Goal: Task Accomplishment & Management: Use online tool/utility

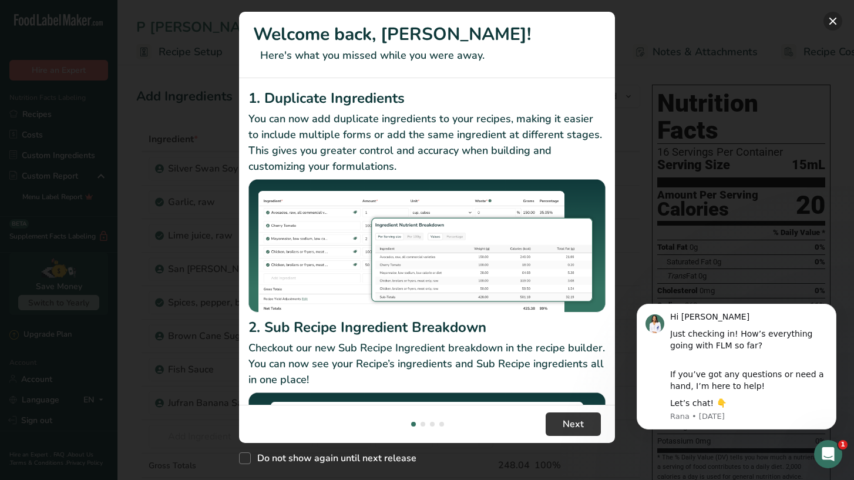
click at [829, 22] on button "New Features" at bounding box center [832, 21] width 19 height 19
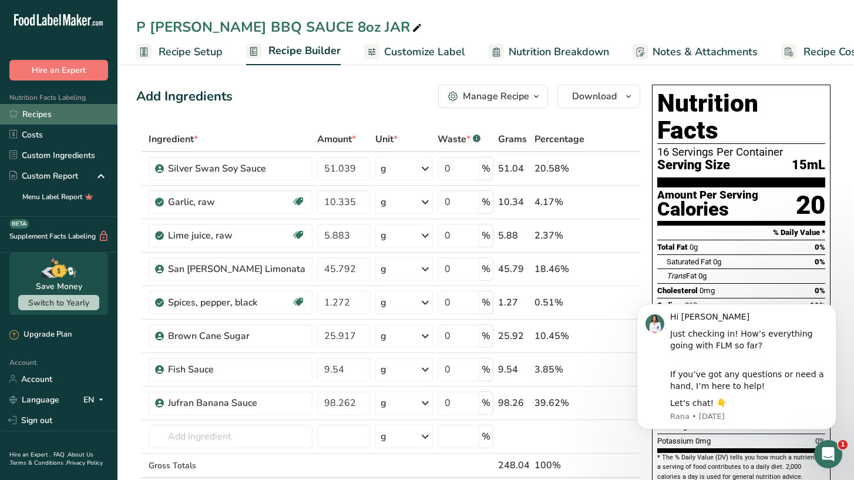
click at [36, 116] on link "Recipes" at bounding box center [58, 114] width 117 height 21
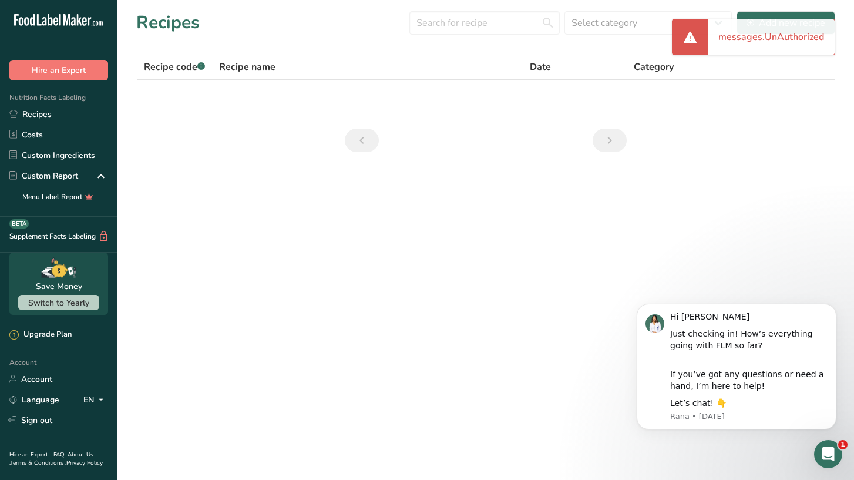
click at [591, 50] on section "Recipes Select category All Baked Goods Beverages Confectionery Cooked Meals, S…" at bounding box center [485, 85] width 736 height 171
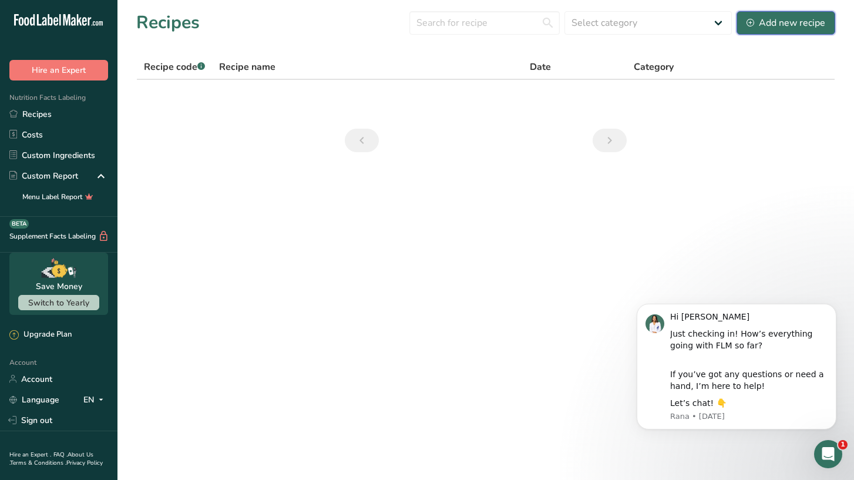
click at [746, 19] on button "Add new recipe" at bounding box center [785, 22] width 99 height 23
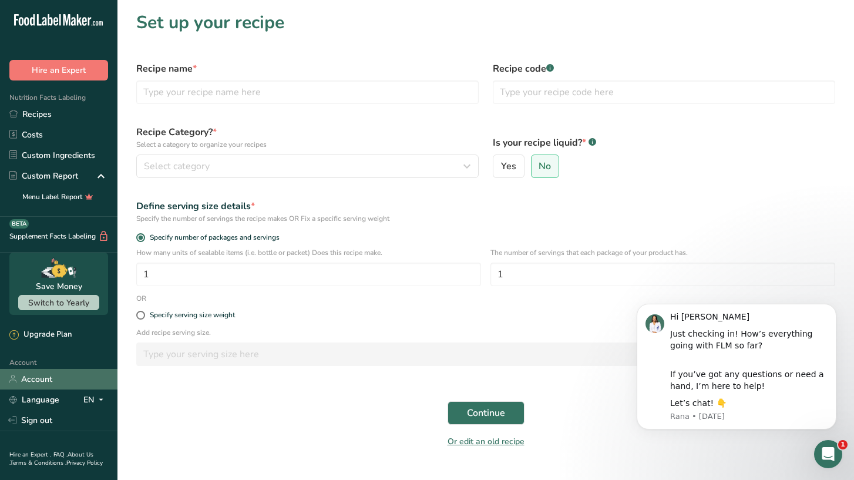
click at [41, 377] on link "Account" at bounding box center [58, 379] width 117 height 21
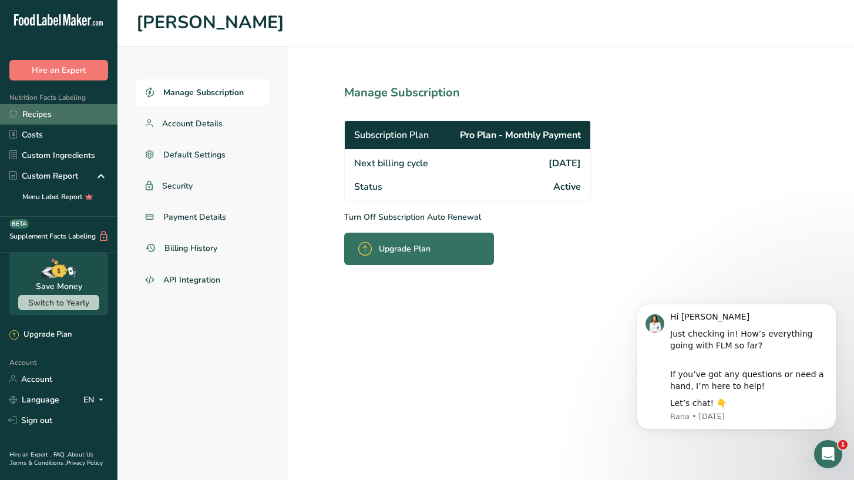
click at [48, 115] on link "Recipes" at bounding box center [58, 114] width 117 height 21
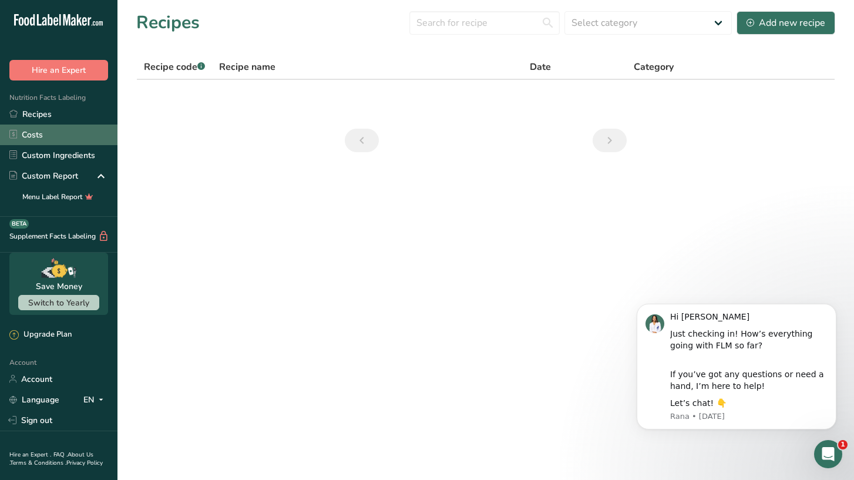
click at [46, 133] on link "Costs" at bounding box center [58, 134] width 117 height 21
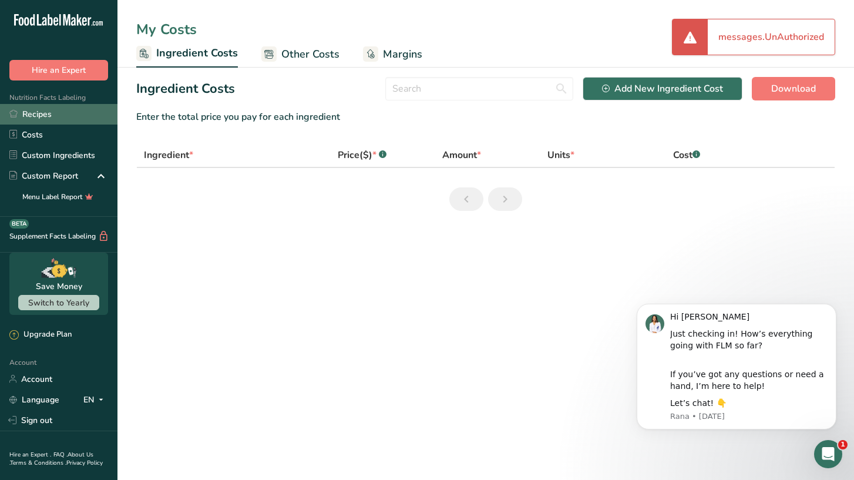
click at [35, 123] on link "Recipes" at bounding box center [58, 114] width 117 height 21
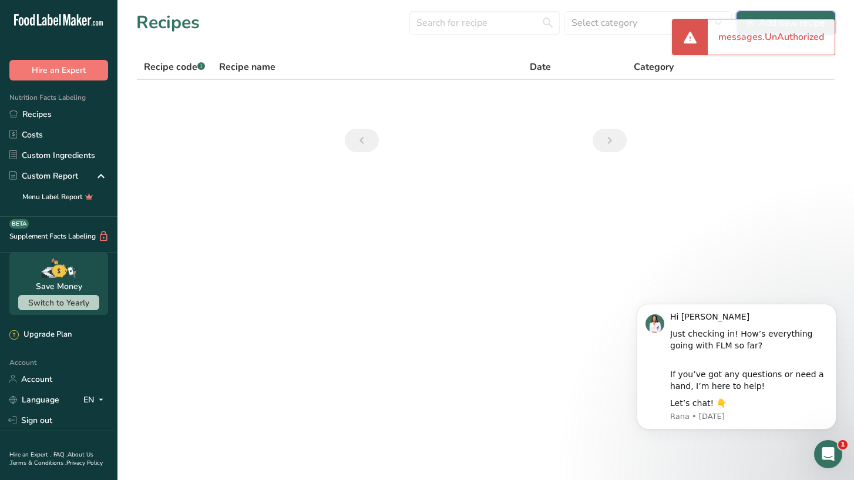
click at [775, 16] on div "Add new recipe" at bounding box center [785, 23] width 79 height 14
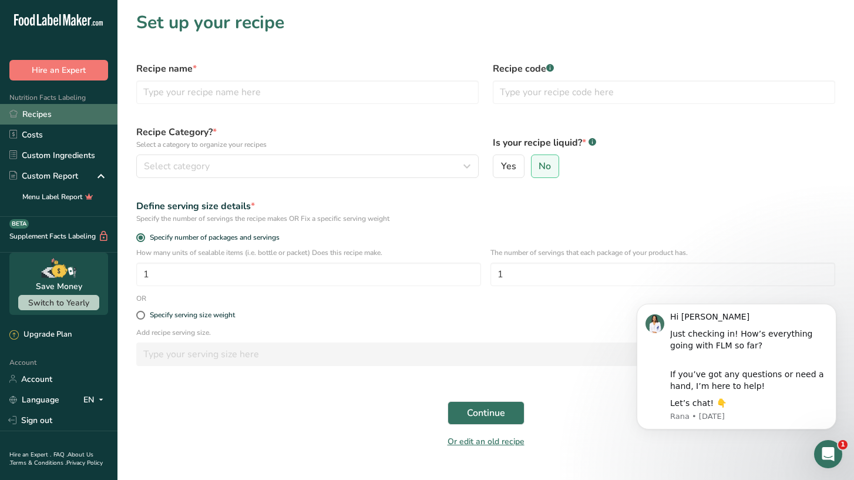
click at [46, 118] on link "Recipes" at bounding box center [58, 114] width 117 height 21
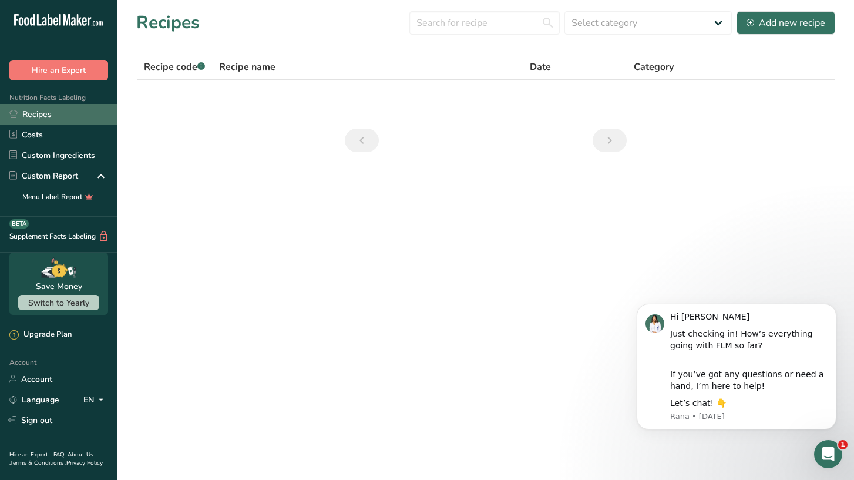
click at [28, 112] on link "Recipes" at bounding box center [58, 114] width 117 height 21
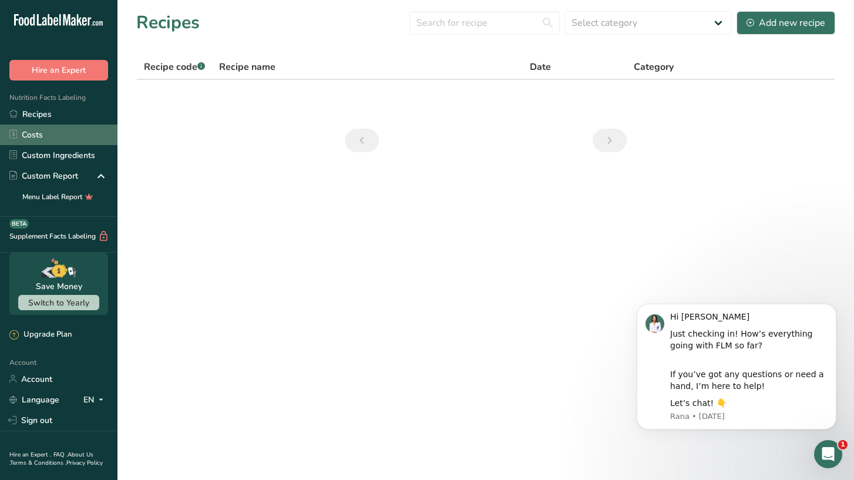
click at [36, 131] on link "Costs" at bounding box center [58, 134] width 117 height 21
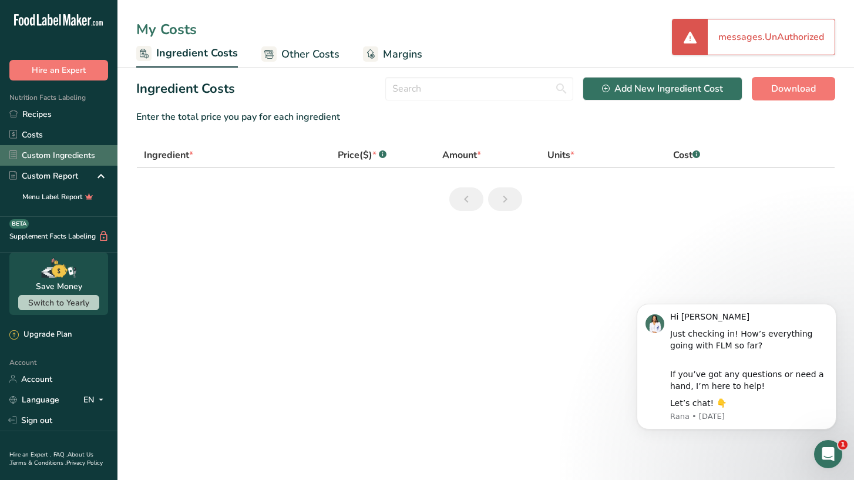
click at [56, 164] on link "Custom Ingredients" at bounding box center [58, 155] width 117 height 21
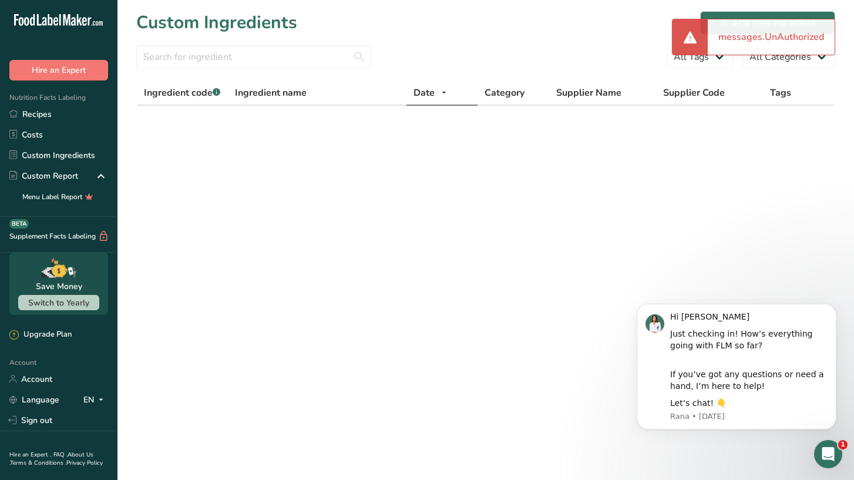
click at [696, 143] on section "Custom Ingredients Add new ingredient All Tags All Categories Ingredient code .…" at bounding box center [485, 79] width 736 height 159
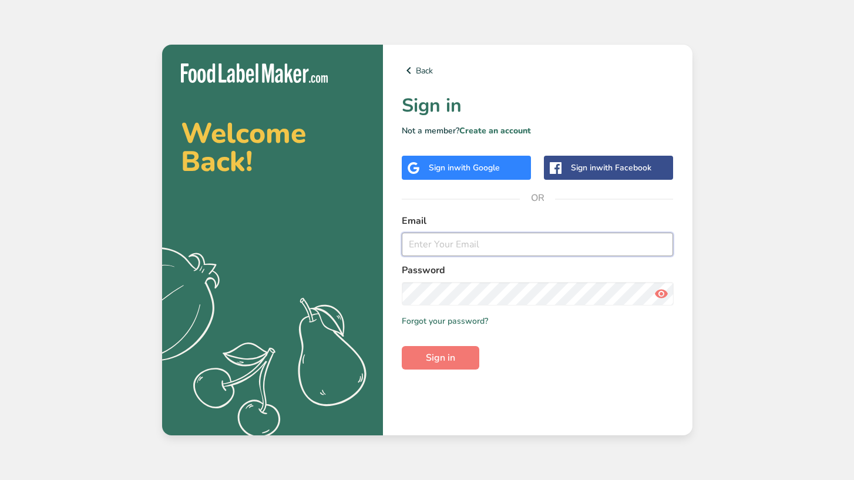
click at [419, 244] on input "email" at bounding box center [538, 244] width 272 height 23
type input "[EMAIL_ADDRESS][DOMAIN_NAME]"
click at [402, 346] on button "Sign in" at bounding box center [441, 357] width 78 height 23
click at [446, 320] on link "Forgot your password?" at bounding box center [445, 321] width 86 height 12
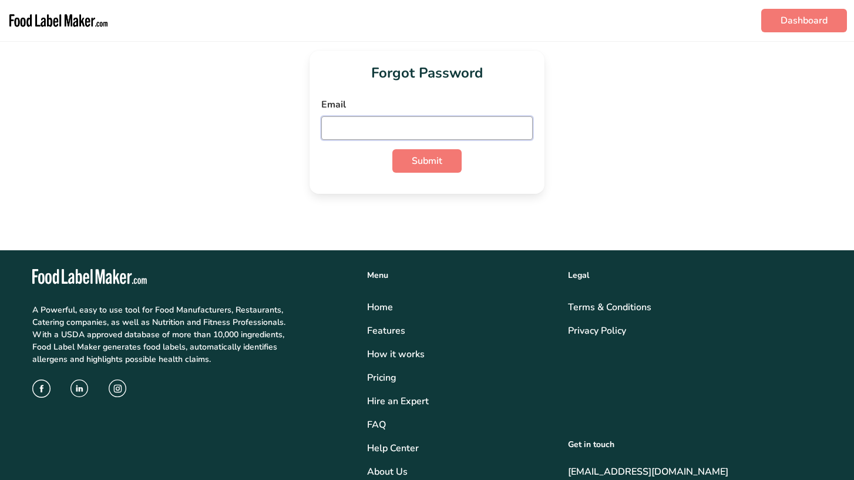
click at [367, 126] on input "email" at bounding box center [426, 127] width 211 height 23
type input "[EMAIL_ADDRESS][DOMAIN_NAME]"
click at [392, 149] on button "Submit" at bounding box center [426, 160] width 69 height 23
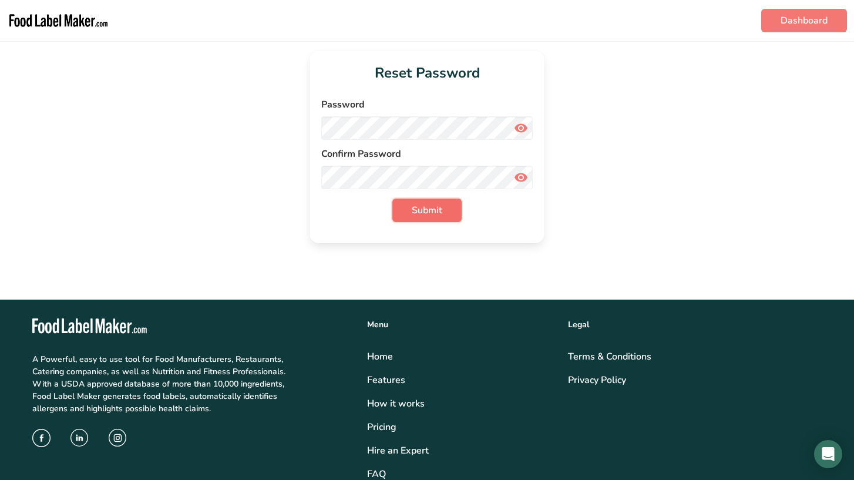
click at [432, 208] on span "Submit" at bounding box center [427, 210] width 31 height 14
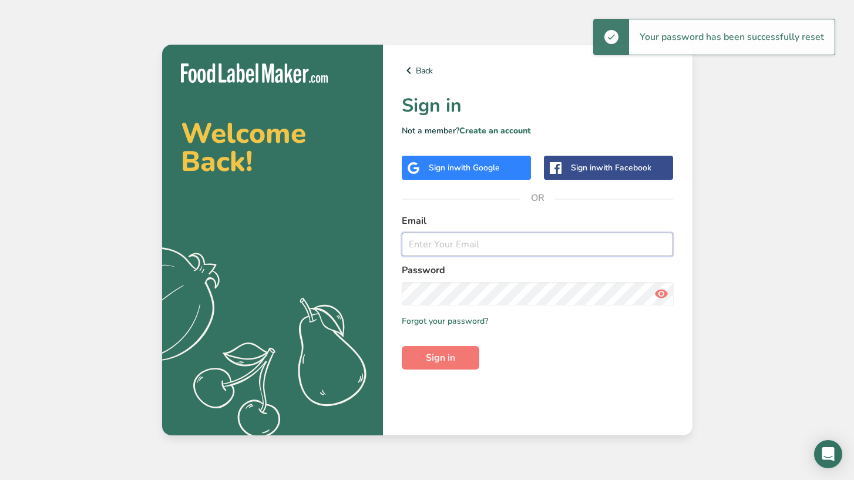
click at [447, 244] on input "email" at bounding box center [538, 244] width 272 height 23
type input "[EMAIL_ADDRESS][DOMAIN_NAME]"
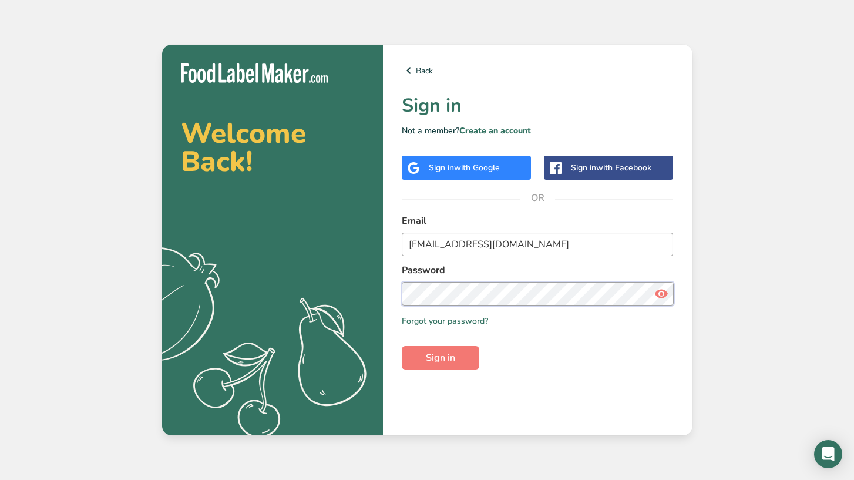
click at [402, 346] on button "Sign in" at bounding box center [441, 357] width 78 height 23
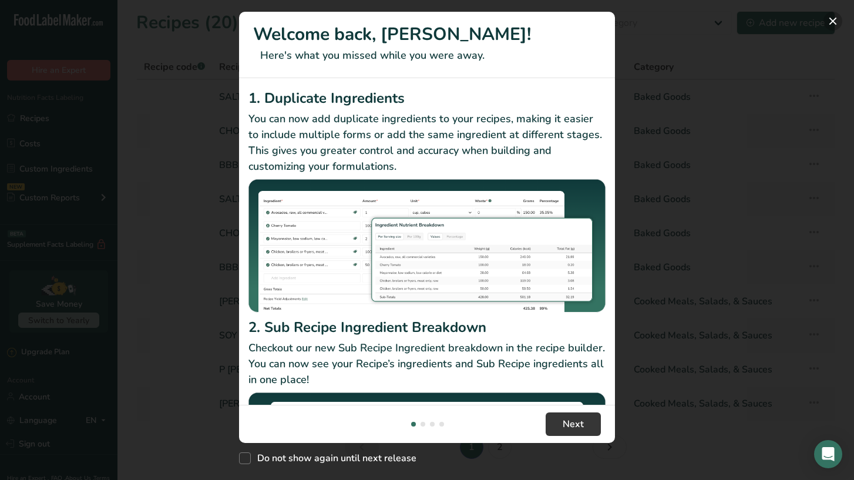
click at [826, 24] on button "New Features" at bounding box center [832, 21] width 19 height 19
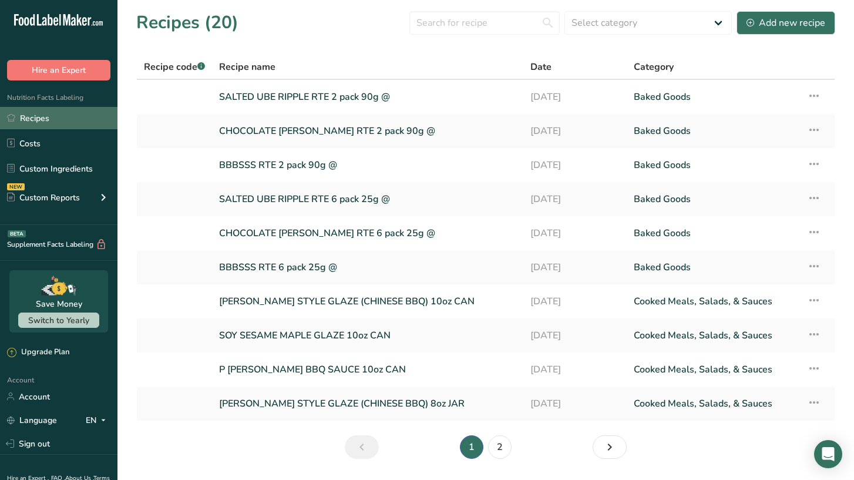
click at [40, 123] on link "Recipes" at bounding box center [58, 118] width 117 height 22
click at [50, 116] on link "Recipes" at bounding box center [58, 118] width 117 height 22
click at [759, 22] on div "Add new recipe" at bounding box center [785, 23] width 79 height 14
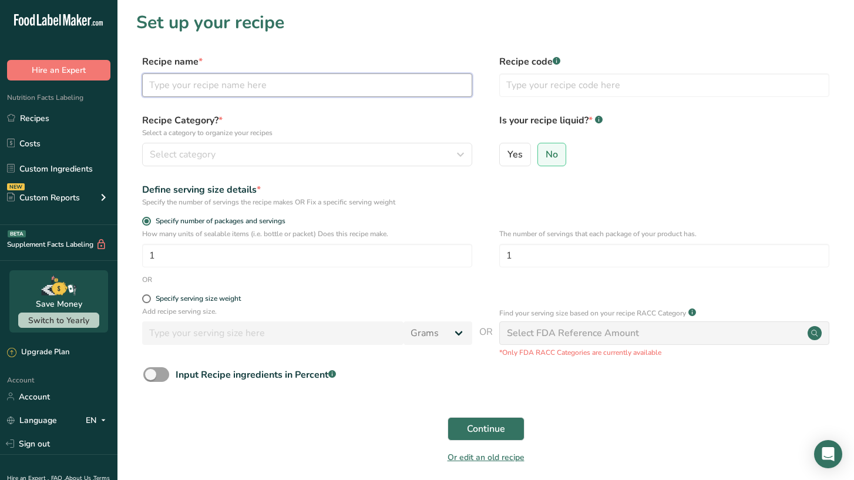
click at [266, 89] on input "text" at bounding box center [307, 84] width 330 height 23
type input "jomar"
click at [252, 159] on div "Select category" at bounding box center [304, 154] width 308 height 14
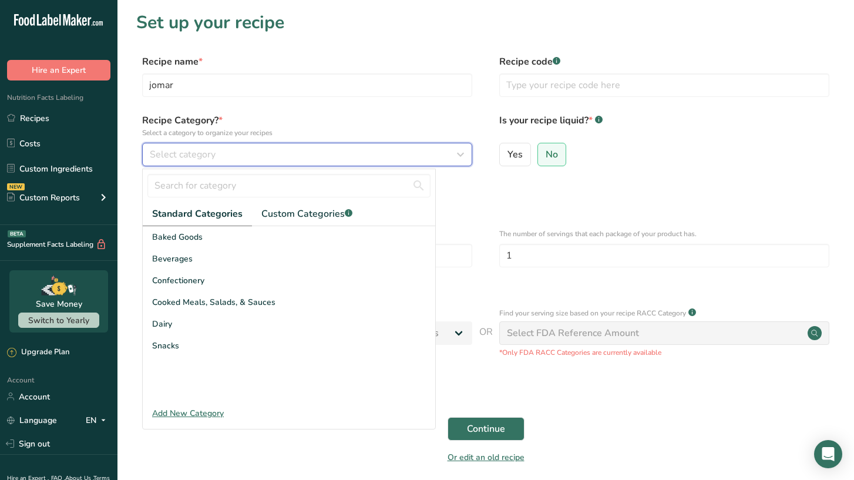
click at [252, 157] on div "Select category" at bounding box center [304, 154] width 308 height 14
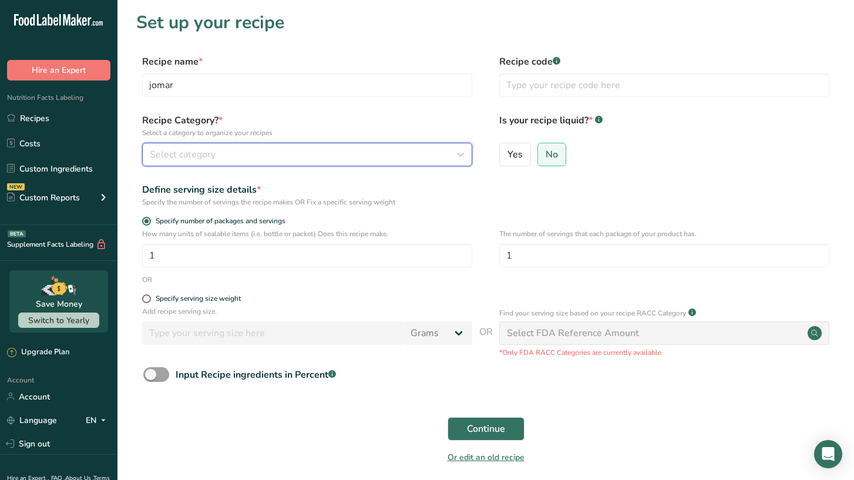
click at [252, 157] on div "Select category" at bounding box center [304, 154] width 308 height 14
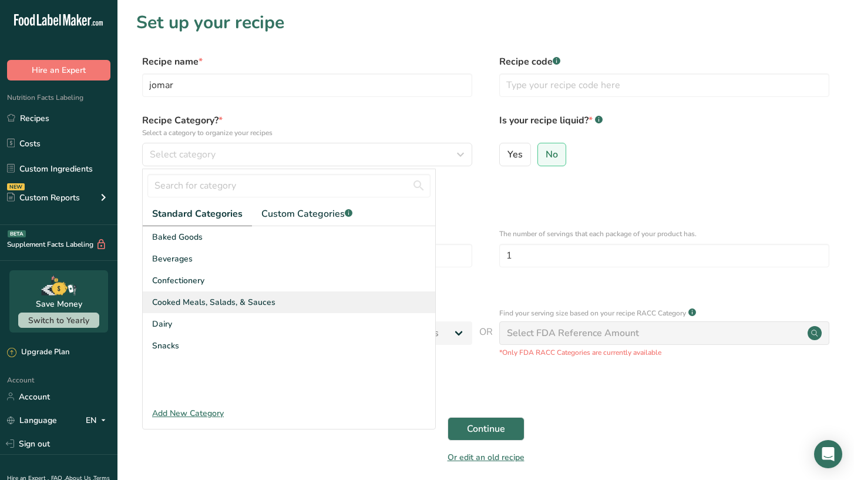
click at [213, 307] on span "Cooked Meals, Salads, & Sauces" at bounding box center [213, 302] width 123 height 12
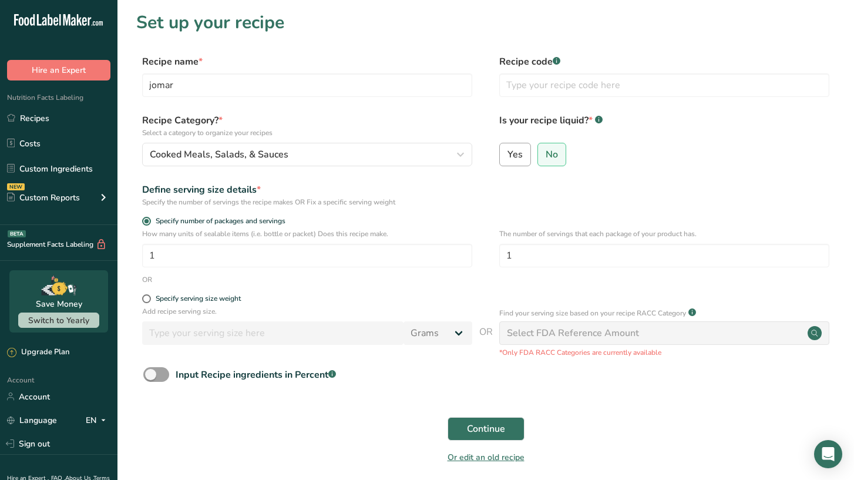
click at [516, 155] on span "Yes" at bounding box center [514, 155] width 15 height 12
click at [507, 155] on input "Yes" at bounding box center [504, 154] width 8 height 8
radio input "true"
radio input "false"
select select "22"
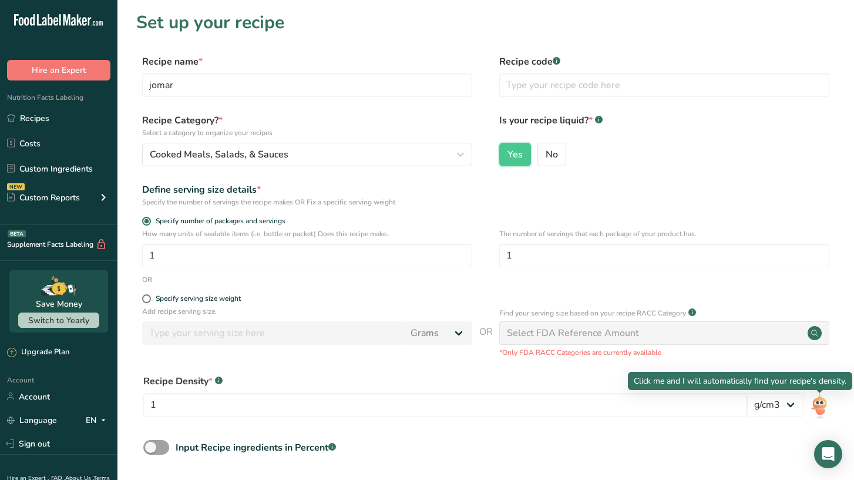
click at [819, 407] on img at bounding box center [819, 406] width 17 height 26
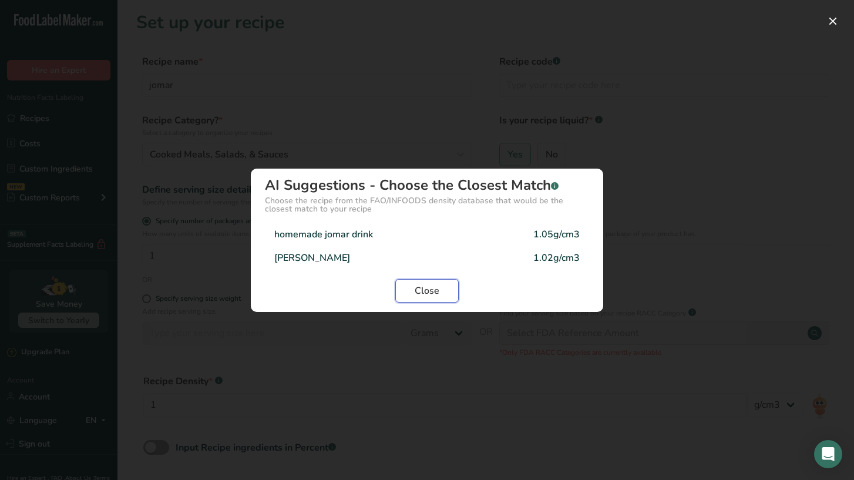
click at [427, 294] on span "Close" at bounding box center [427, 291] width 25 height 14
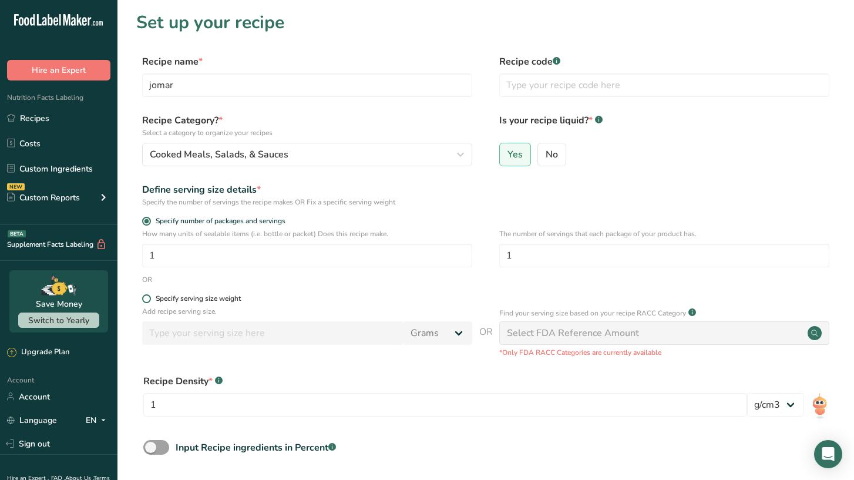
click at [147, 299] on span at bounding box center [146, 298] width 9 height 9
click at [147, 299] on input "Specify serving size weight" at bounding box center [146, 299] width 8 height 8
radio input "true"
radio input "false"
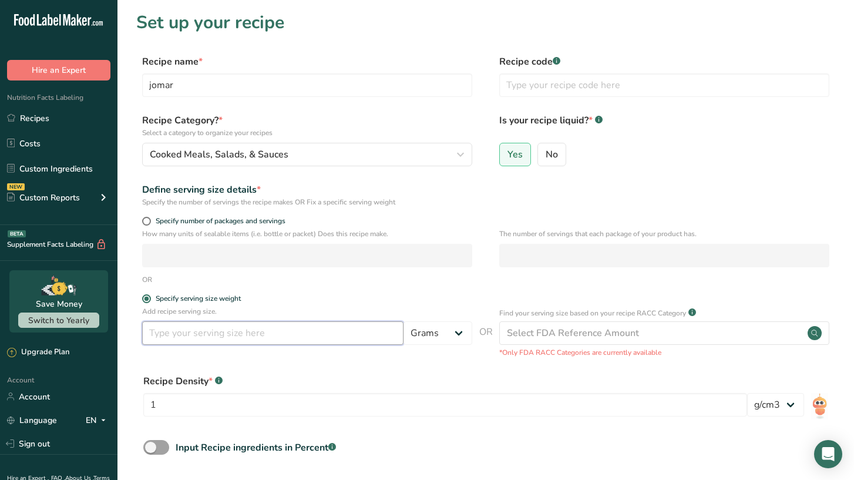
click at [295, 339] on input "number" at bounding box center [272, 332] width 261 height 23
type input "1"
click at [452, 336] on select "Grams kg mg mcg lb oz l mL fl oz tbsp tsp cup qt gallon" at bounding box center [437, 332] width 69 height 23
select select "19"
click at [403, 321] on select "Grams kg mg mcg lb oz l mL fl oz tbsp tsp cup qt gallon" at bounding box center [437, 332] width 69 height 23
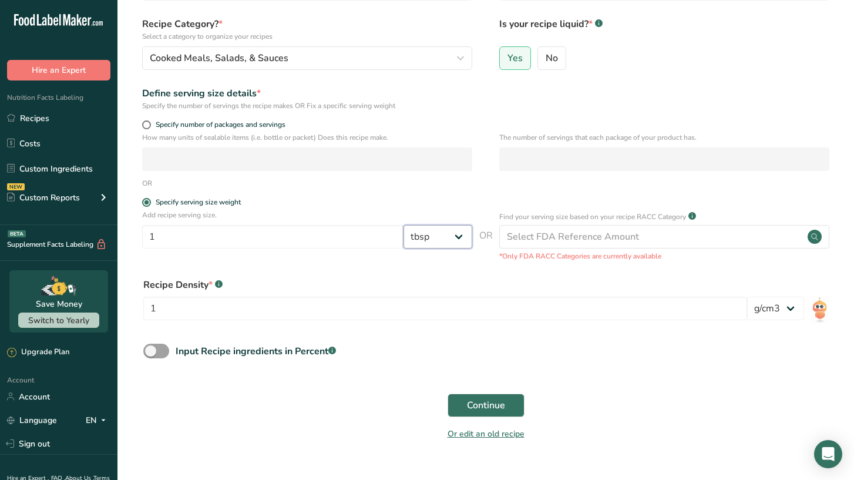
scroll to position [105, 0]
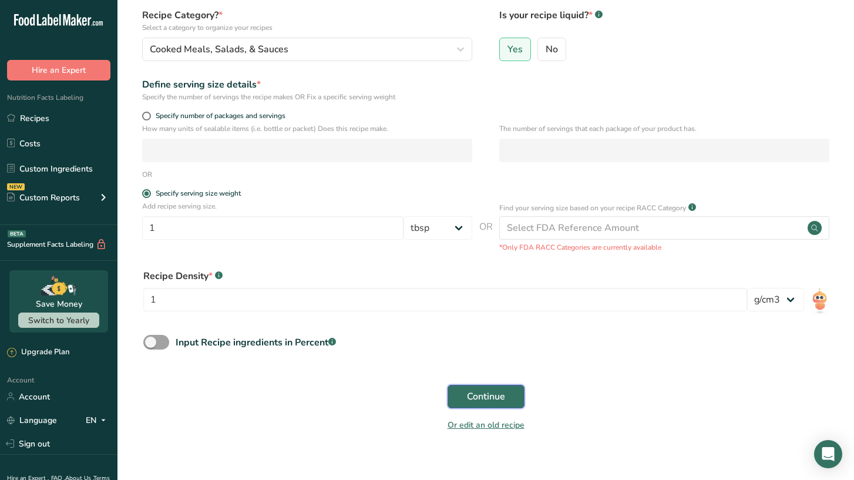
click at [468, 397] on span "Continue" at bounding box center [486, 396] width 38 height 14
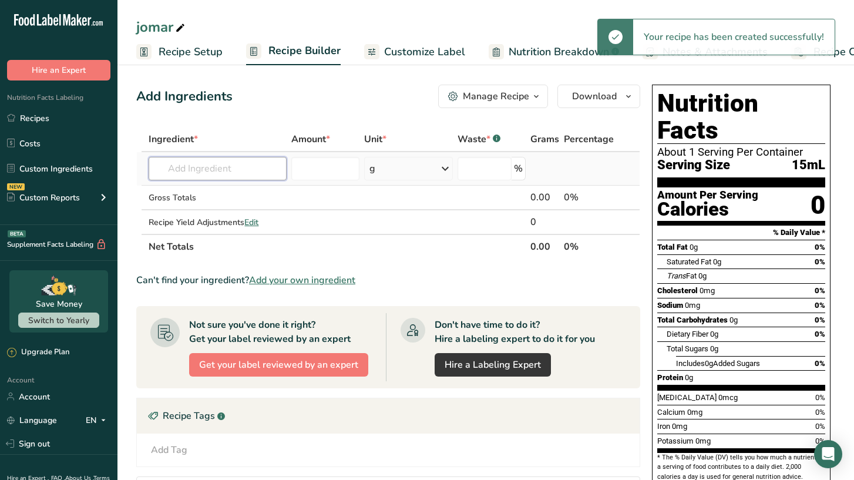
click at [219, 170] on input "text" at bounding box center [218, 168] width 138 height 23
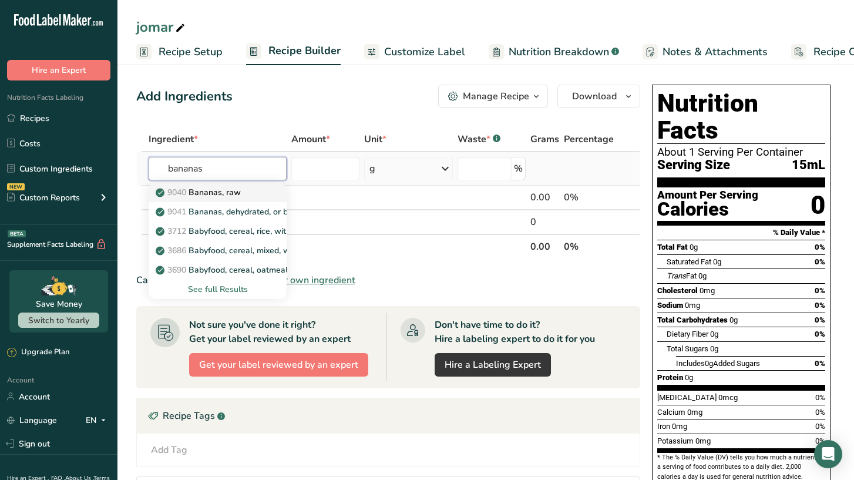
type input "bananas"
click at [229, 195] on p "9040 Bananas, raw" at bounding box center [199, 192] width 83 height 12
type input "Bananas, raw"
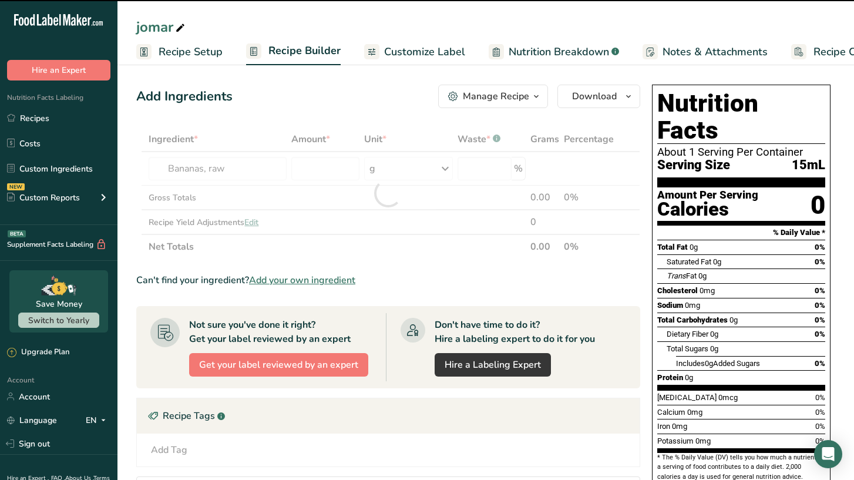
type input "0"
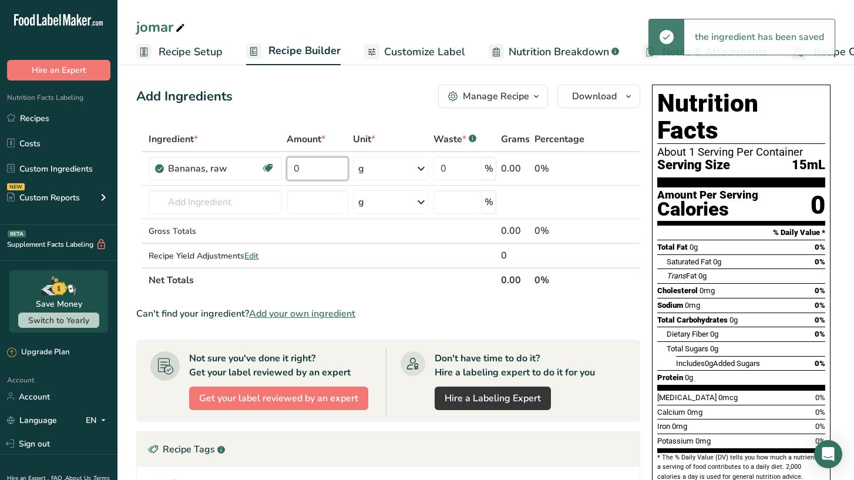
click at [307, 166] on input "0" at bounding box center [318, 168] width 62 height 23
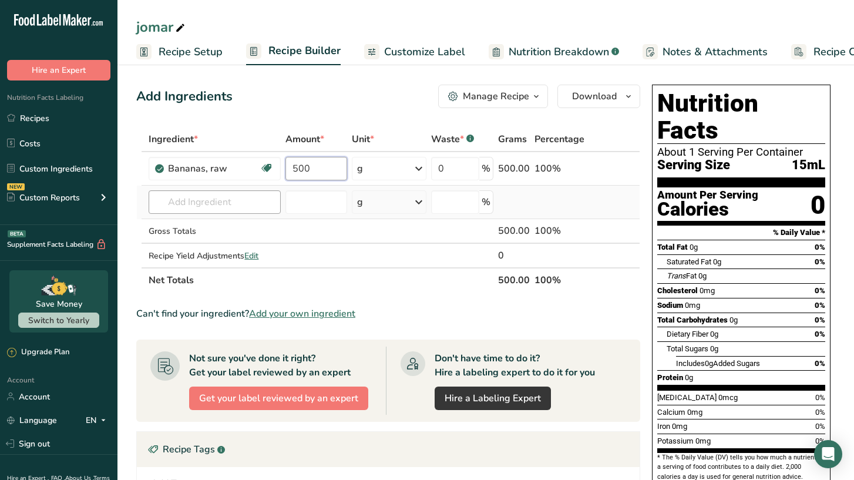
type input "500"
click at [221, 201] on div "Ingredient * Amount * Unit * Waste * .a-a{fill:#347362;}.b-a{fill:#fff;} Grams …" at bounding box center [388, 210] width 504 height 166
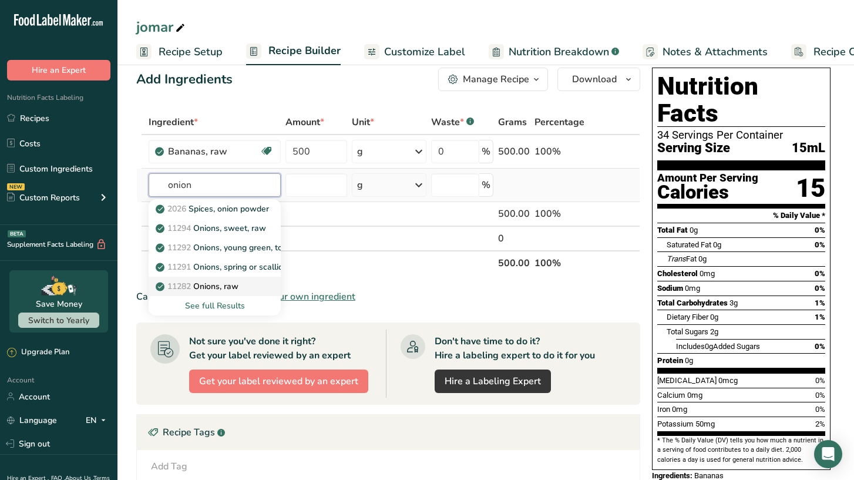
scroll to position [28, 0]
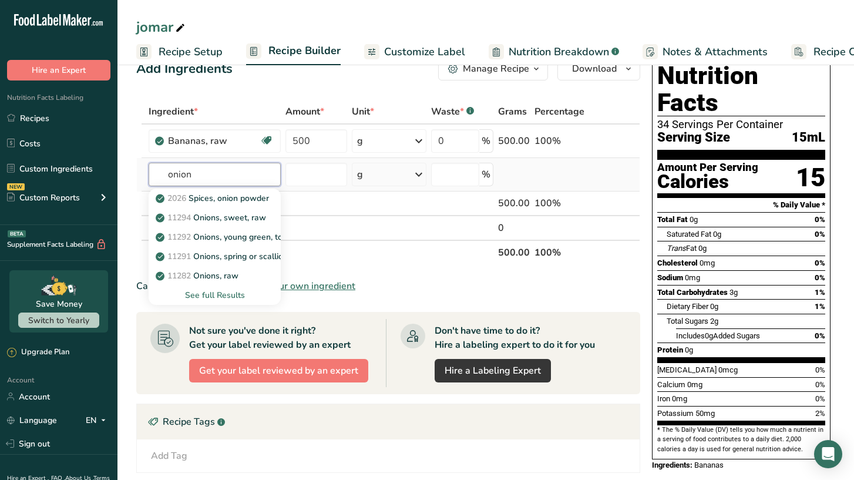
type input "onion"
click at [223, 298] on div "See full Results" at bounding box center [214, 295] width 113 height 12
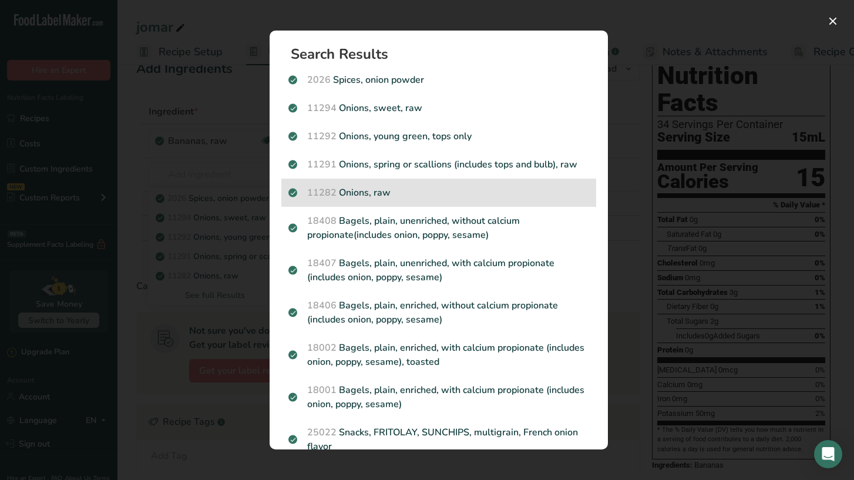
click at [392, 186] on p "11282 Onions, raw" at bounding box center [438, 193] width 301 height 14
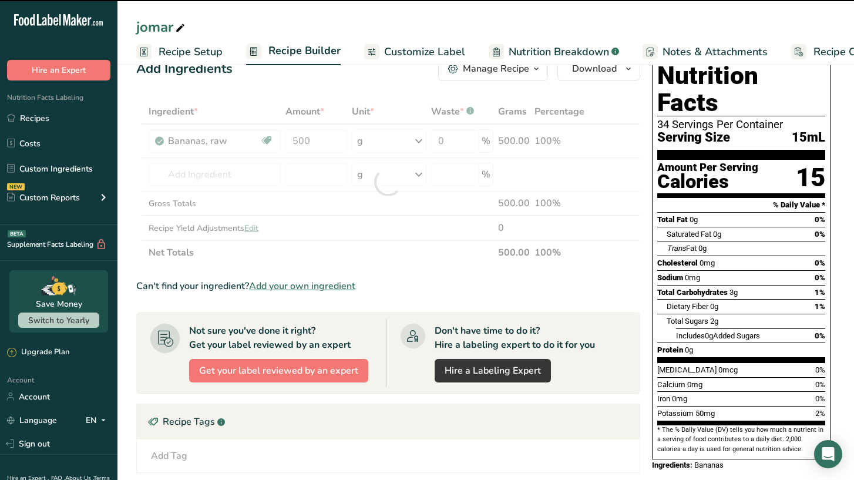
type input "0"
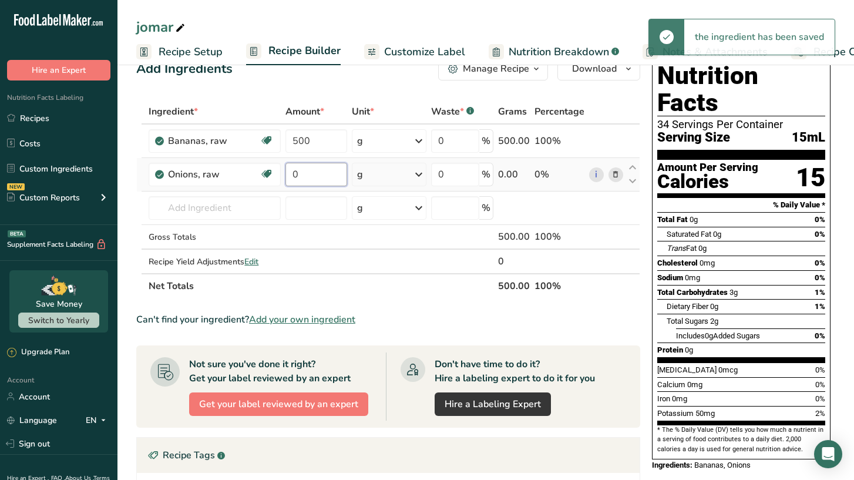
click at [304, 173] on input "0" at bounding box center [315, 174] width 61 height 23
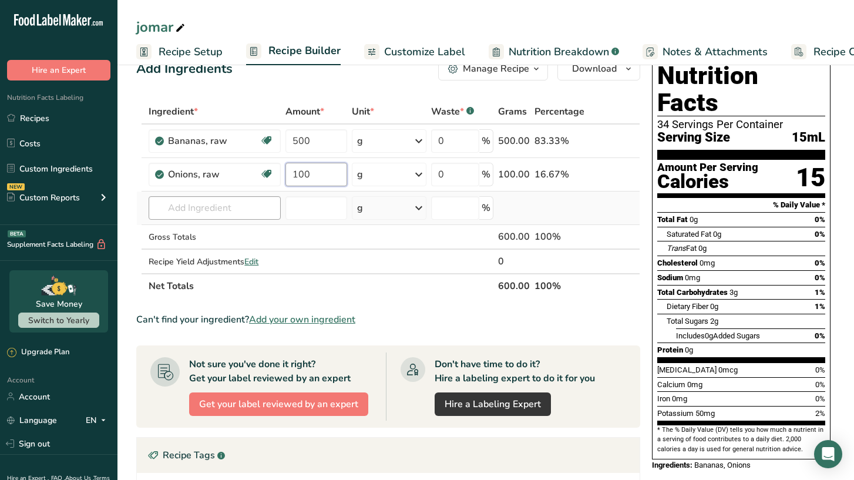
type input "100"
click at [223, 213] on div "Ingredient * Amount * Unit * Waste * .a-a{fill:#347362;}.b-a{fill:#fff;} Grams …" at bounding box center [388, 198] width 504 height 199
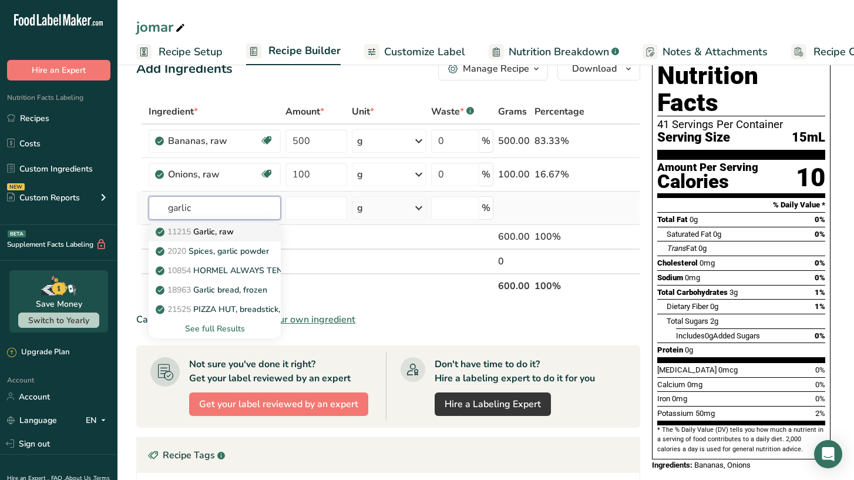
type input "garlic"
click at [227, 231] on p "11215 Garlic, raw" at bounding box center [196, 231] width 76 height 12
type input "Garlic, raw"
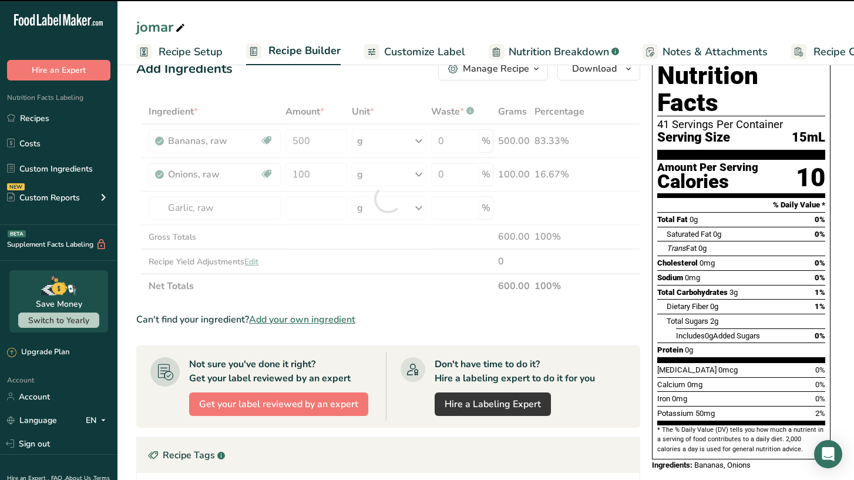
type input "0"
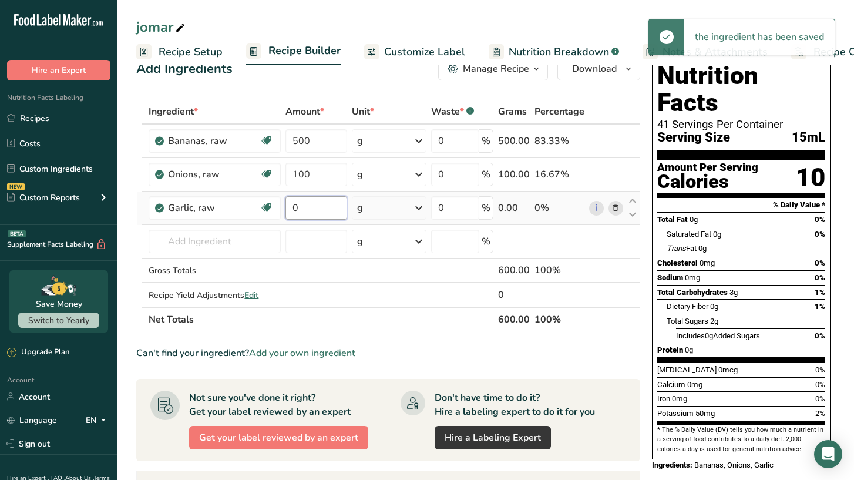
click at [305, 206] on input "0" at bounding box center [315, 207] width 61 height 23
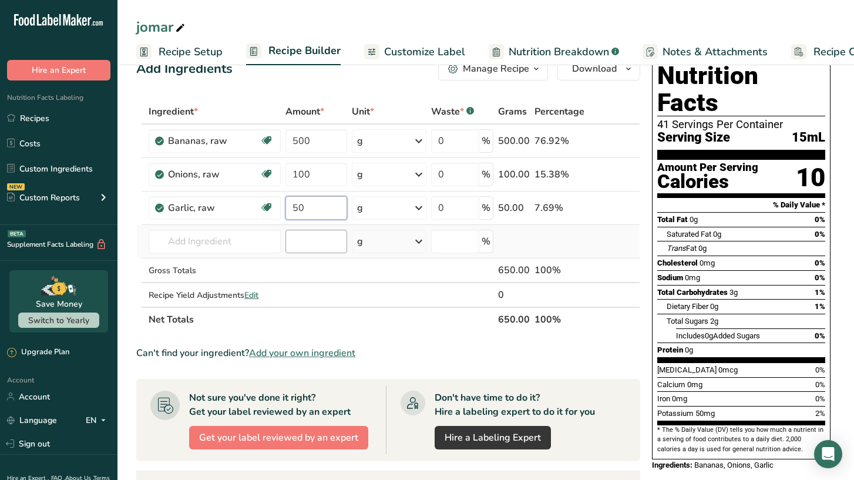
type input "50"
click at [319, 245] on div "Ingredient * Amount * Unit * Waste * .a-a{fill:#347362;}.b-a{fill:#fff;} Grams …" at bounding box center [388, 215] width 504 height 233
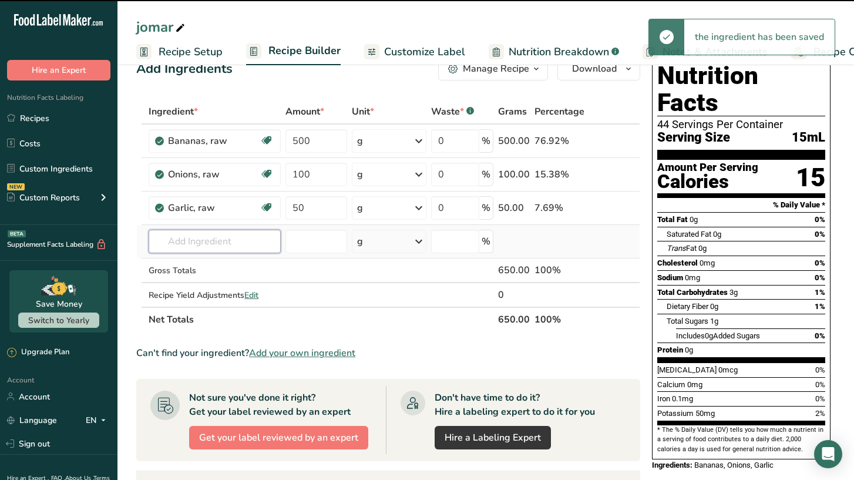
click at [221, 245] on input "text" at bounding box center [215, 241] width 132 height 23
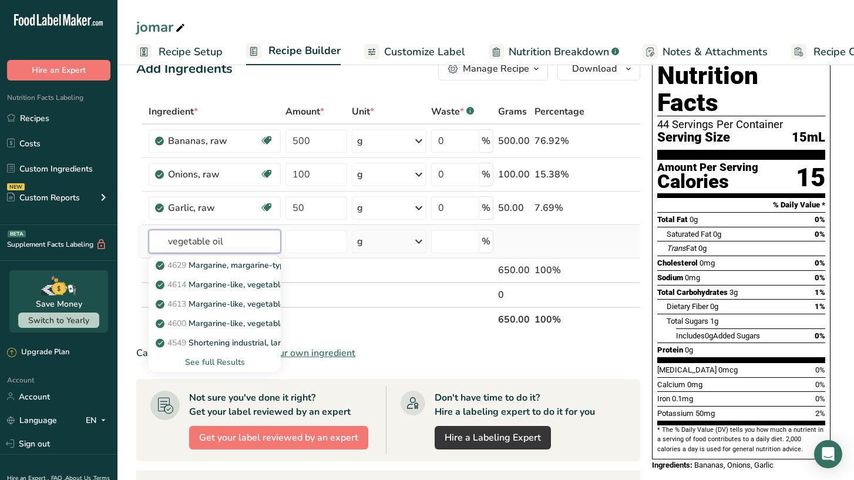
type input "vegetable oil"
click at [202, 363] on div "See full Results" at bounding box center [214, 362] width 113 height 12
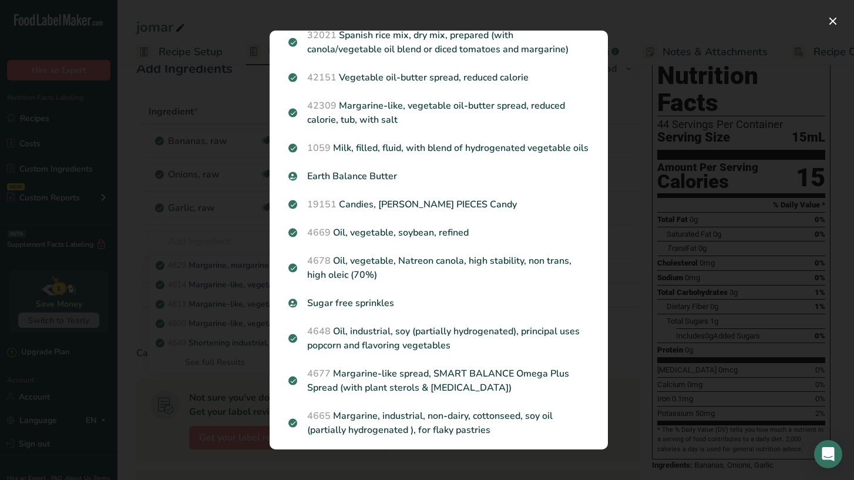
scroll to position [868, 0]
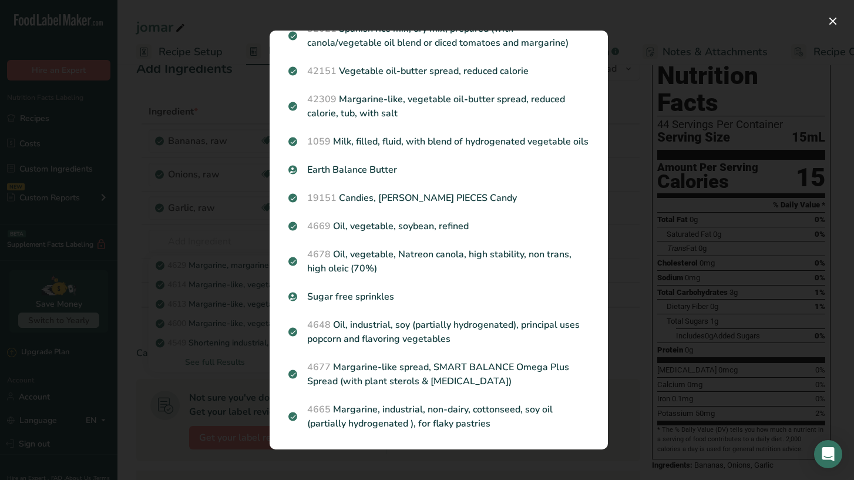
click at [205, 318] on div "Search results modal" at bounding box center [427, 240] width 854 height 480
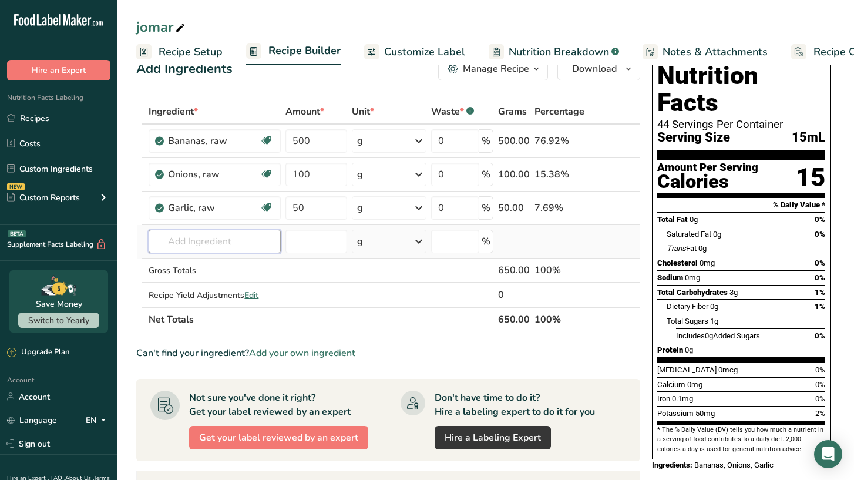
click at [217, 237] on input "text" at bounding box center [215, 241] width 132 height 23
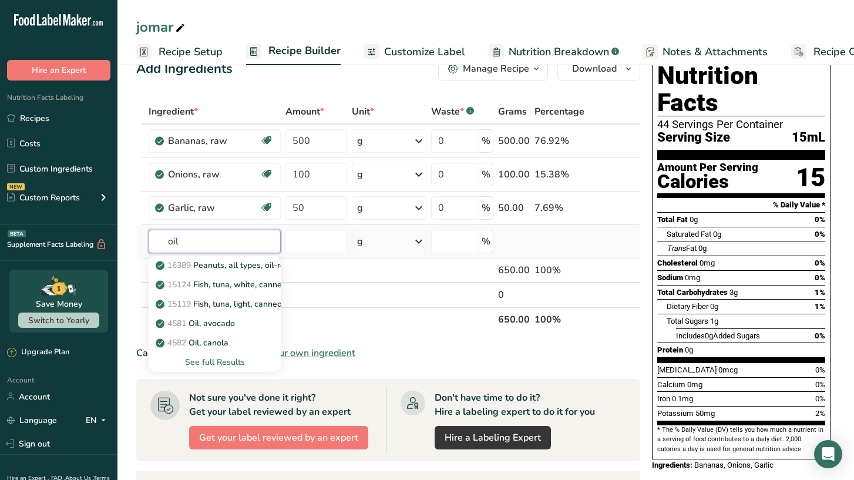
type input "oil"
click at [227, 359] on div "See full Results" at bounding box center [214, 362] width 113 height 12
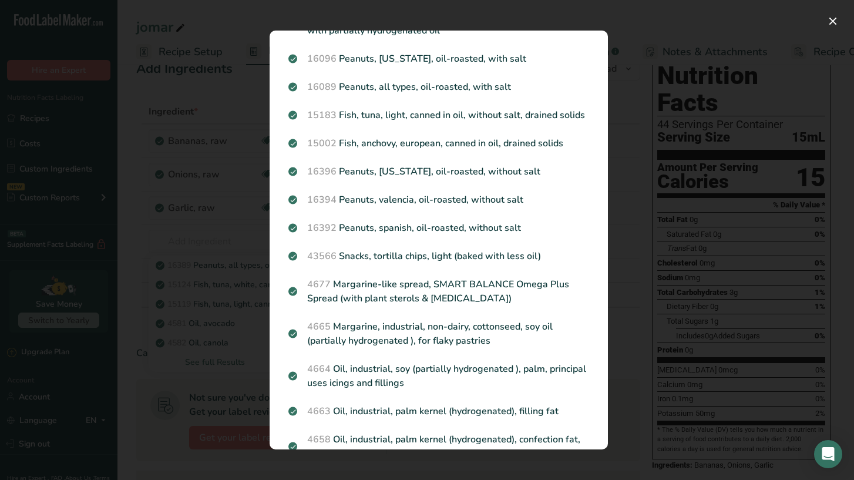
scroll to position [0, 0]
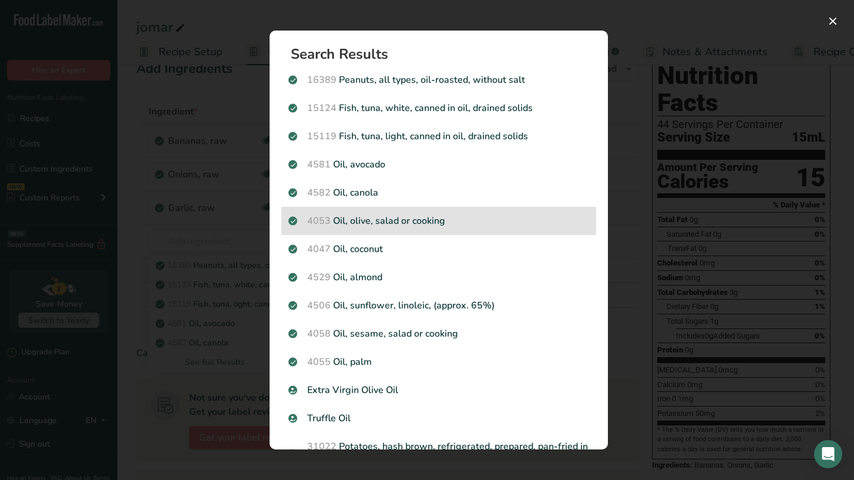
click at [393, 220] on p "4053 Oil, olive, salad or cooking" at bounding box center [438, 221] width 301 height 14
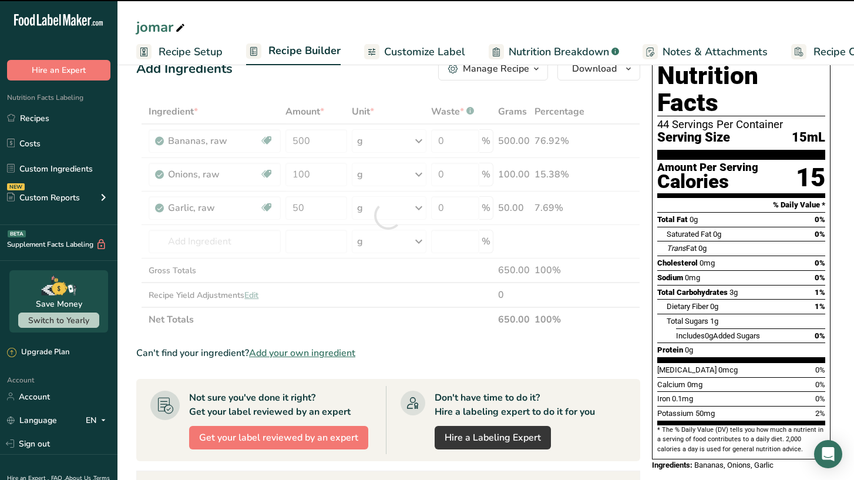
type input "0"
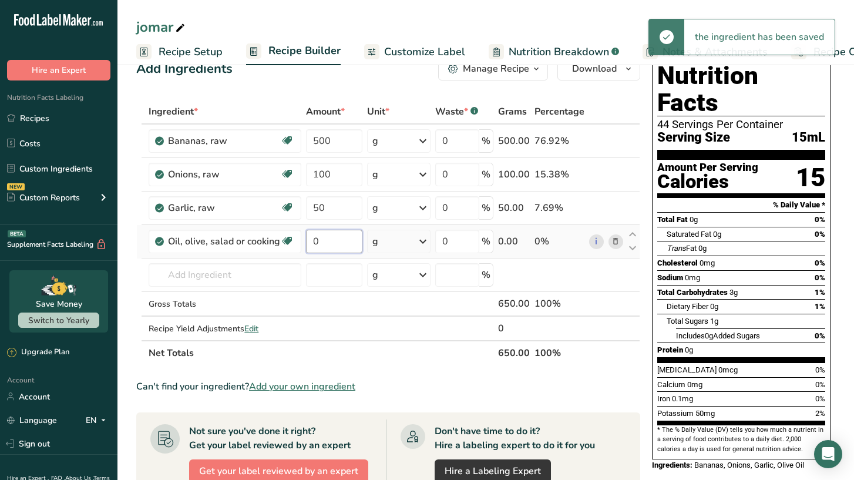
click at [328, 243] on input "0" at bounding box center [334, 241] width 56 height 23
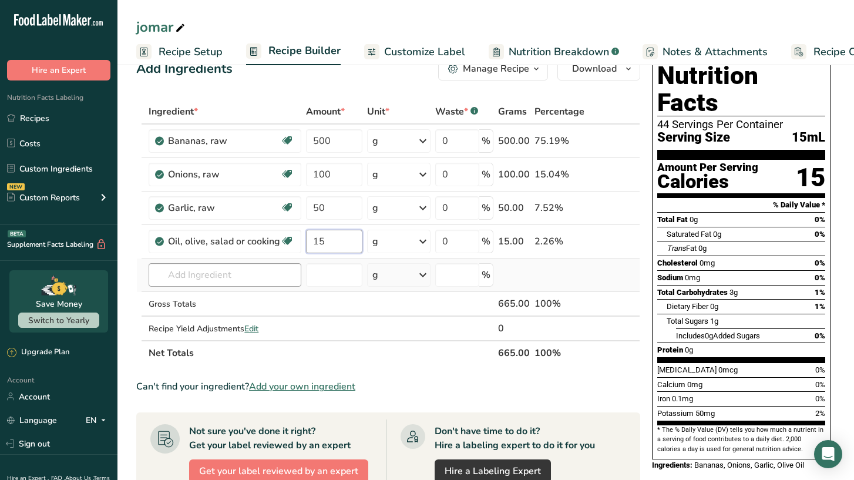
type input "15"
click at [237, 280] on div "Ingredient * Amount * Unit * Waste * .a-a{fill:#347362;}.b-a{fill:#fff;} Grams …" at bounding box center [388, 232] width 504 height 266
type input "salt kosher"
click at [225, 317] on p "PDS 0466 Morton Kosher Salt" at bounding box center [239, 318] width 163 height 12
type input "Morton Kosher Salt"
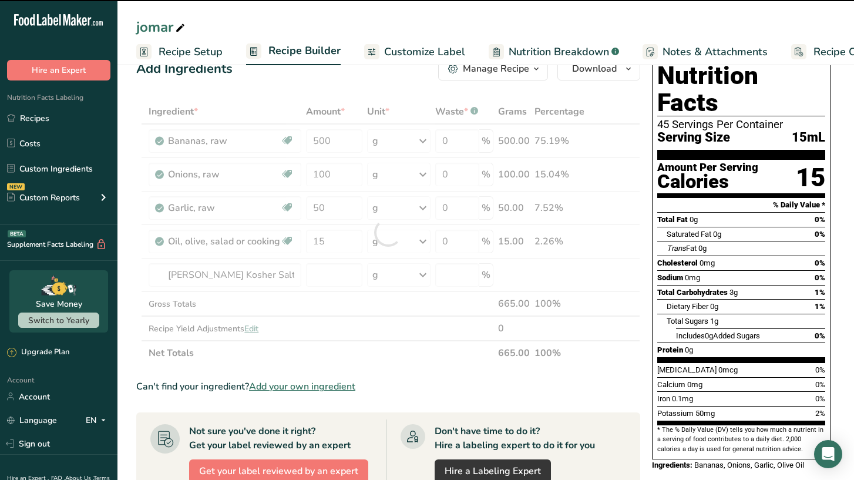
type input "0"
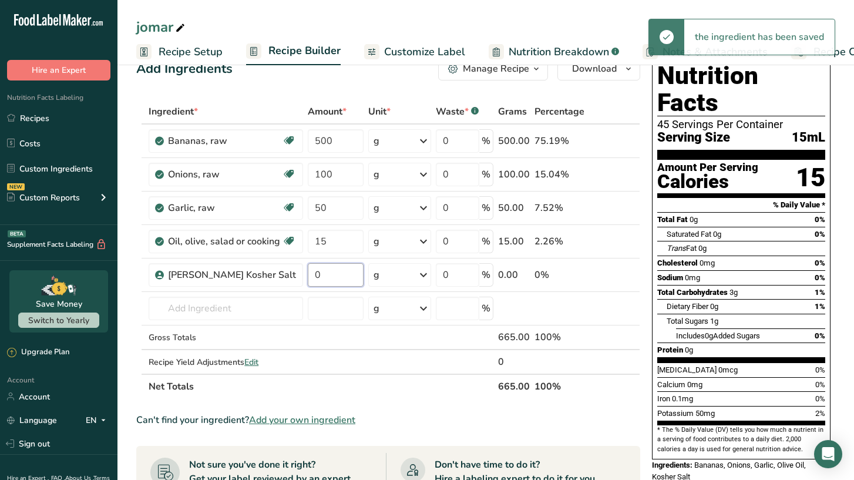
click at [314, 274] on input "0" at bounding box center [336, 274] width 56 height 23
drag, startPoint x: 331, startPoint y: 276, endPoint x: 275, endPoint y: 272, distance: 55.4
click at [275, 272] on tr "Morton Kosher Salt 0 g Weight Units g kg mg See more Volume Units l Volume unit…" at bounding box center [388, 274] width 503 height 33
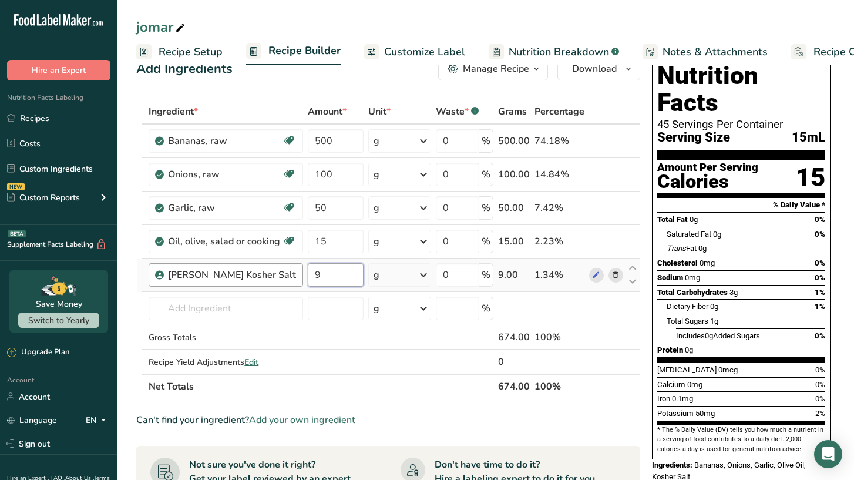
type input "9"
click at [231, 311] on div "Ingredient * Amount * Unit * Waste * .a-a{fill:#347362;}.b-a{fill:#fff;} Grams …" at bounding box center [388, 248] width 504 height 299
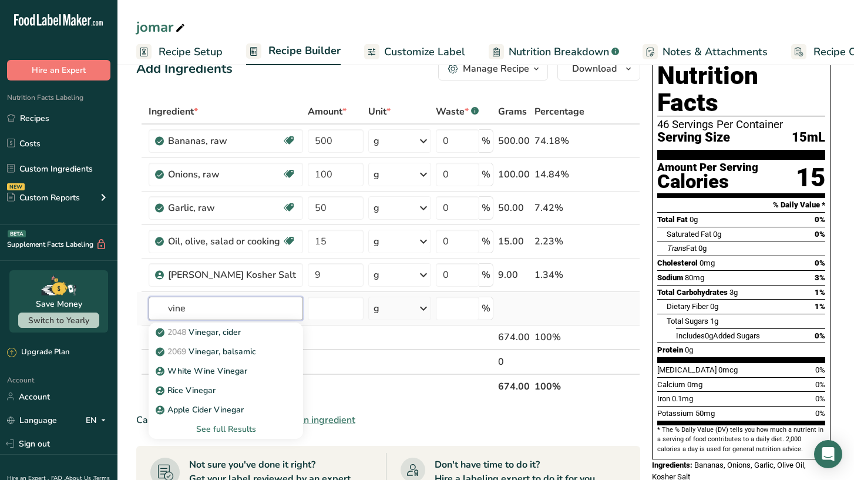
type input "vine"
click at [211, 425] on div "See full Results" at bounding box center [226, 429] width 136 height 12
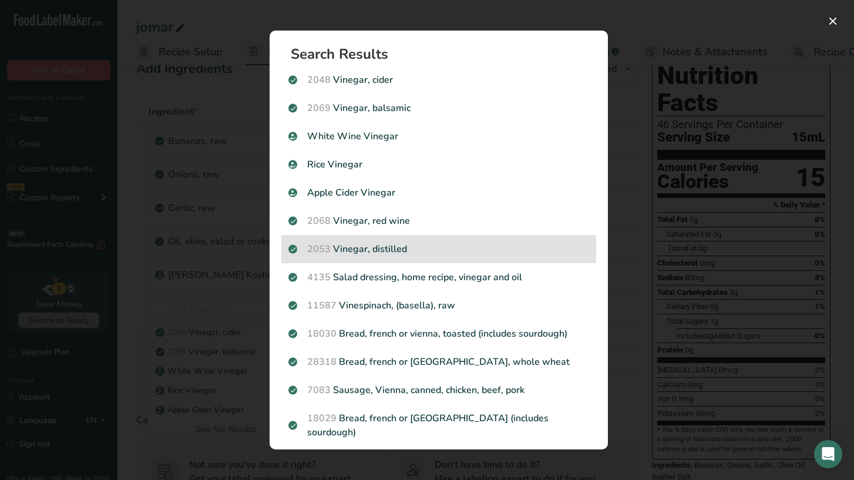
click at [342, 255] on p "2053 Vinegar, distilled" at bounding box center [438, 249] width 301 height 14
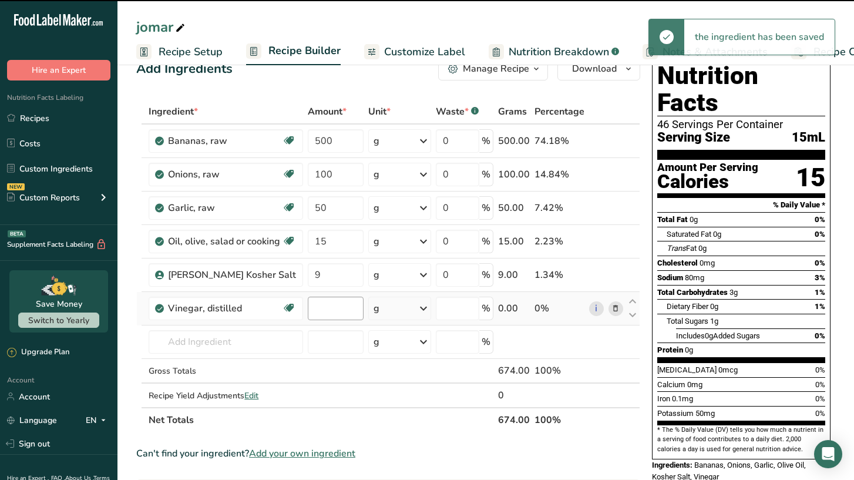
type input "0"
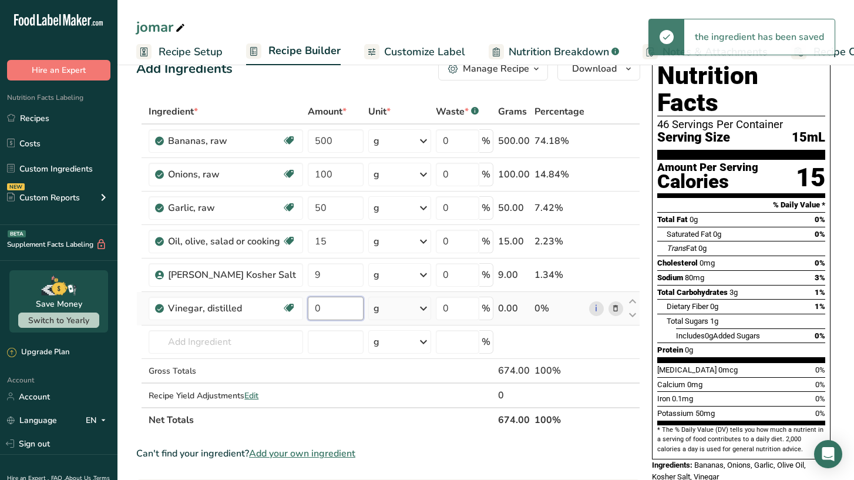
click at [319, 305] on input "0" at bounding box center [336, 308] width 56 height 23
drag, startPoint x: 319, startPoint y: 305, endPoint x: 294, endPoint y: 293, distance: 27.3
click at [294, 293] on tr "Vinegar, distilled Dairy free Gluten free Vegan Vegetarian Soy free 0 g Portion…" at bounding box center [388, 308] width 503 height 33
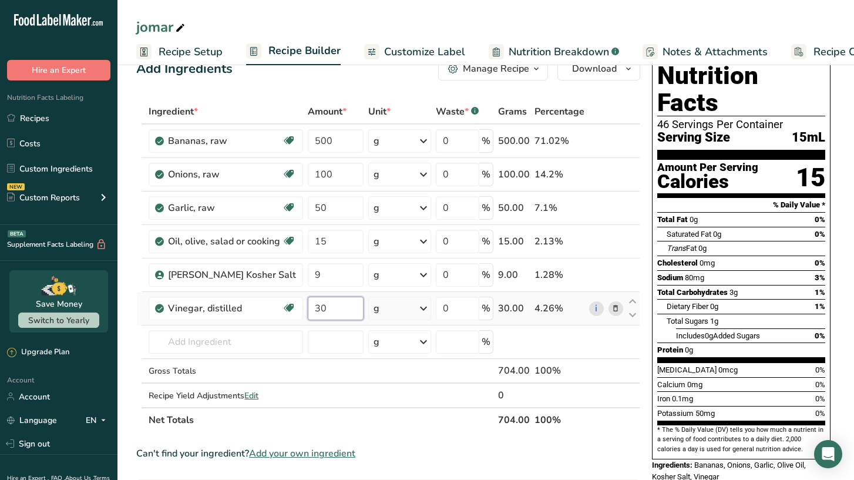
type input "30"
click at [239, 335] on div "Ingredient * Amount * Unit * Waste * .a-a{fill:#347362;}.b-a{fill:#fff;} Grams …" at bounding box center [388, 265] width 504 height 333
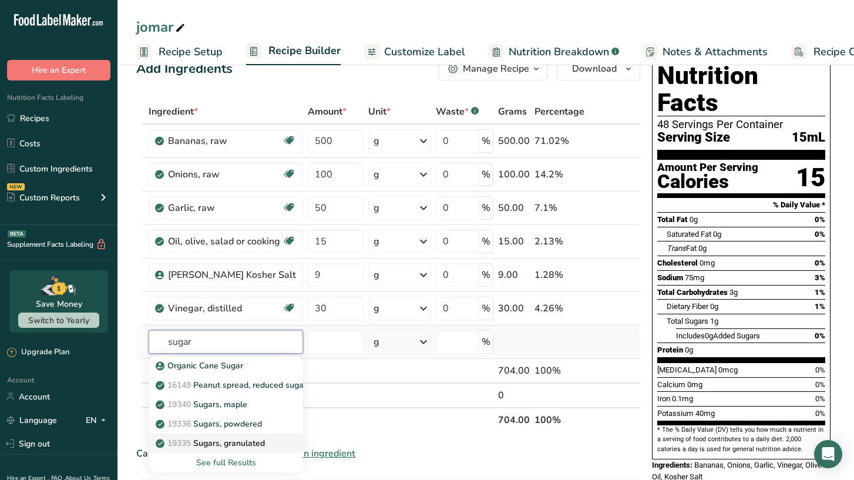
type input "sugar"
click at [237, 440] on p "19335 Sugars, granulated" at bounding box center [211, 443] width 107 height 12
type input "Sugars, granulated"
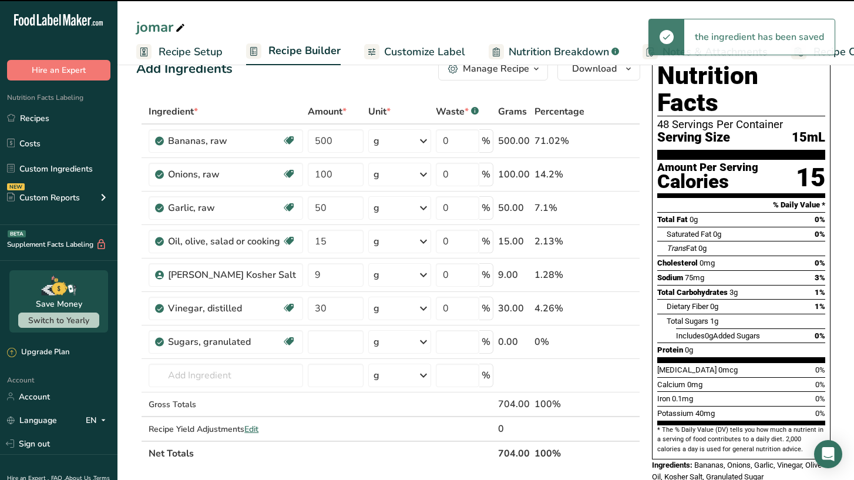
type input "0"
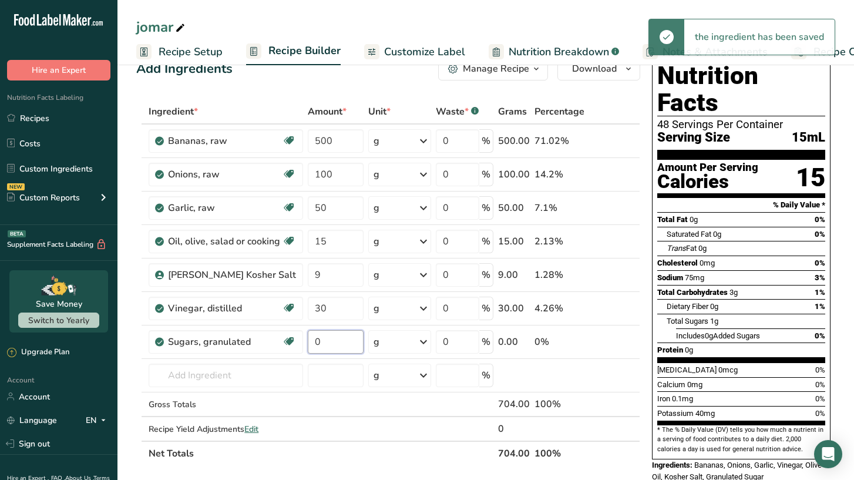
click at [322, 339] on input "0" at bounding box center [336, 341] width 56 height 23
drag, startPoint x: 322, startPoint y: 339, endPoint x: 304, endPoint y: 329, distance: 20.2
click at [305, 329] on td "0" at bounding box center [335, 341] width 60 height 33
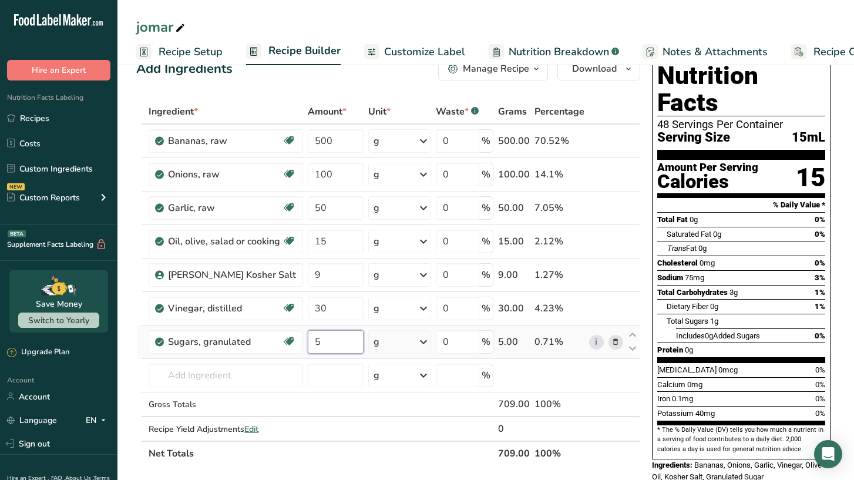
type input "5"
click at [344, 367] on div "Ingredient * Amount * Unit * Waste * .a-a{fill:#347362;}.b-a{fill:#fff;} Grams …" at bounding box center [388, 282] width 504 height 366
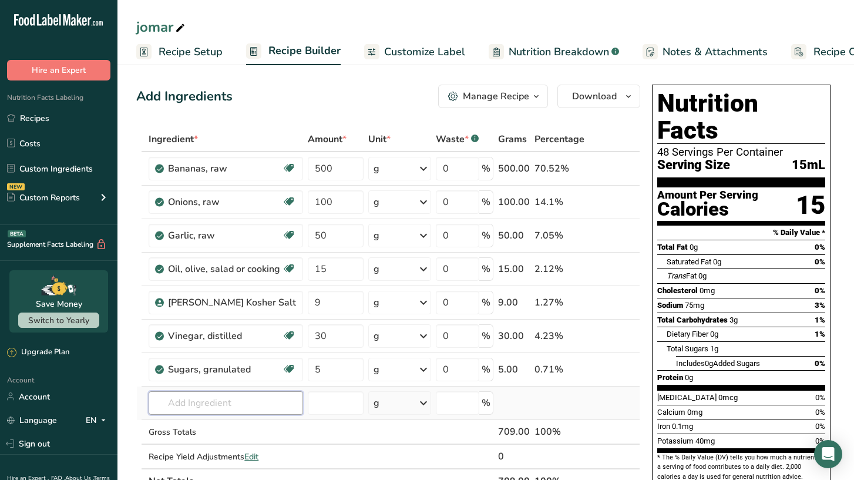
click at [194, 409] on input "text" at bounding box center [226, 402] width 154 height 23
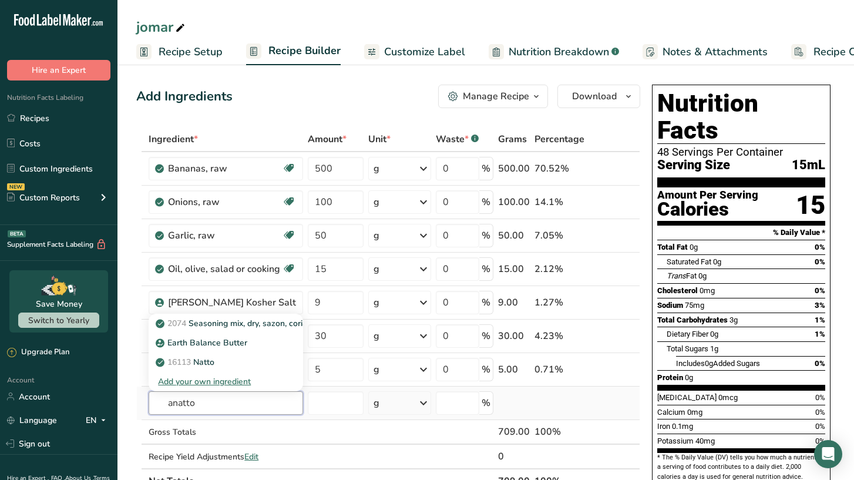
type input "anatto"
click at [214, 381] on div "Add your own ingredient" at bounding box center [226, 381] width 136 height 12
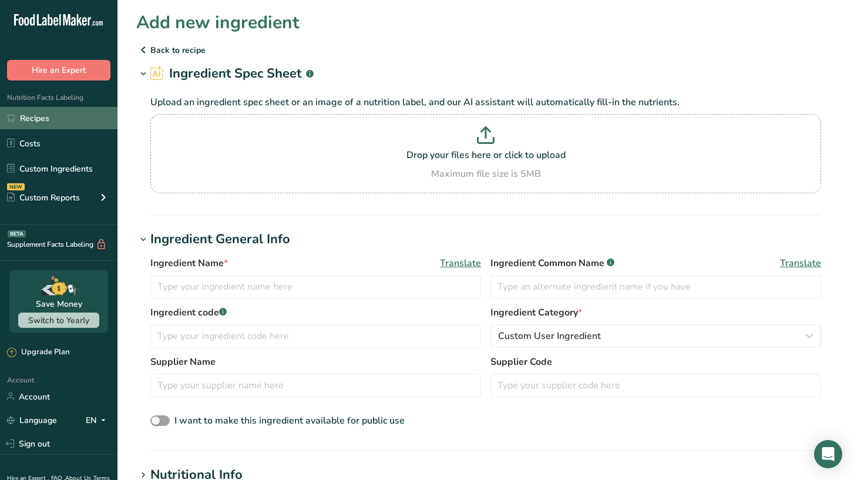
click at [53, 121] on link "Recipes" at bounding box center [58, 118] width 117 height 22
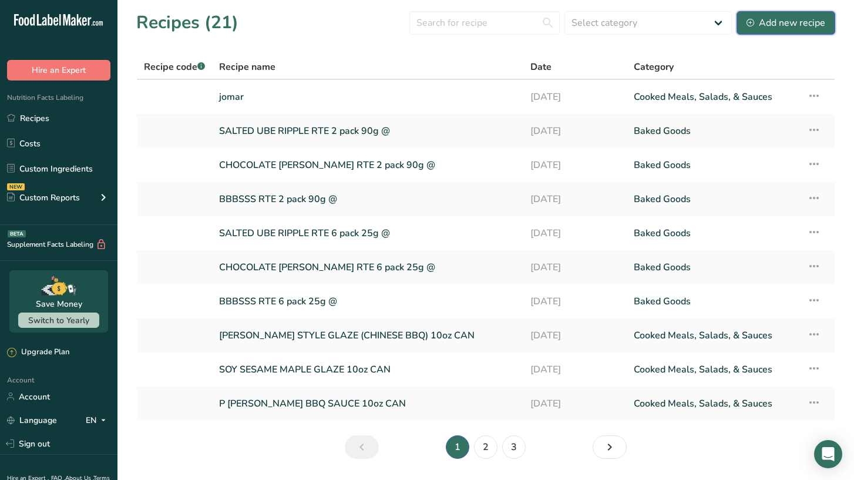
click at [777, 16] on div "Add new recipe" at bounding box center [785, 23] width 79 height 14
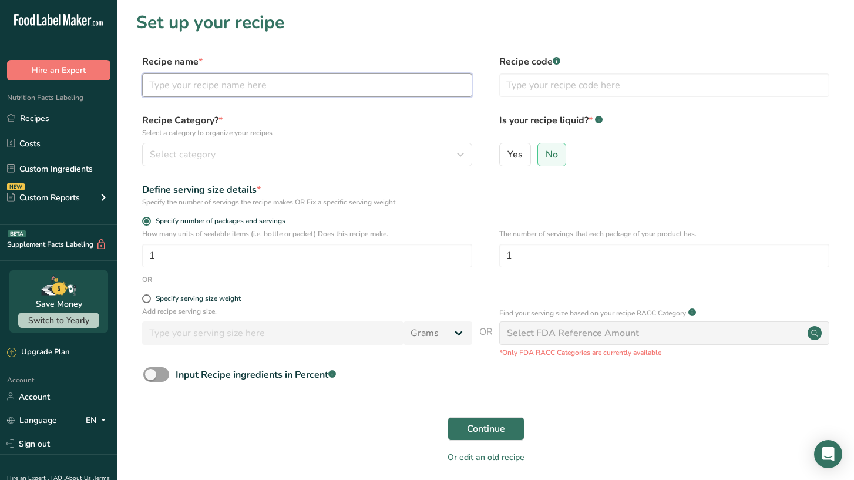
click at [278, 87] on input "text" at bounding box center [307, 84] width 330 height 23
type input "annatto oil"
click at [258, 152] on div "Select category" at bounding box center [304, 154] width 308 height 14
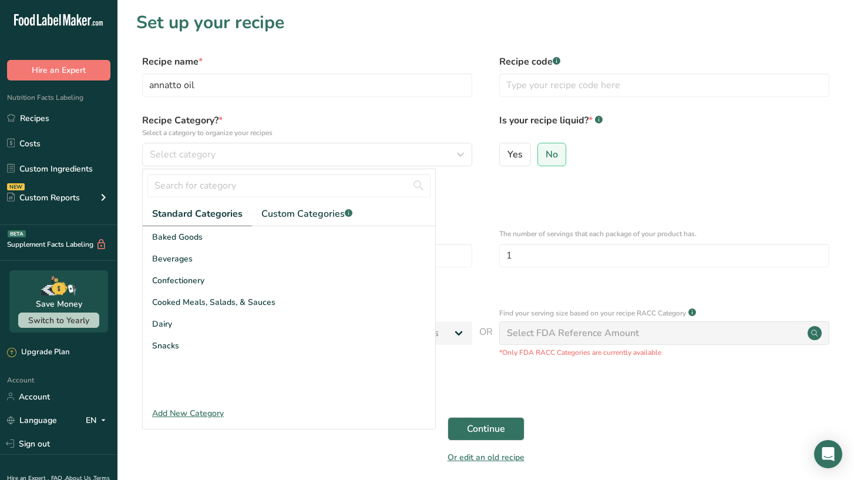
click at [181, 413] on div "Add New Category" at bounding box center [289, 413] width 292 height 12
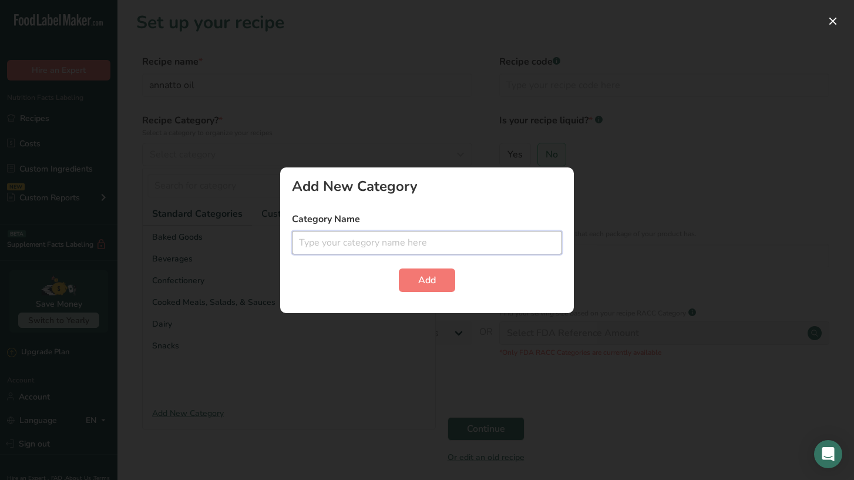
click at [339, 248] on input "text" at bounding box center [427, 242] width 270 height 23
type input "I"
type input "HOUSE INGREDIENT"
click at [413, 282] on button "Add" at bounding box center [427, 279] width 56 height 23
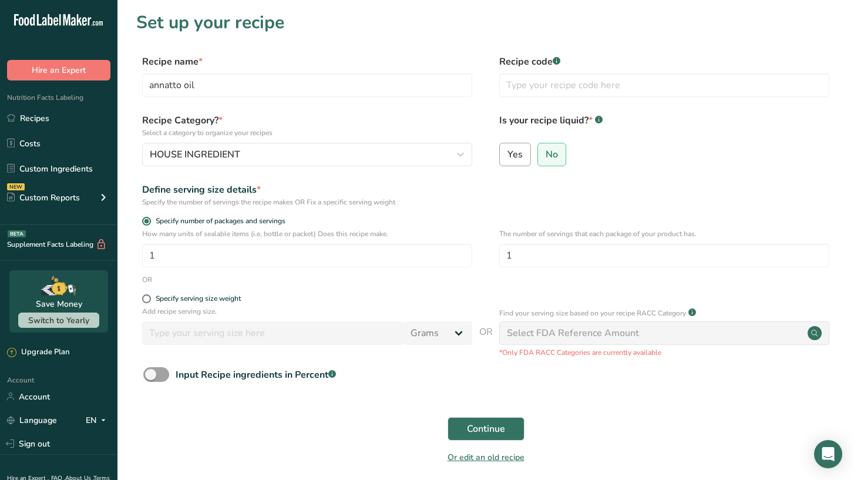
click at [516, 156] on span "Yes" at bounding box center [514, 155] width 15 height 12
click at [507, 156] on input "Yes" at bounding box center [504, 154] width 8 height 8
radio input "true"
radio input "false"
select select "22"
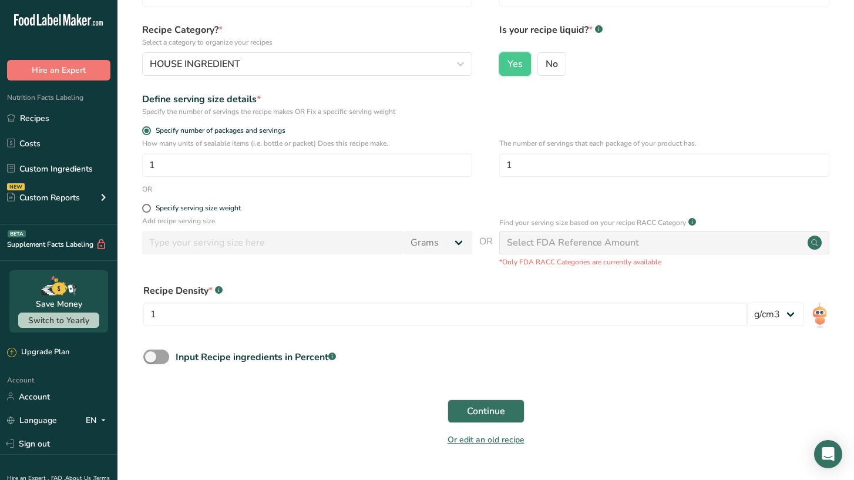
scroll to position [99, 0]
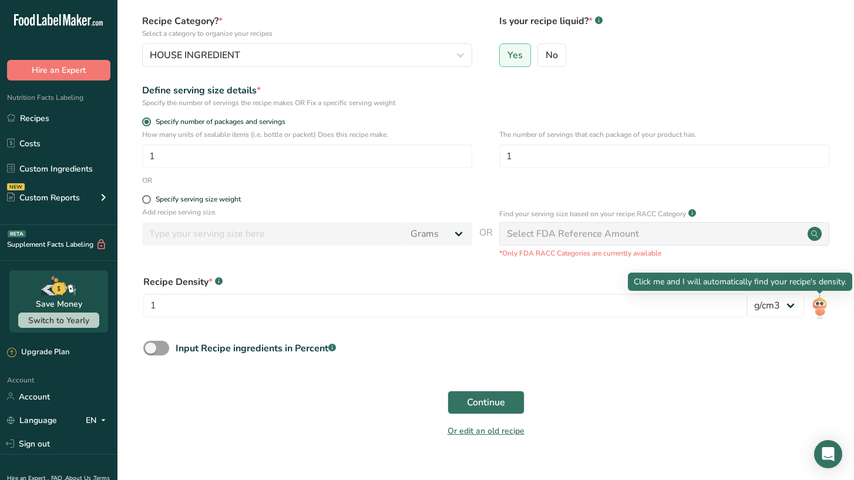
click at [819, 306] on img at bounding box center [819, 307] width 17 height 26
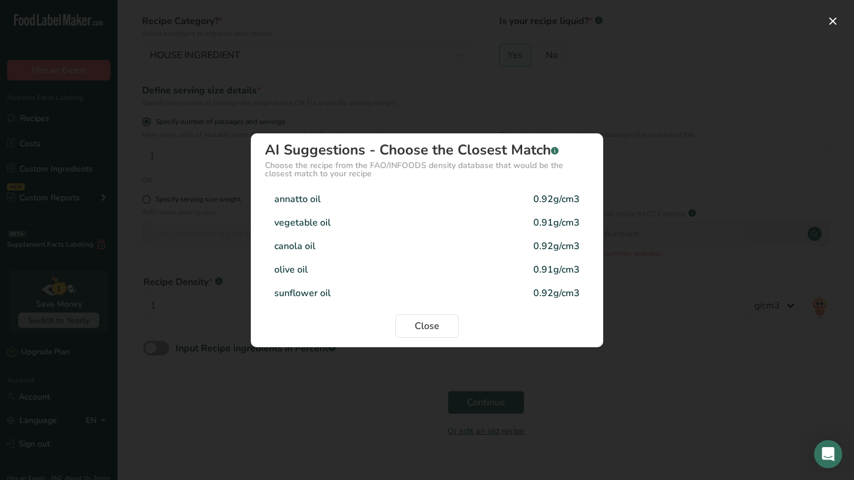
click at [352, 204] on div "annatto oil 0.92g/cm3" at bounding box center [427, 198] width 324 height 23
type input "0.92"
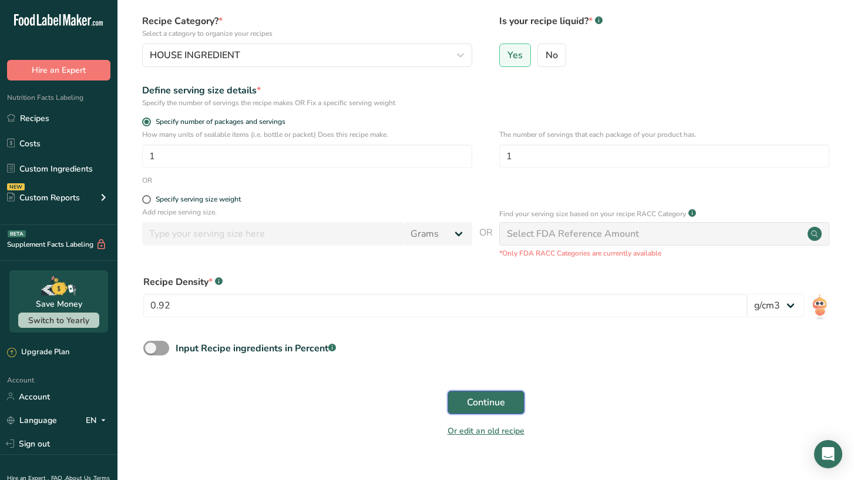
click at [491, 397] on span "Continue" at bounding box center [486, 402] width 38 height 14
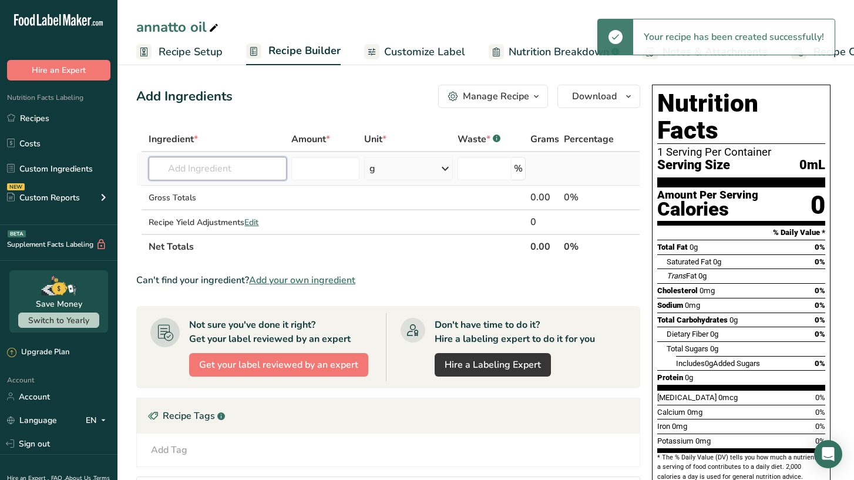
click at [222, 169] on input "text" at bounding box center [218, 168] width 138 height 23
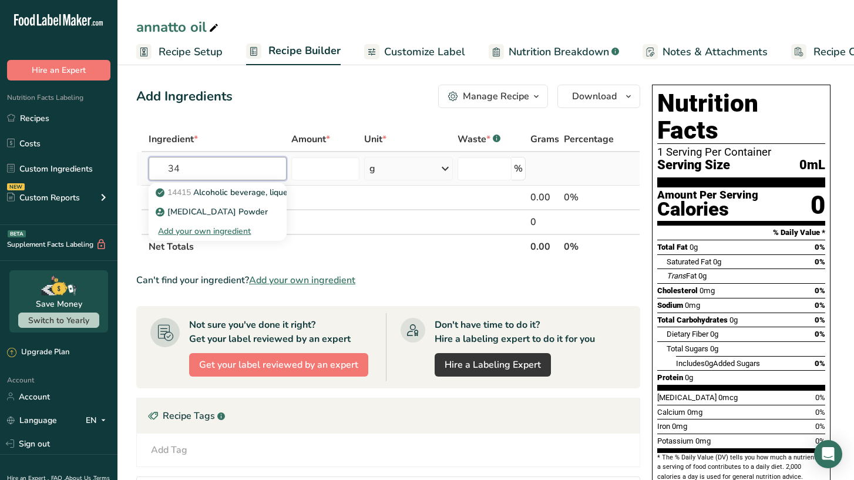
type input "34"
click at [176, 170] on input "text" at bounding box center [218, 168] width 138 height 23
type input "annatto"
click at [183, 231] on div "Add your own ingredient" at bounding box center [217, 231] width 119 height 12
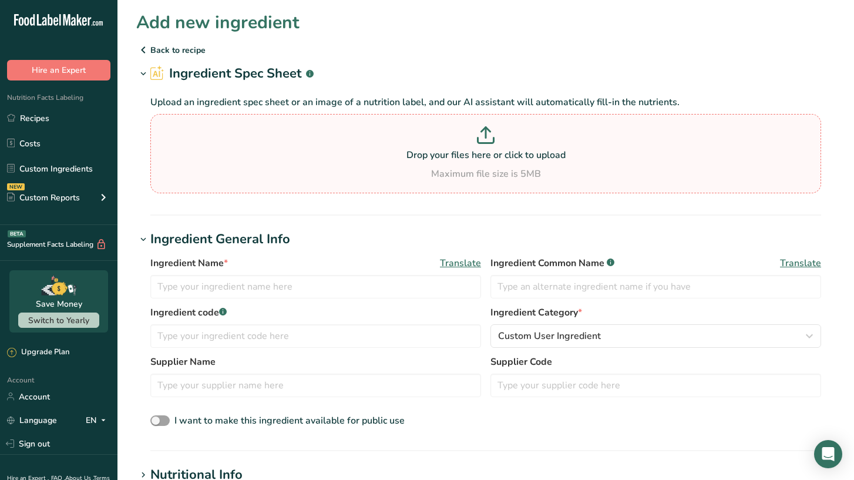
click at [479, 146] on p at bounding box center [485, 137] width 665 height 22
click at [479, 146] on input "Drop your files here or click to upload Maximum file size is 5MB" at bounding box center [485, 153] width 671 height 79
type input "C:\fakepath\annatto nutrition (needs verification).png"
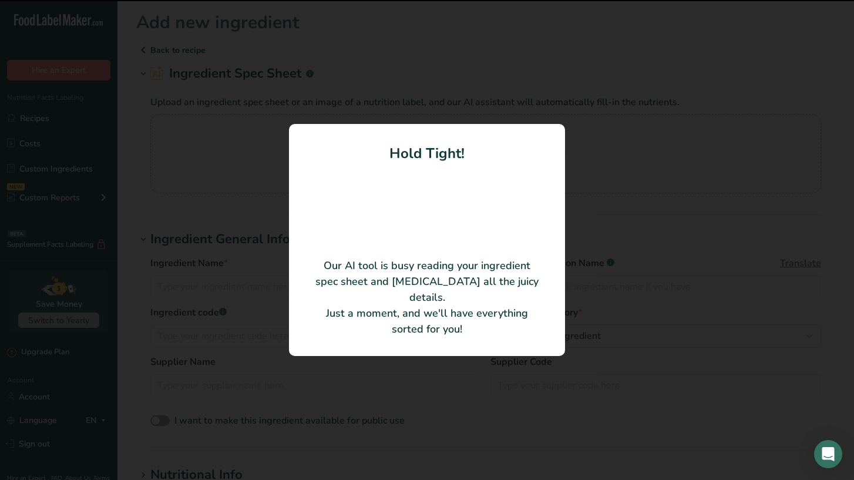
type input "Annatto Seed"
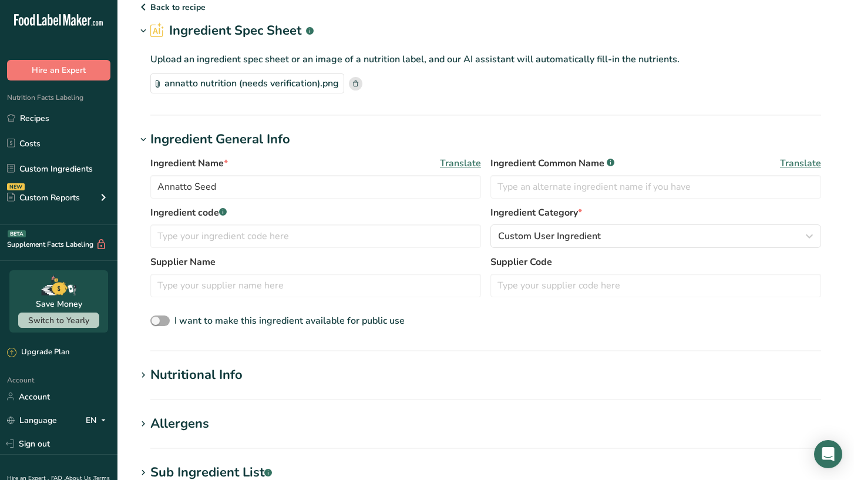
scroll to position [44, 0]
click at [400, 361] on section "Add new ingredient Back to recipe Ingredient Spec Sheet .a-a{fill:#347362;}.b-a…" at bounding box center [485, 376] width 736 height 840
click at [201, 374] on div "Nutritional Info" at bounding box center [196, 373] width 92 height 19
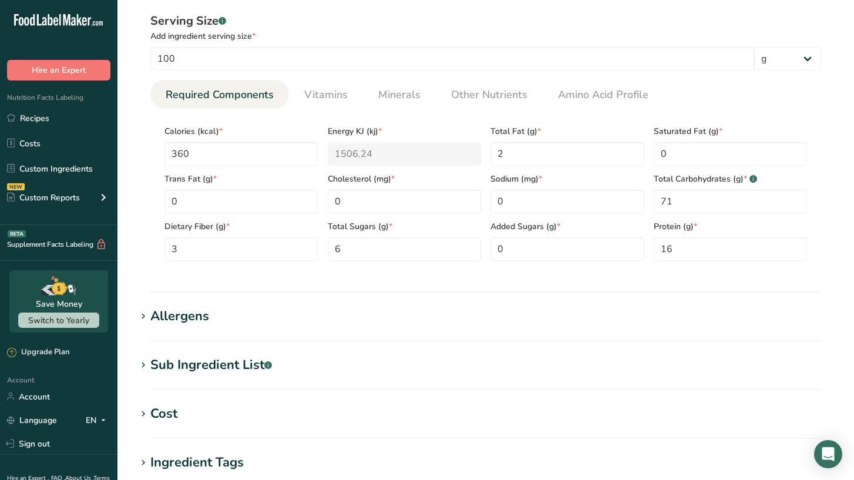
scroll to position [433, 0]
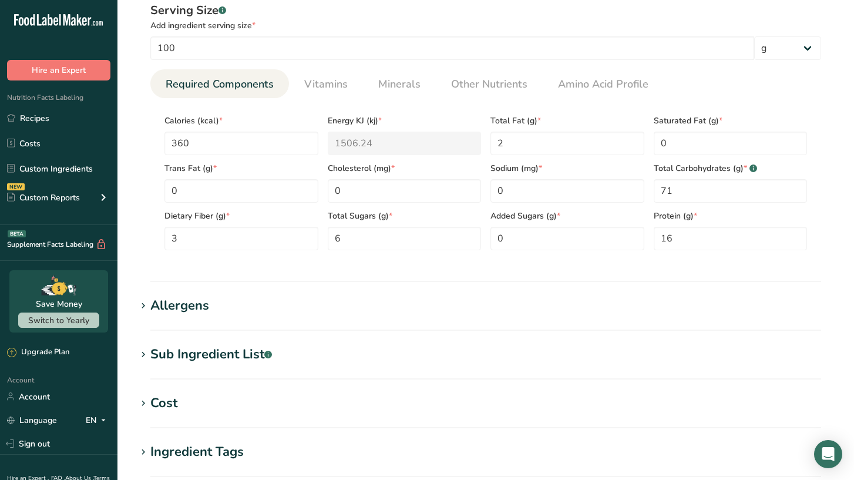
click at [174, 311] on div "Allergens" at bounding box center [179, 305] width 59 height 19
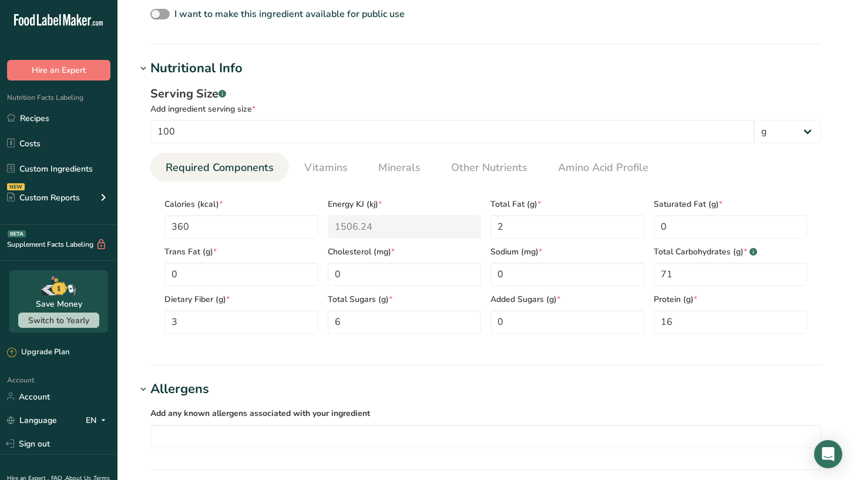
scroll to position [355, 0]
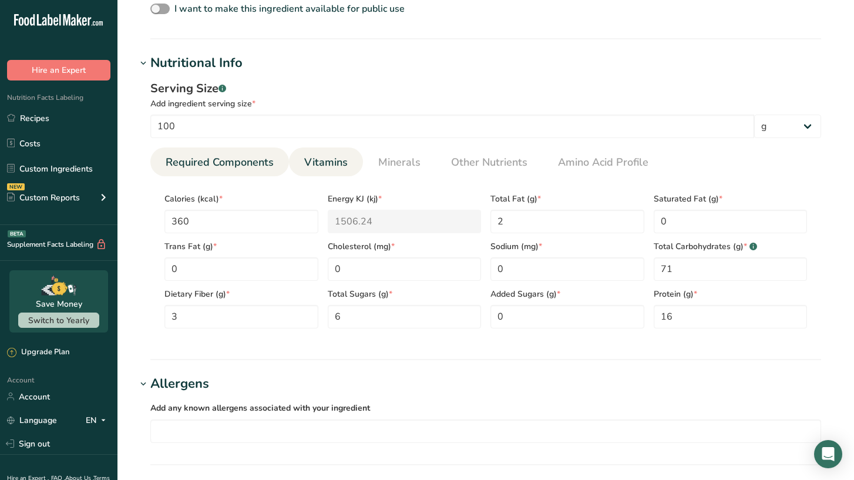
click at [328, 160] on span "Vitamins" at bounding box center [325, 162] width 43 height 16
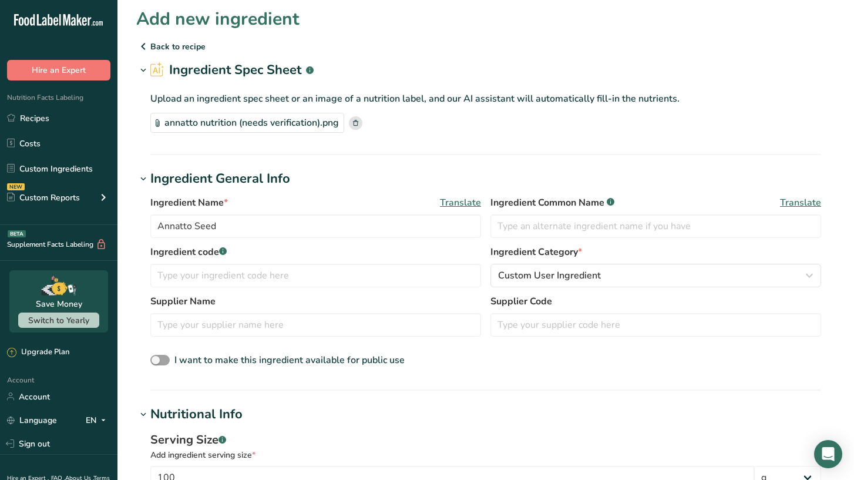
scroll to position [0, 0]
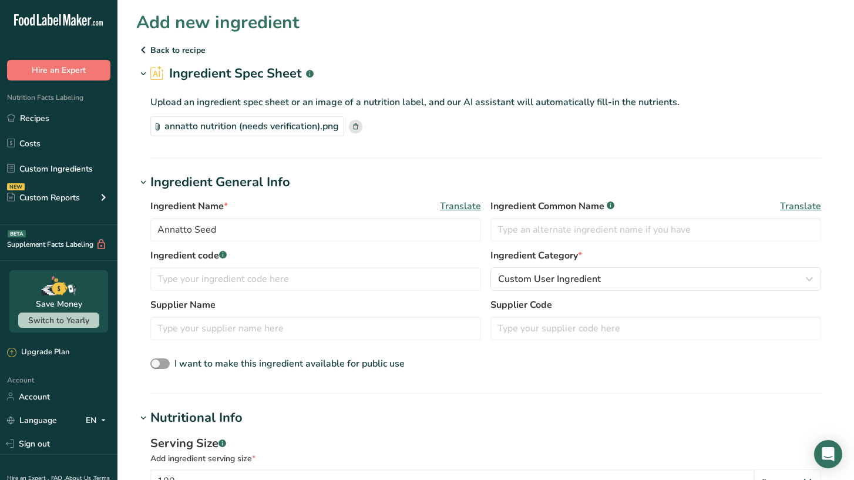
click at [355, 124] on icon at bounding box center [355, 126] width 5 height 6
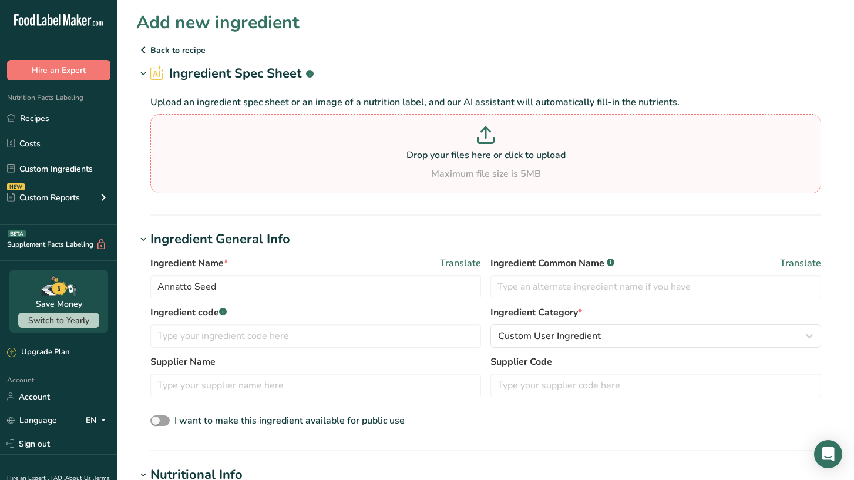
click at [481, 137] on icon at bounding box center [486, 135] width 18 height 18
click at [481, 137] on input "Drop your files here or click to upload Maximum file size is 5MB" at bounding box center [485, 153] width 671 height 79
type input "C:\fakepath\annatto nutritional facts (needs verification).webp"
click at [482, 146] on p at bounding box center [485, 137] width 665 height 22
click at [482, 146] on input "Drop your files here or click to upload Maximum file size is 5MB" at bounding box center [485, 153] width 671 height 79
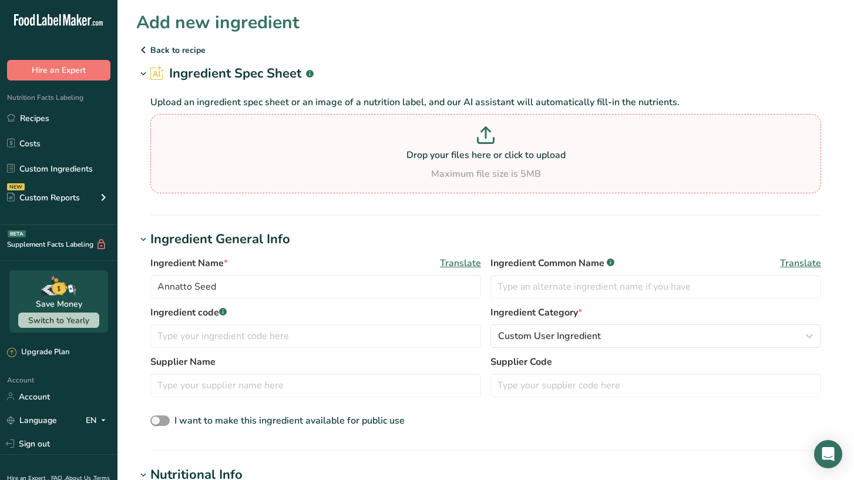
type input "C:\fakepath\annatto nutrition (needs verification).pdf"
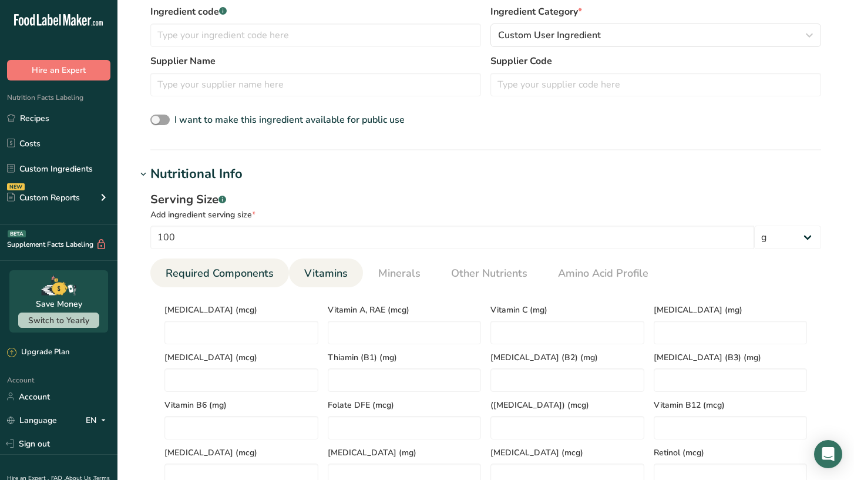
scroll to position [302, 0]
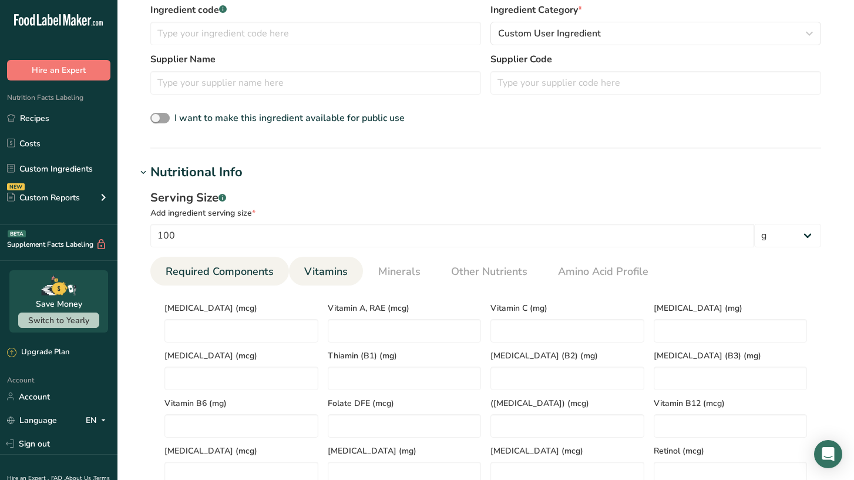
click at [282, 281] on li "Required Components" at bounding box center [219, 271] width 139 height 29
click at [255, 270] on span "Required Components" at bounding box center [220, 272] width 108 height 16
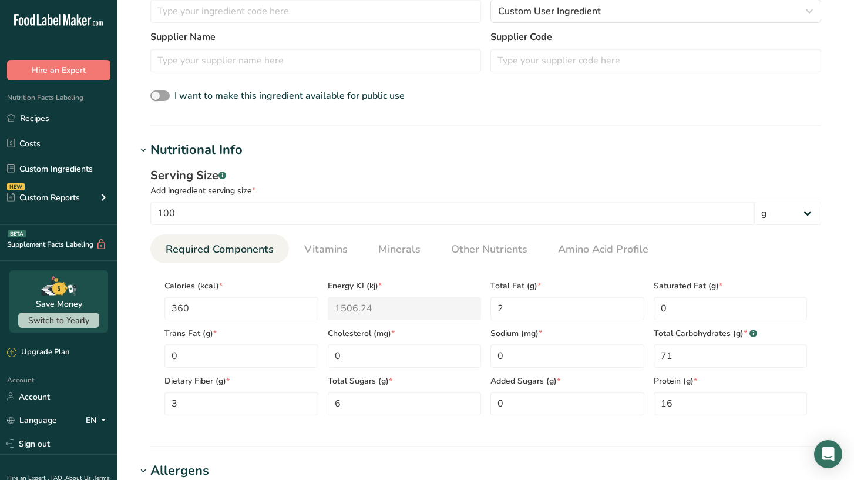
scroll to position [367, 0]
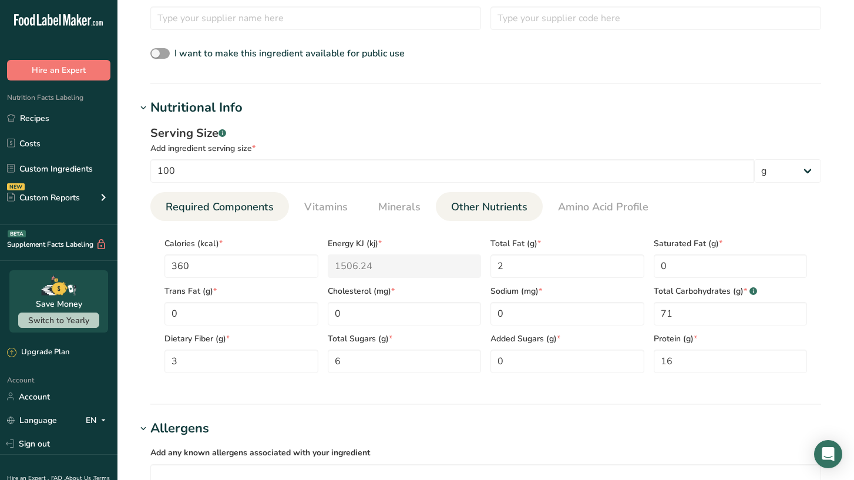
click at [466, 217] on link "Other Nutrients" at bounding box center [489, 207] width 86 height 30
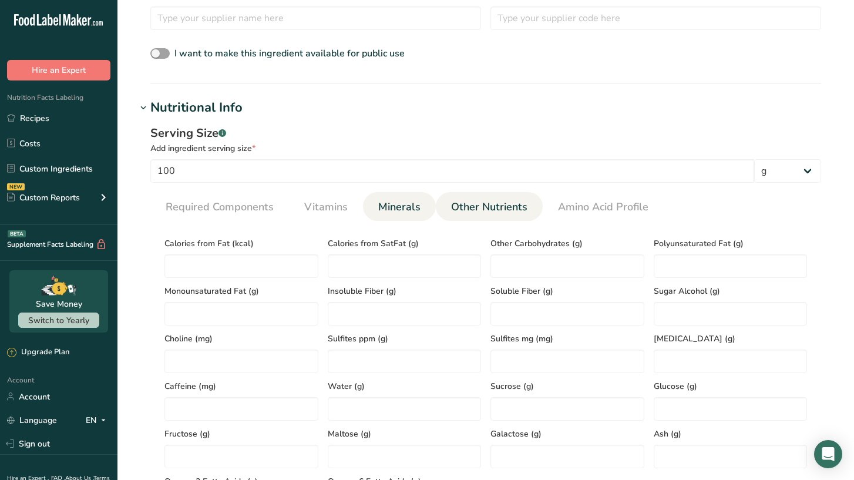
click at [399, 214] on span "Minerals" at bounding box center [399, 207] width 42 height 16
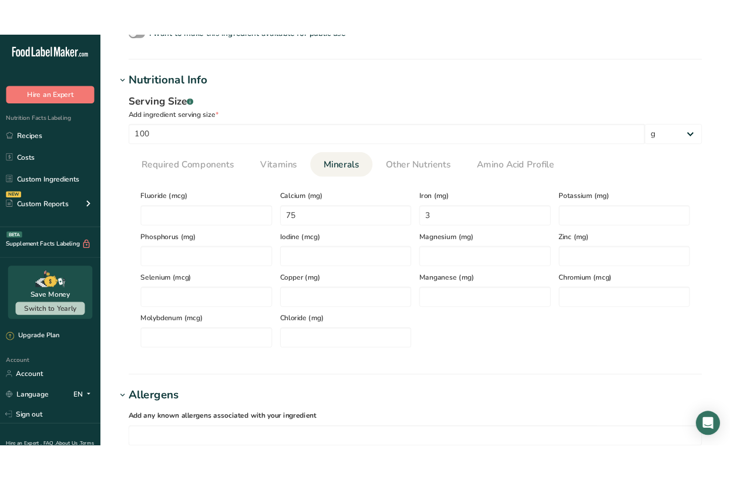
scroll to position [422, 0]
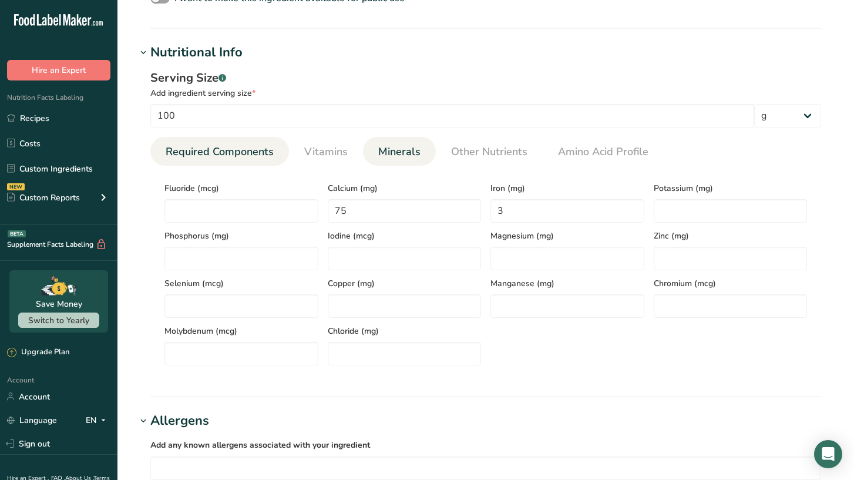
click at [238, 158] on span "Required Components" at bounding box center [220, 152] width 108 height 16
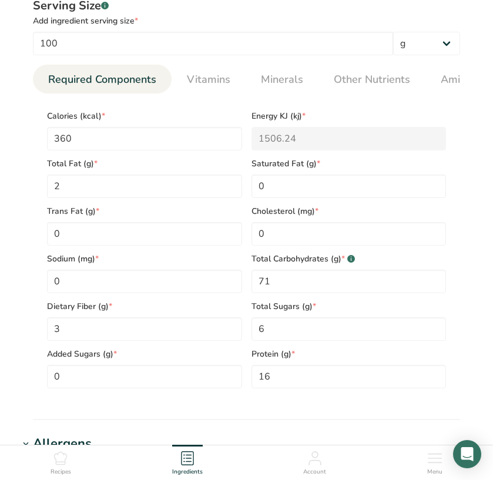
scroll to position [510, 0]
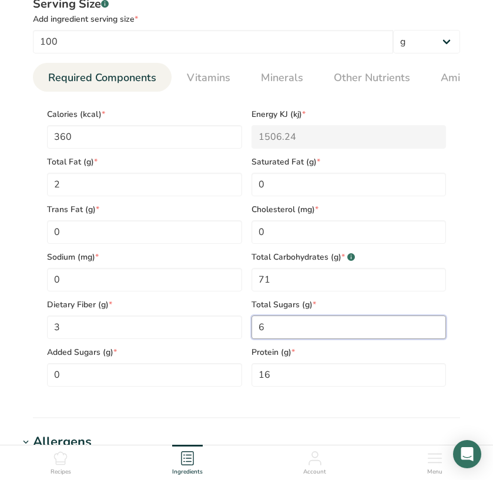
drag, startPoint x: 284, startPoint y: 329, endPoint x: 268, endPoint y: 326, distance: 16.7
click at [268, 326] on Sugars "6" at bounding box center [348, 326] width 195 height 23
drag, startPoint x: 268, startPoint y: 326, endPoint x: 248, endPoint y: 323, distance: 19.6
click at [248, 323] on div "Total Sugars (g) * 6" at bounding box center [349, 315] width 204 height 48
type Sugars "0"
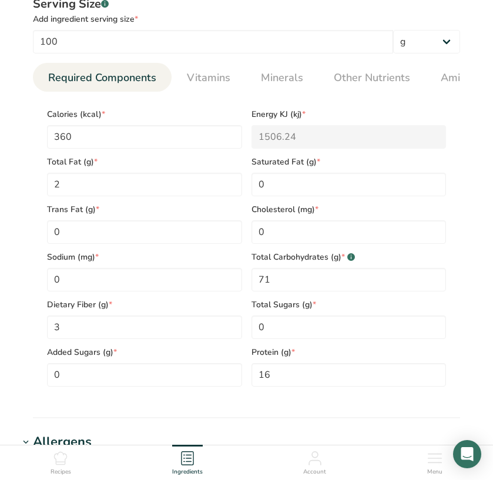
click at [325, 303] on span "Total Sugars (g) *" at bounding box center [348, 304] width 195 height 12
click at [201, 70] on span "Vitamins" at bounding box center [208, 78] width 43 height 16
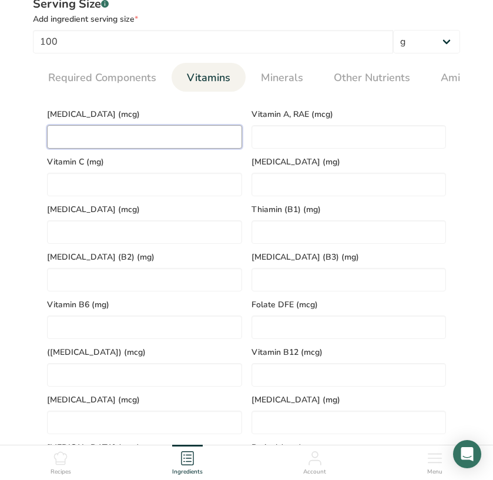
click at [171, 144] on D "number" at bounding box center [144, 136] width 195 height 23
type D "0"
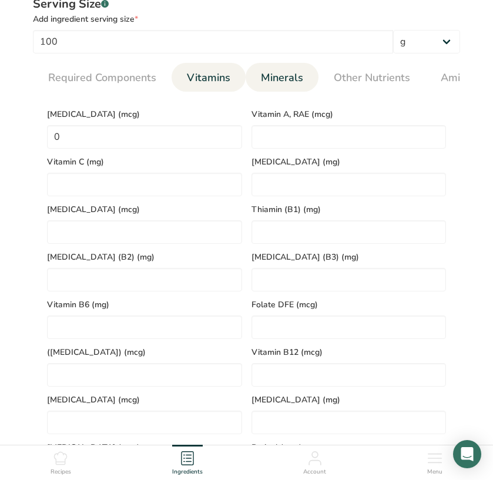
click at [271, 91] on link "Minerals" at bounding box center [282, 78] width 52 height 30
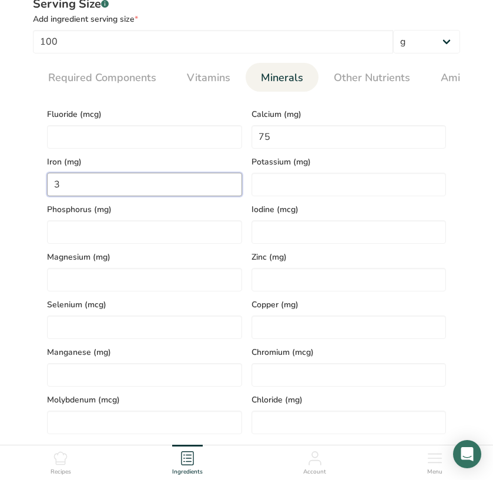
drag, startPoint x: 171, startPoint y: 197, endPoint x: 86, endPoint y: 171, distance: 88.6
click at [86, 171] on div "Iron (mg) 3" at bounding box center [144, 173] width 204 height 48
type input "10"
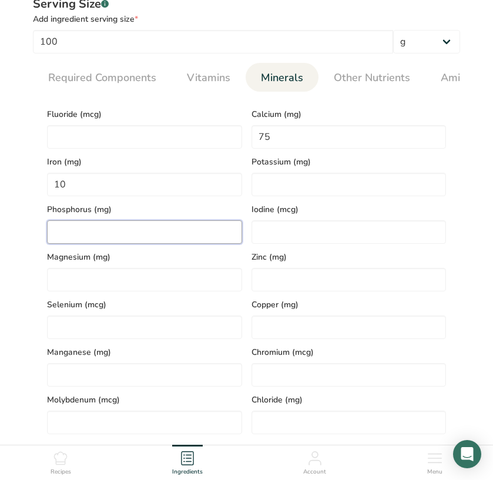
click at [206, 230] on input "number" at bounding box center [144, 231] width 195 height 23
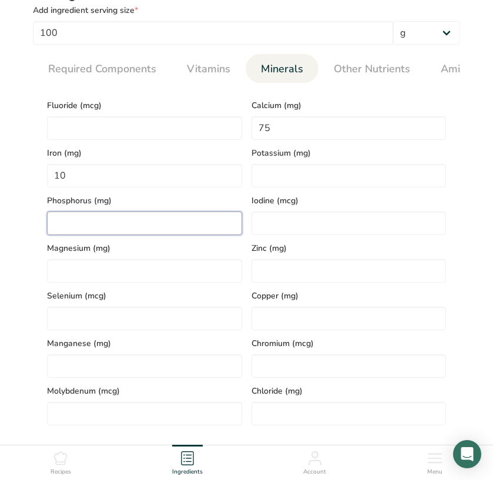
scroll to position [522, 0]
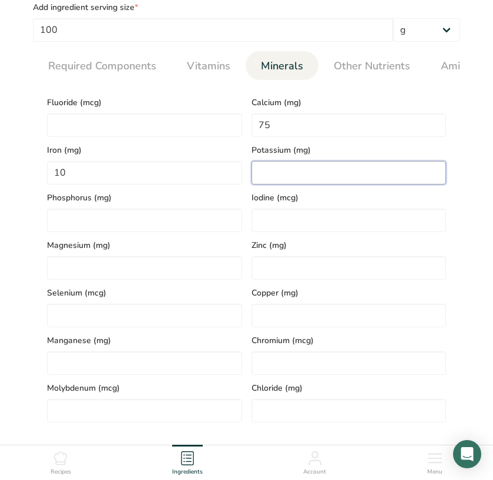
click at [273, 171] on input "number" at bounding box center [348, 172] width 195 height 23
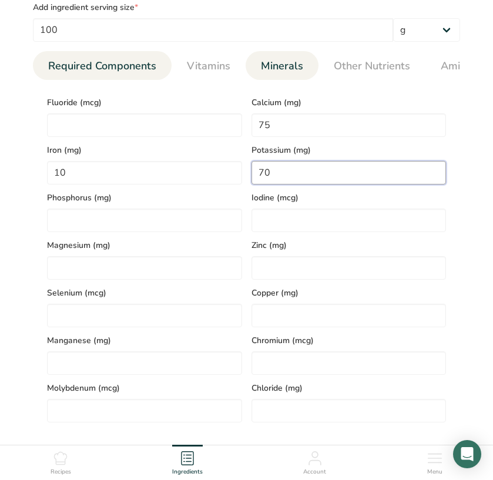
type input "70"
click at [144, 65] on span "Required Components" at bounding box center [102, 66] width 108 height 16
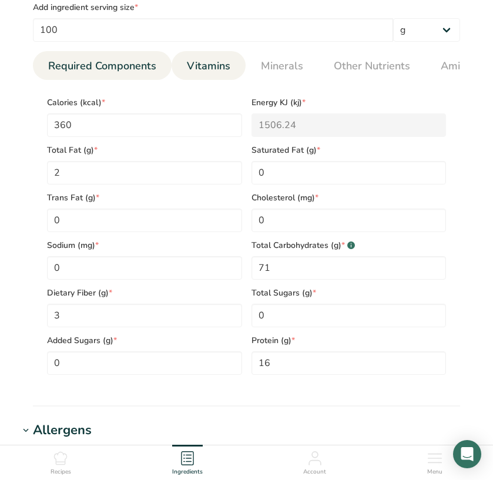
click at [210, 66] on span "Vitamins" at bounding box center [208, 66] width 43 height 16
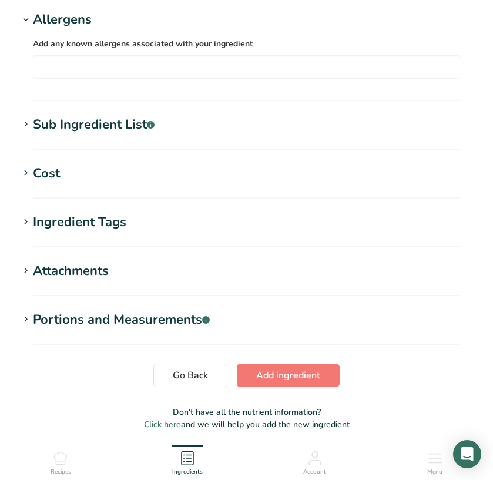
scroll to position [1073, 0]
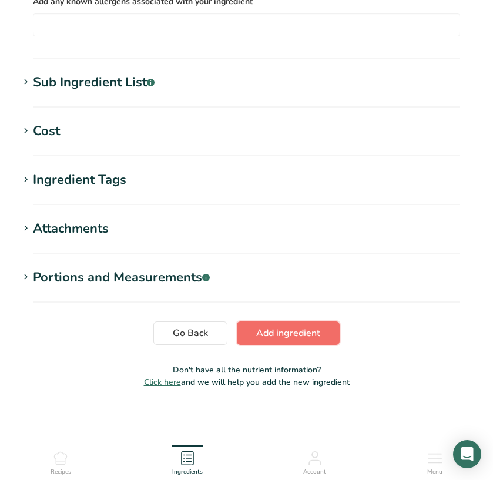
click at [294, 334] on span "Add ingredient" at bounding box center [288, 333] width 64 height 14
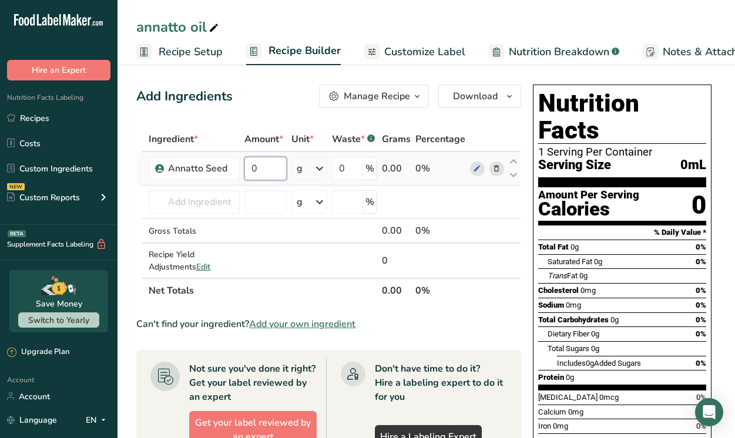
drag, startPoint x: 260, startPoint y: 171, endPoint x: 221, endPoint y: 154, distance: 41.8
click at [221, 154] on tr "Annatto Seed 0 g Weight Units g kg mg See more Volume Units l Volume units requ…" at bounding box center [328, 168] width 383 height 33
type input "34"
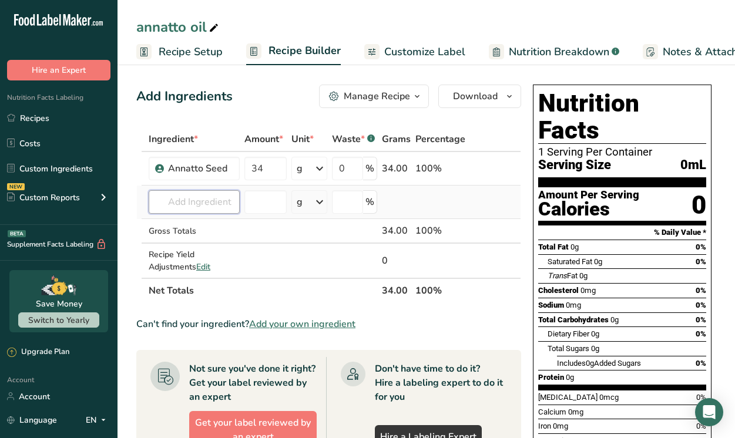
click at [206, 200] on div "Ingredient * Amount * Unit * Waste * .a-a{fill:#347362;}.b-a{fill:#fff;} Grams …" at bounding box center [328, 215] width 385 height 176
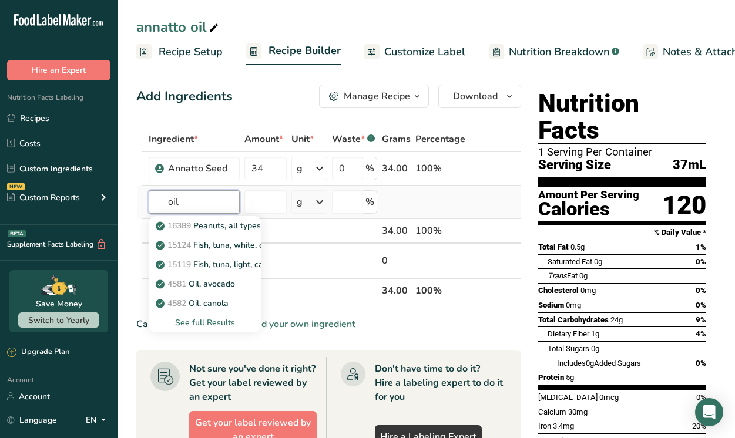
type input "oil"
click at [216, 322] on div "See full Results" at bounding box center [205, 323] width 94 height 12
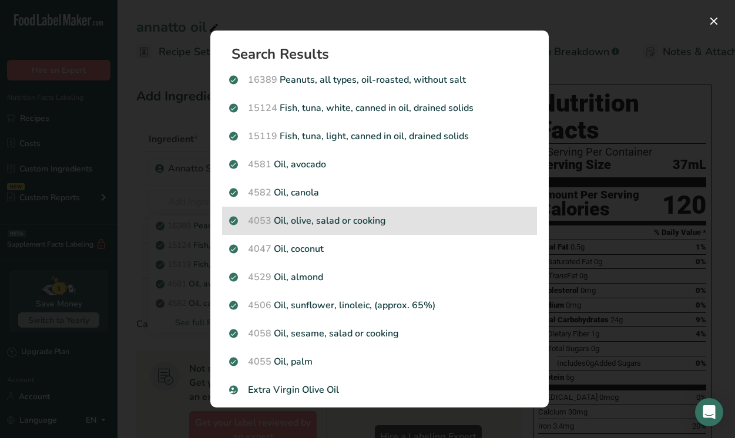
click at [308, 224] on p "4053 Oil, olive, salad or cooking" at bounding box center [379, 221] width 301 height 14
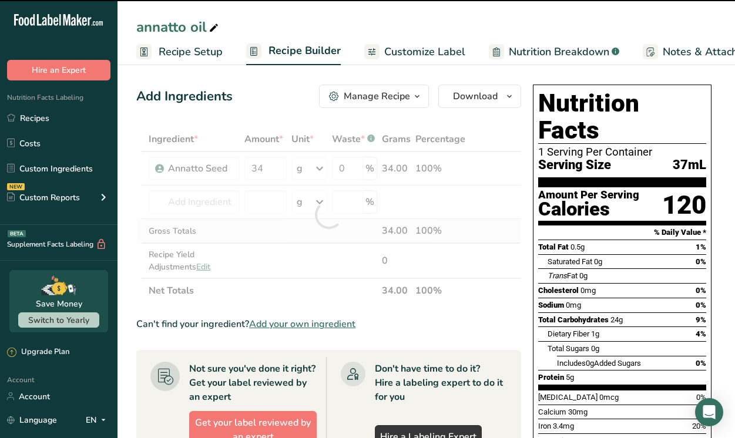
type input "0"
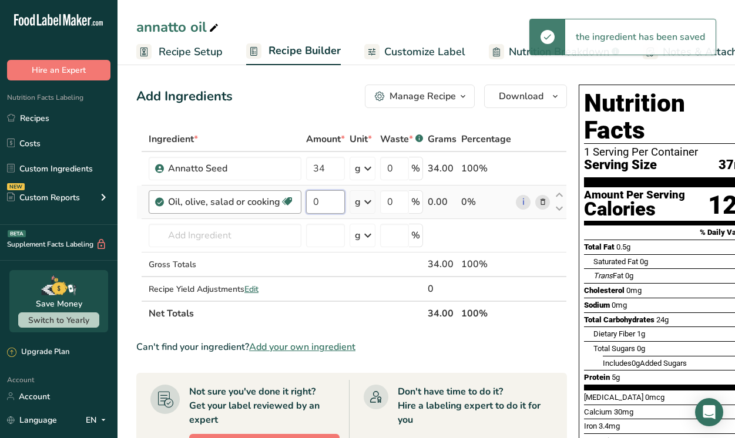
drag, startPoint x: 328, startPoint y: 201, endPoint x: 282, endPoint y: 191, distance: 47.0
click at [282, 191] on tr "Oil, olive, salad or cooking Source of Antioxidants Dairy free Gluten free Vega…" at bounding box center [351, 202] width 429 height 33
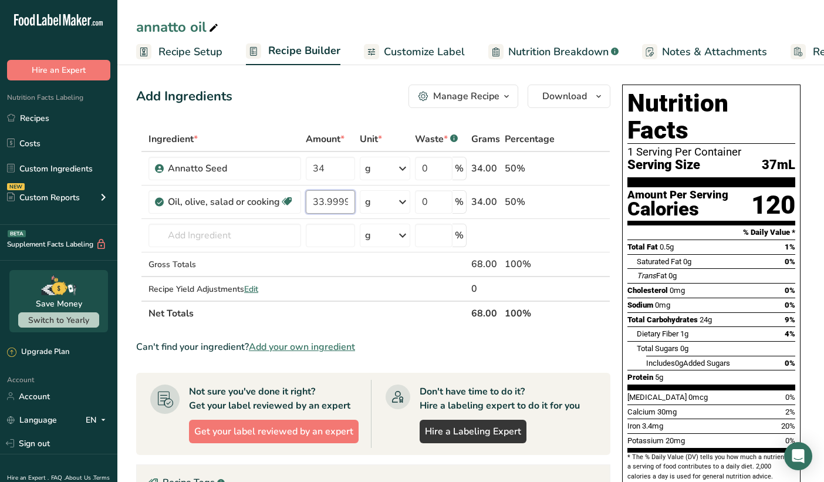
type input "33.999992"
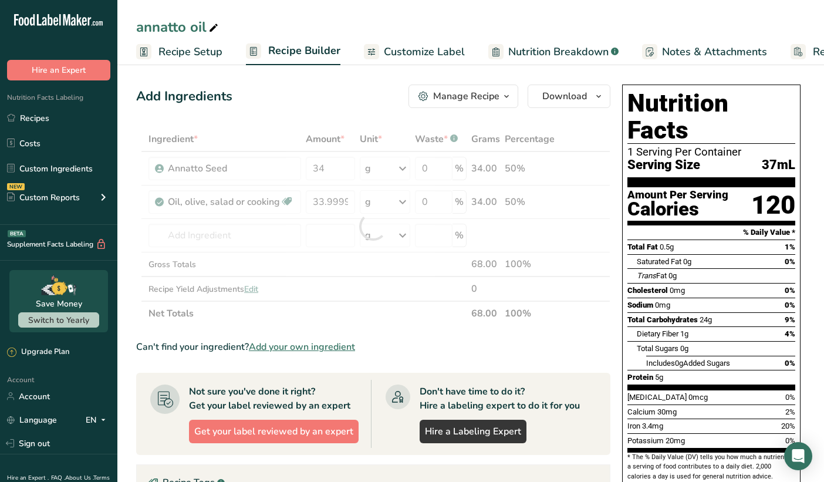
click at [203, 51] on span "Recipe Setup" at bounding box center [191, 52] width 64 height 16
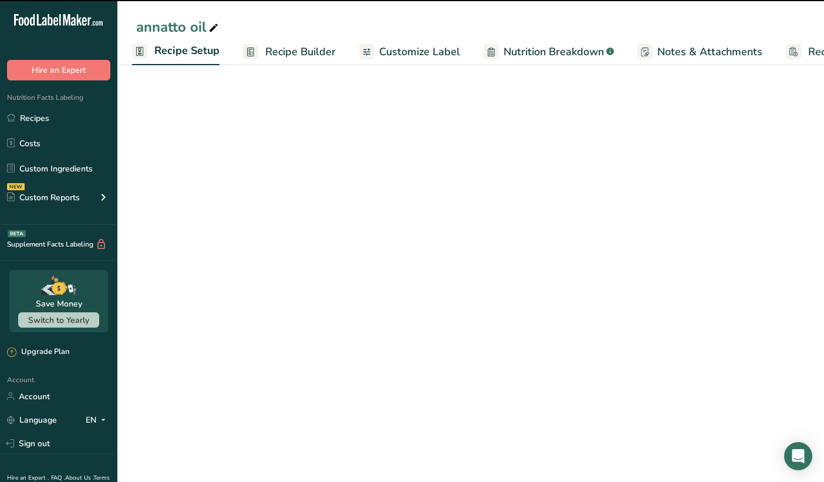
select select "22"
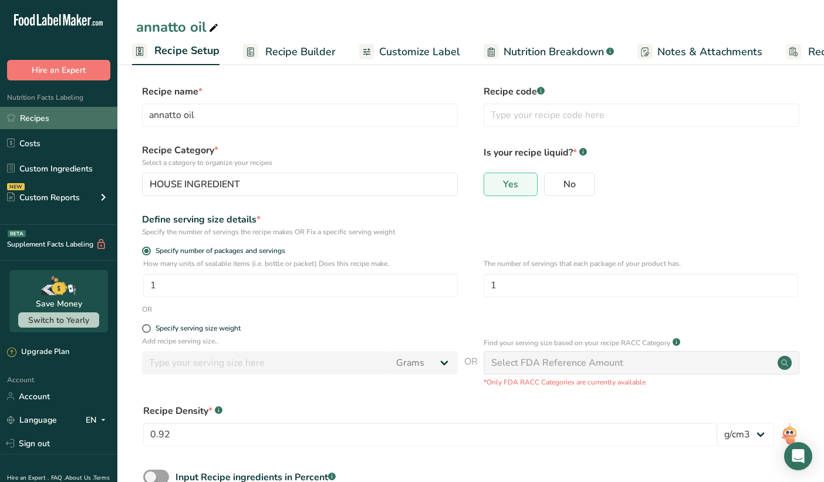
click at [51, 116] on link "Recipes" at bounding box center [58, 118] width 117 height 22
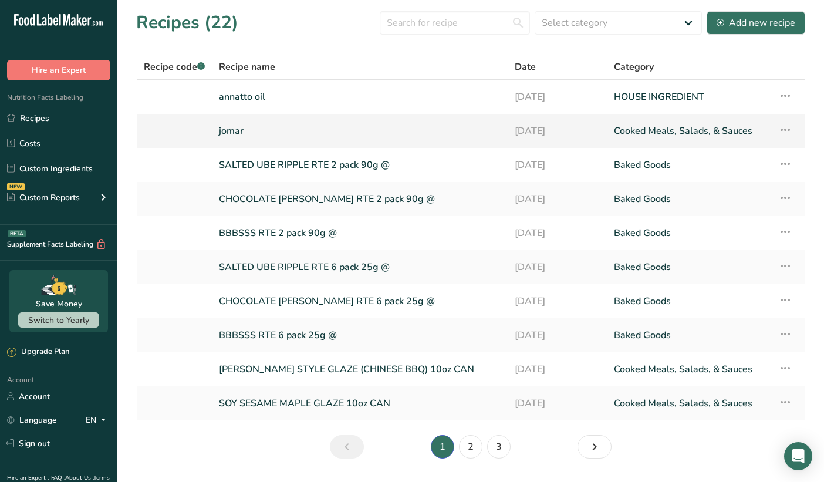
click at [255, 126] on link "jomar" at bounding box center [360, 131] width 282 height 25
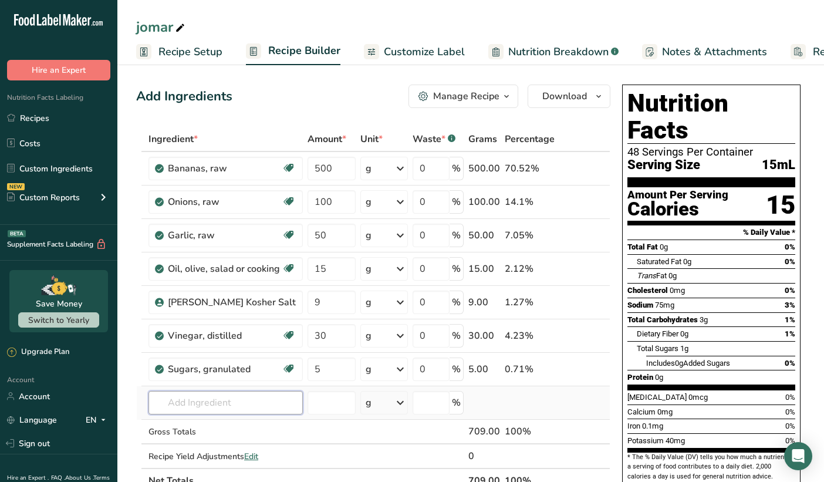
click at [178, 407] on input "text" at bounding box center [226, 402] width 154 height 23
type input "a"
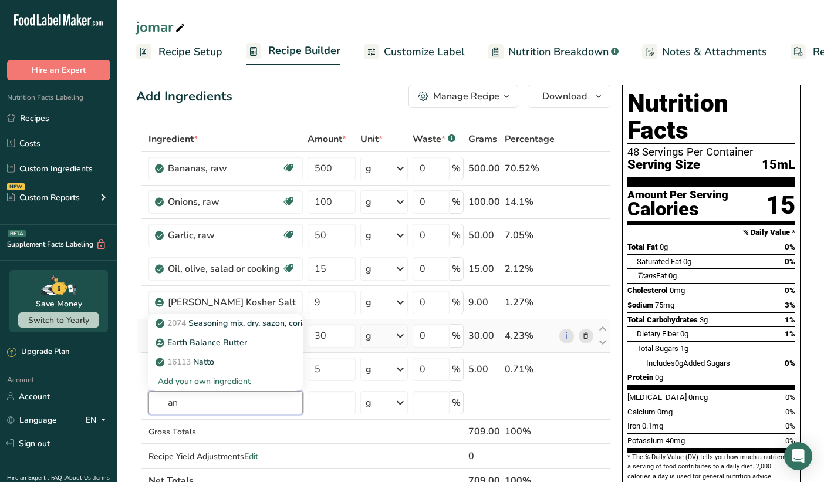
type input "a"
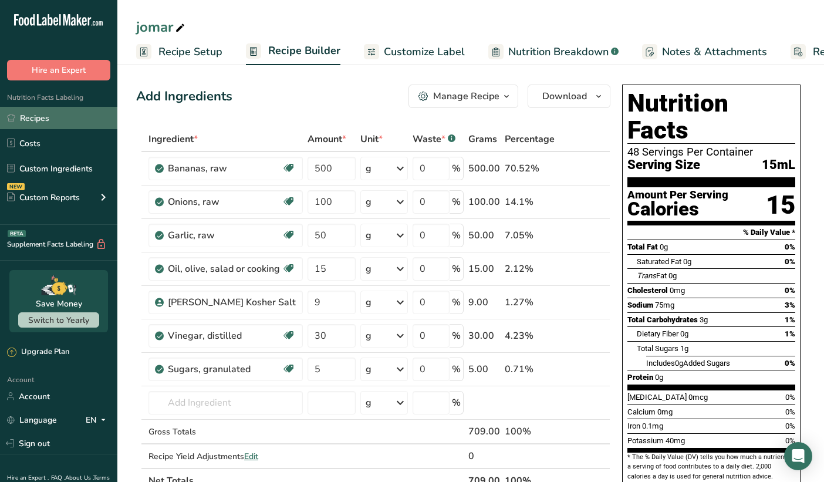
click at [45, 119] on link "Recipes" at bounding box center [58, 118] width 117 height 22
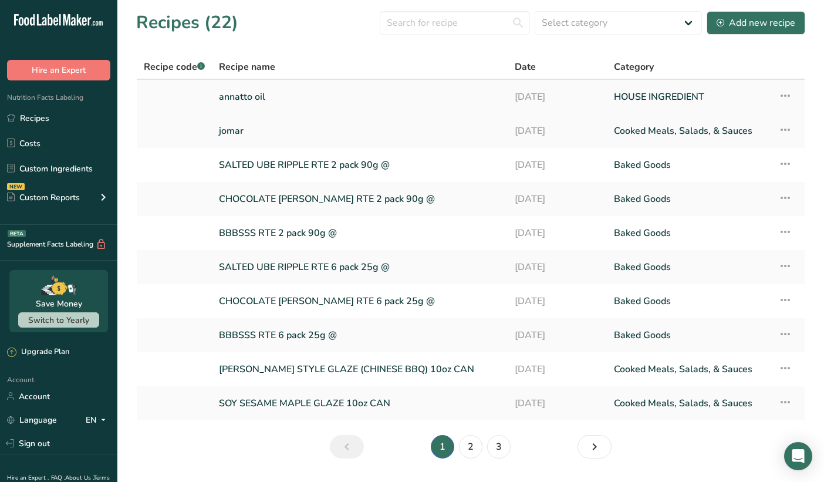
click at [785, 96] on icon at bounding box center [786, 95] width 14 height 21
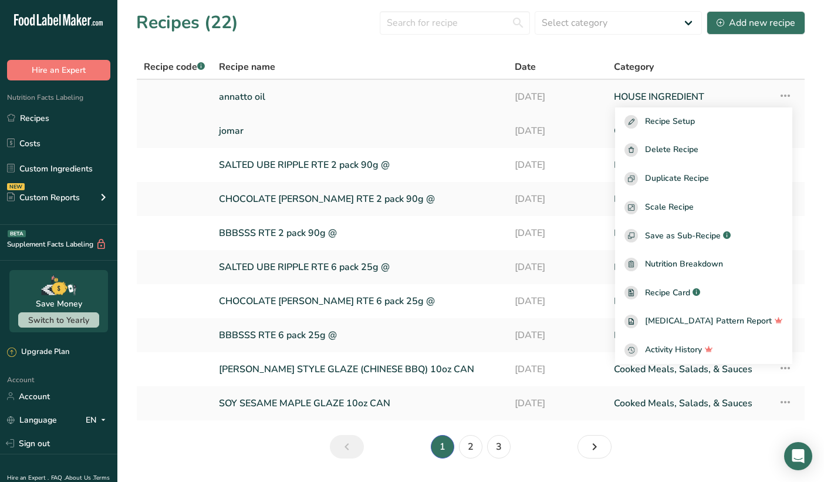
click at [427, 103] on link "annatto oil" at bounding box center [360, 97] width 282 height 25
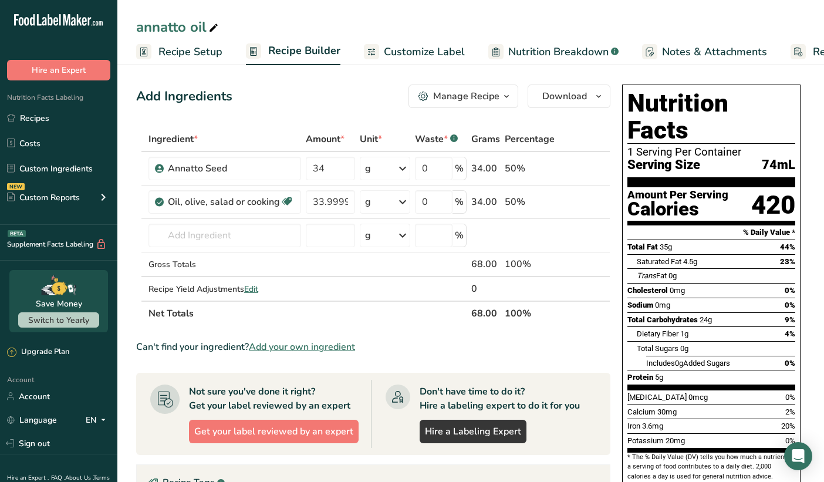
click at [491, 101] on div "Manage Recipe" at bounding box center [466, 96] width 66 height 14
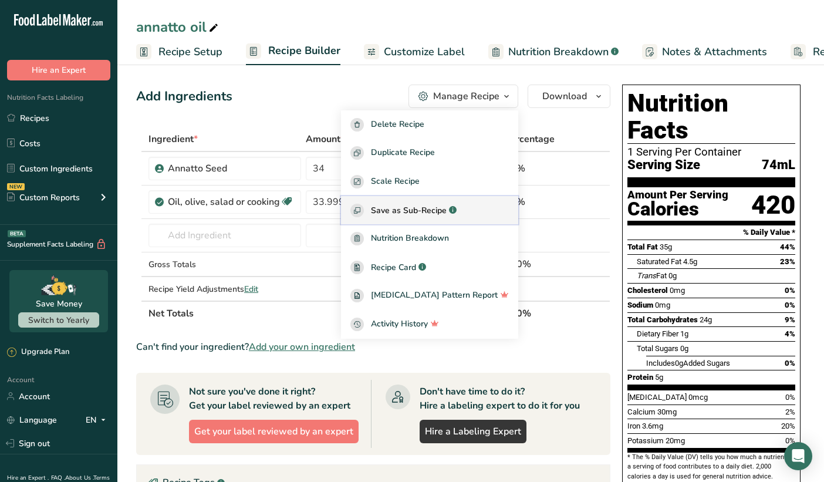
click at [416, 207] on span "Save as Sub-Recipe" at bounding box center [409, 210] width 76 height 12
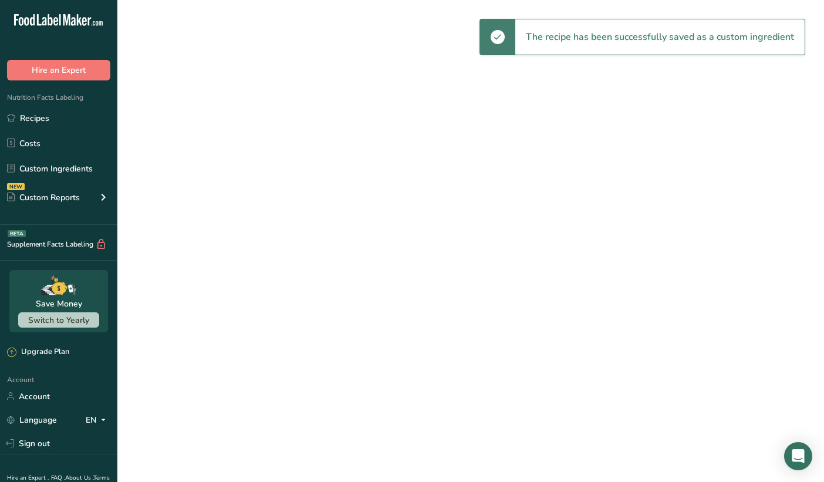
select select "30"
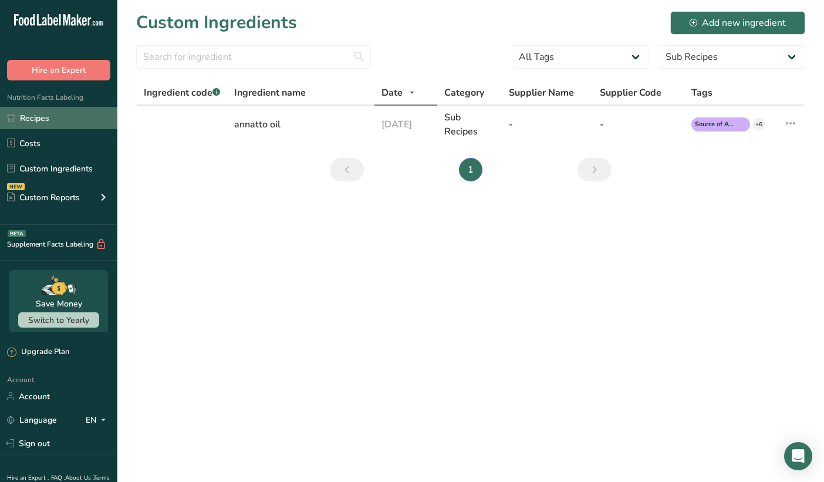
click at [46, 114] on link "Recipes" at bounding box center [58, 118] width 117 height 22
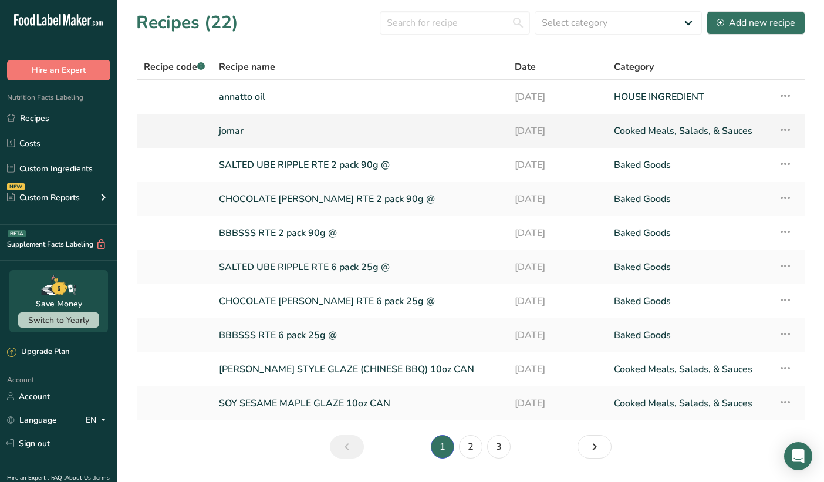
click at [265, 130] on link "jomar" at bounding box center [360, 131] width 282 height 25
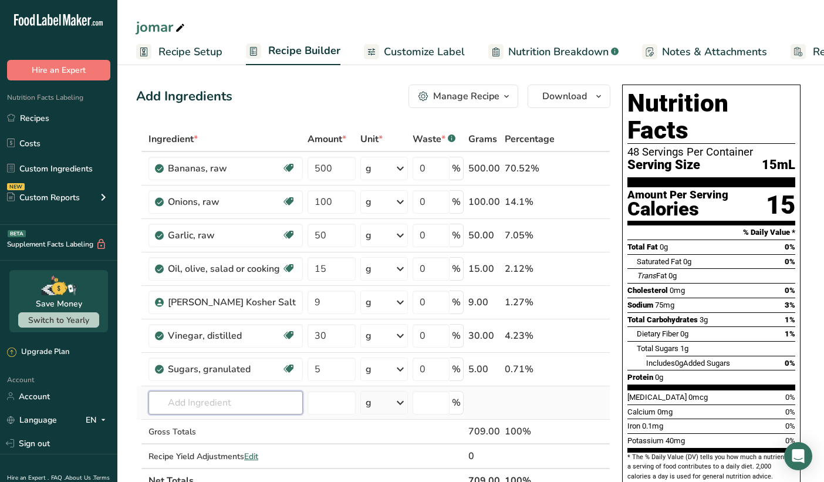
click at [211, 406] on input "text" at bounding box center [226, 402] width 154 height 23
type input "a"
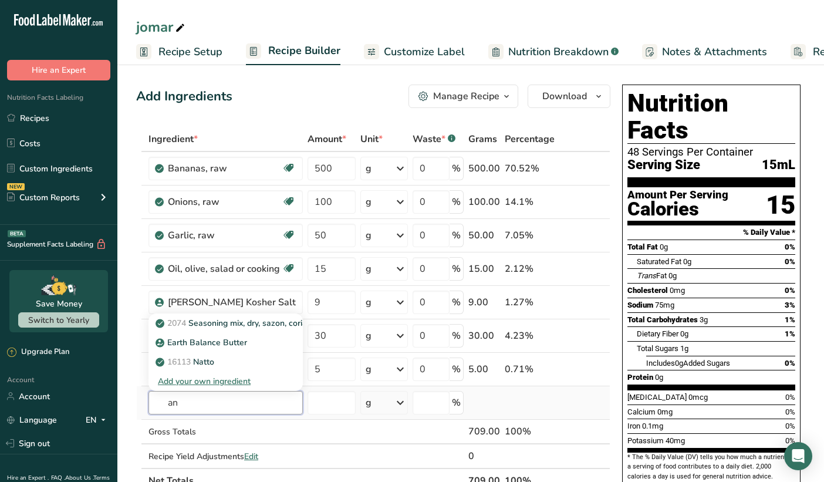
type input "a"
type input "annatto oil"
click at [231, 381] on div "Add your own ingredient" at bounding box center [226, 381] width 136 height 12
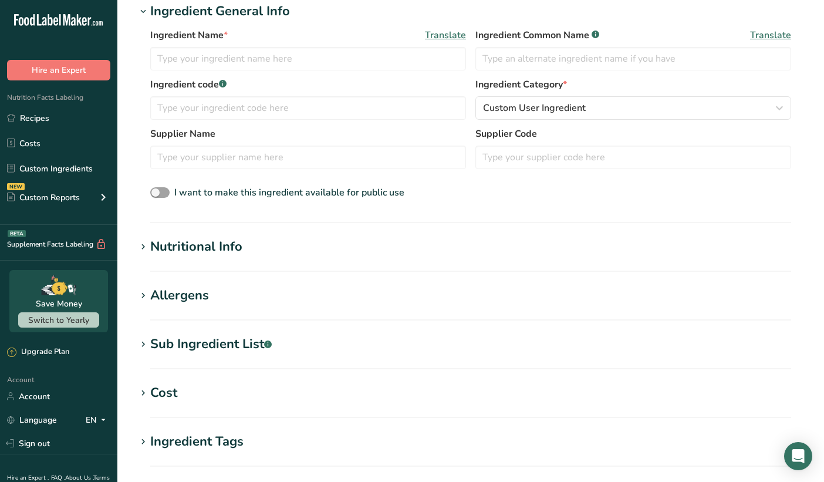
scroll to position [266, 0]
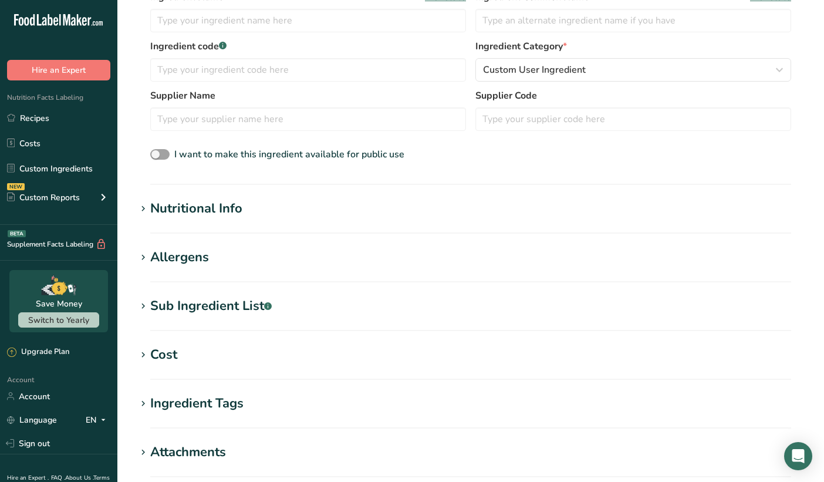
click at [183, 312] on div "Sub Ingredient List .a-a{fill:#347362;}.b-a{fill:#fff;}" at bounding box center [211, 306] width 122 height 19
click at [160, 305] on div "Sub Ingredient List .a-a{fill:#347362;}.b-a{fill:#fff;}" at bounding box center [211, 306] width 122 height 19
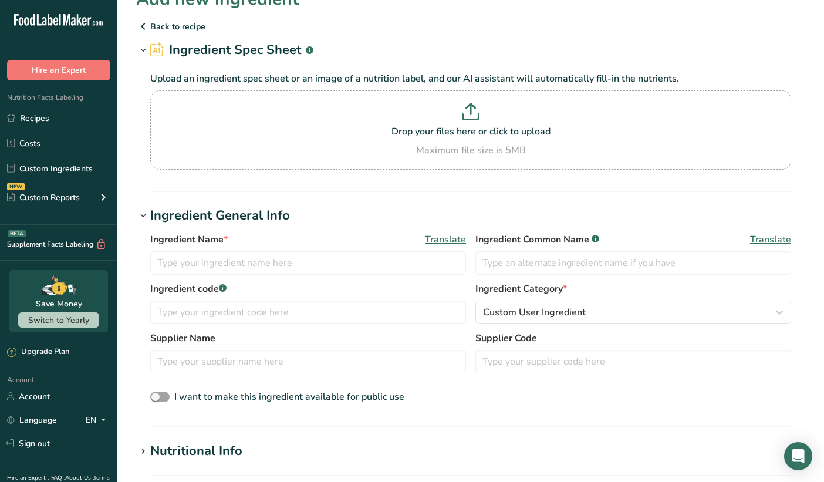
scroll to position [0, 0]
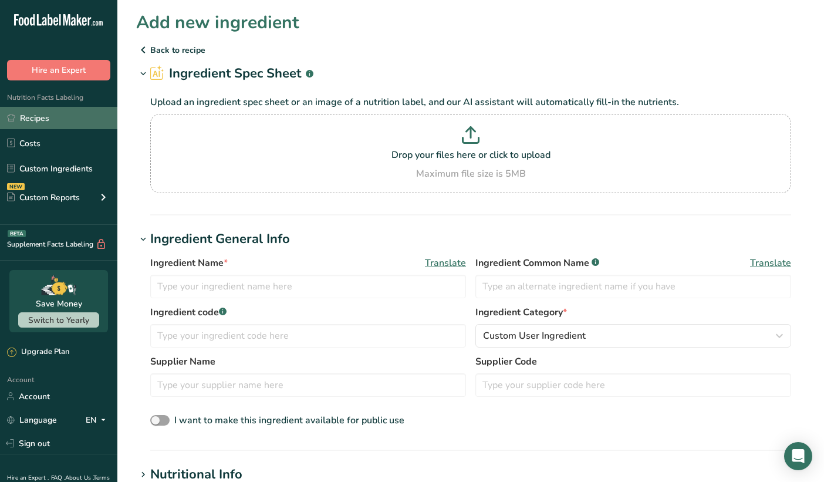
click at [50, 119] on link "Recipes" at bounding box center [58, 118] width 117 height 22
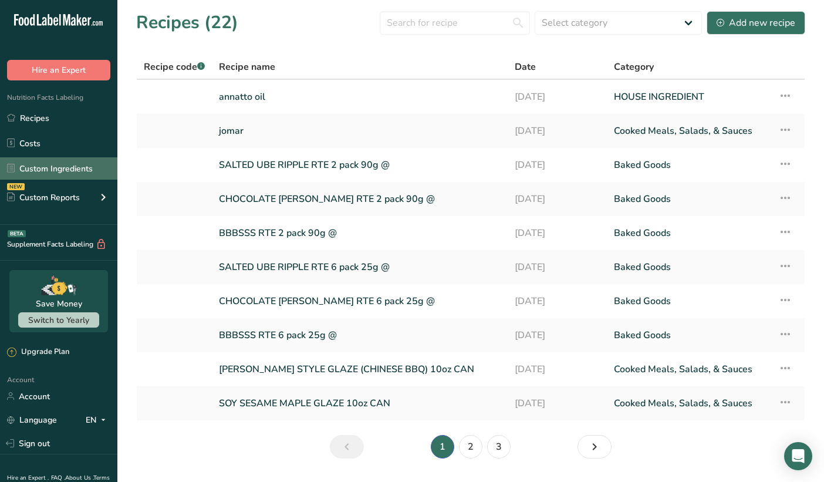
click at [72, 166] on link "Custom Ingredients" at bounding box center [58, 168] width 117 height 22
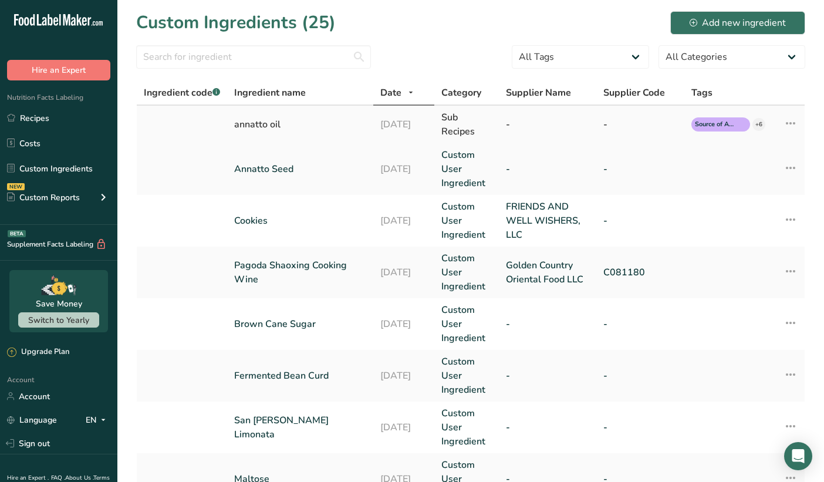
click at [789, 121] on icon at bounding box center [791, 123] width 14 height 21
click at [50, 120] on link "Recipes" at bounding box center [58, 118] width 117 height 22
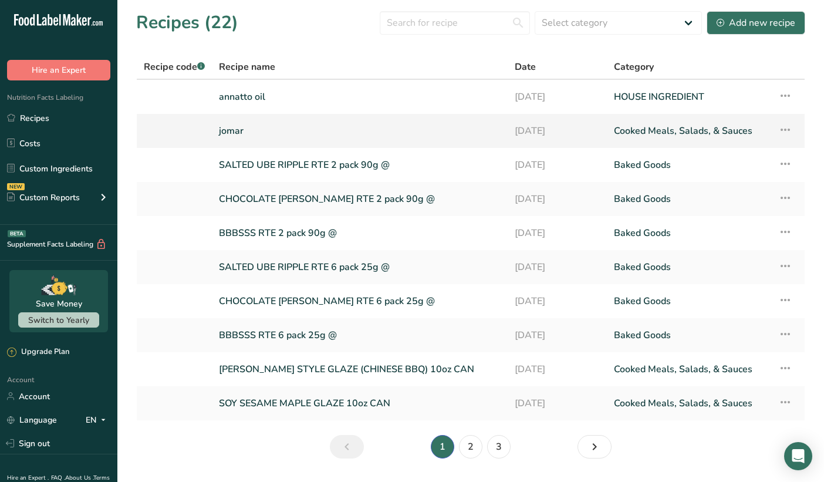
click at [224, 136] on link "jomar" at bounding box center [360, 131] width 282 height 25
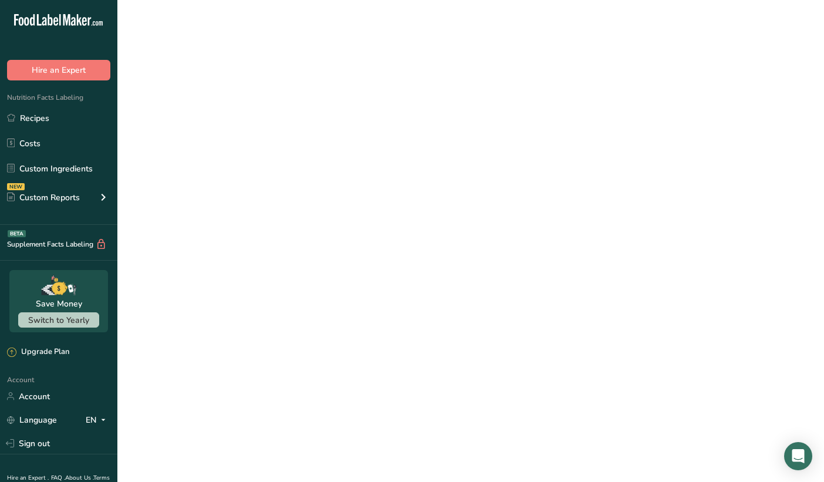
click at [224, 136] on link "jomar" at bounding box center [360, 131] width 282 height 25
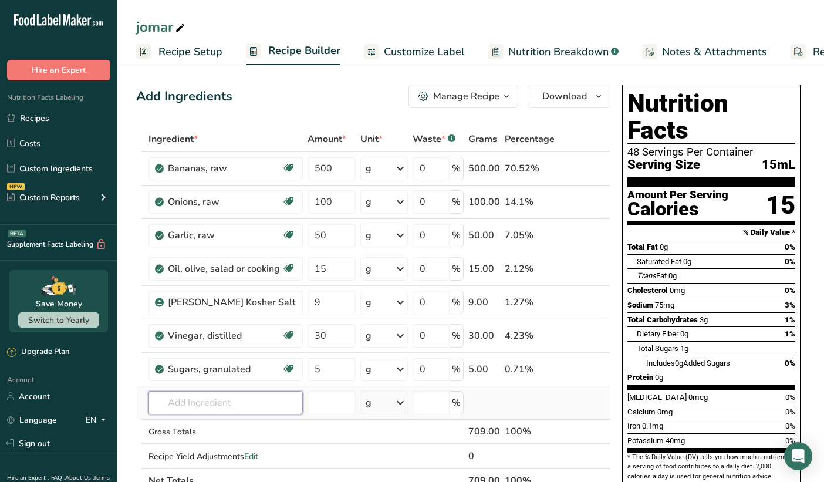
click at [196, 400] on input "text" at bounding box center [226, 402] width 154 height 23
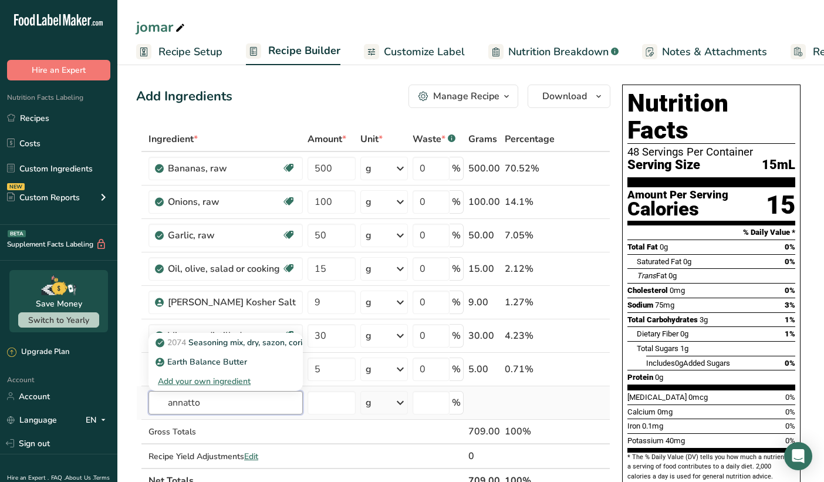
type input "annatto"
click at [200, 381] on div "Add your own ingredient" at bounding box center [226, 381] width 136 height 12
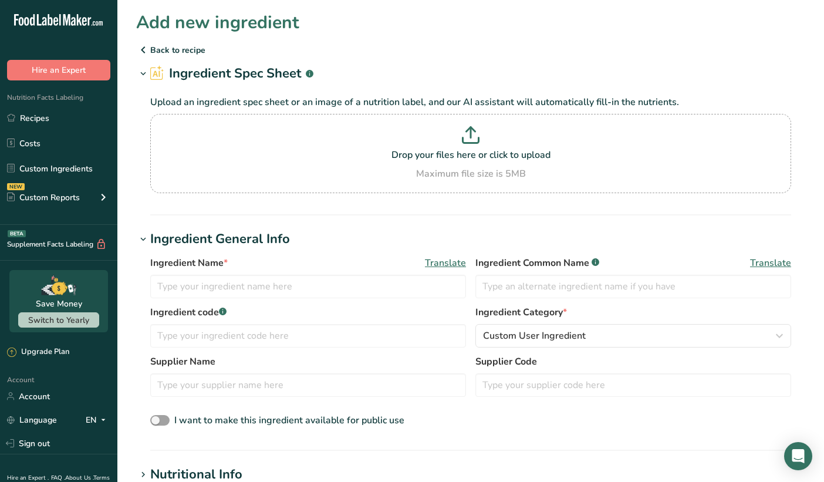
click at [170, 52] on p "Back to recipe" at bounding box center [470, 50] width 669 height 14
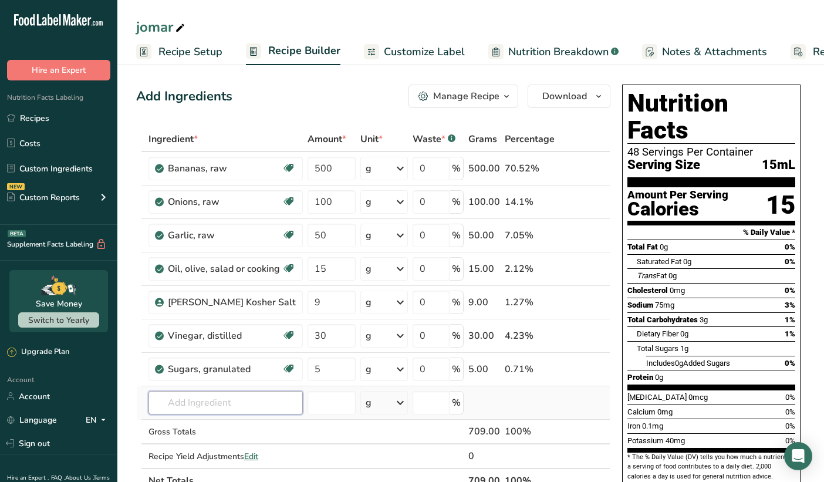
click at [191, 410] on input "text" at bounding box center [226, 402] width 154 height 23
type input "a"
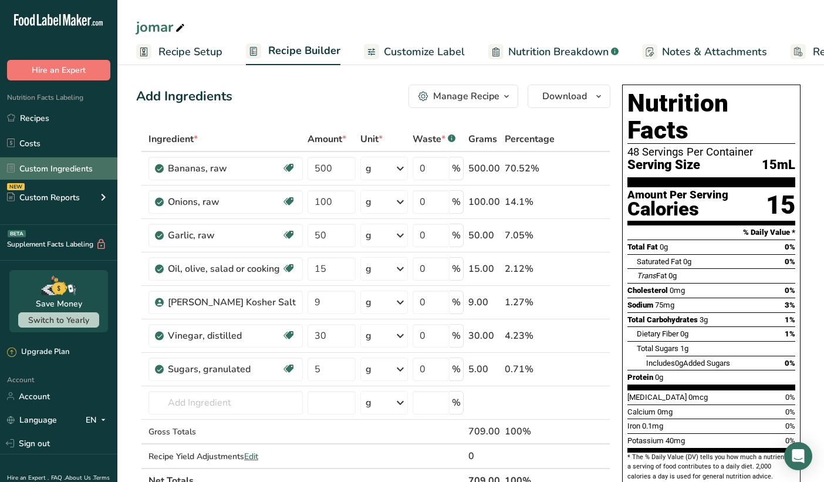
click at [54, 170] on link "Custom Ingredients" at bounding box center [58, 168] width 117 height 22
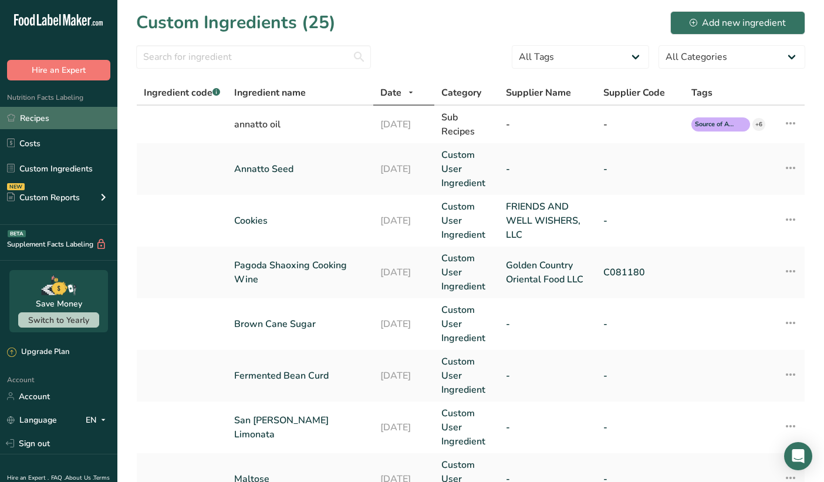
click at [50, 119] on link "Recipes" at bounding box center [58, 118] width 117 height 22
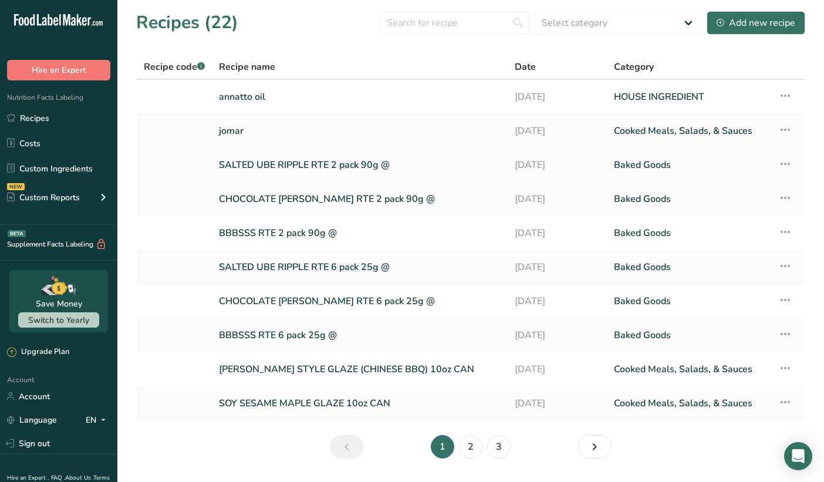
click at [262, 167] on link "SALTED UBE RIPPLE RTE 2 pack 90g @" at bounding box center [360, 165] width 282 height 25
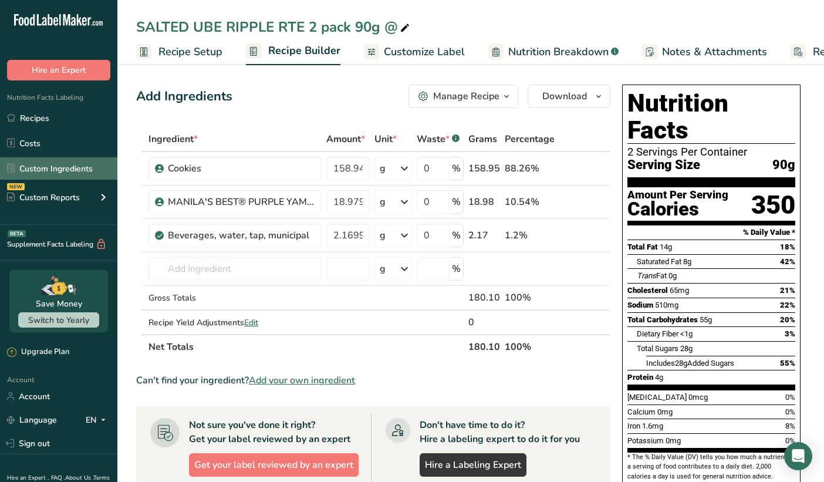
click at [50, 171] on link "Custom Ingredients" at bounding box center [58, 168] width 117 height 22
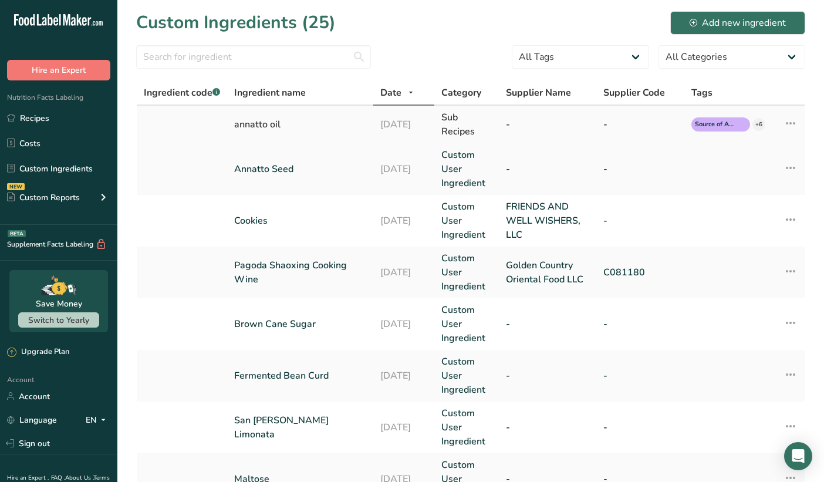
click at [212, 120] on td at bounding box center [182, 125] width 90 height 38
click at [252, 127] on div "annatto oil" at bounding box center [300, 124] width 132 height 14
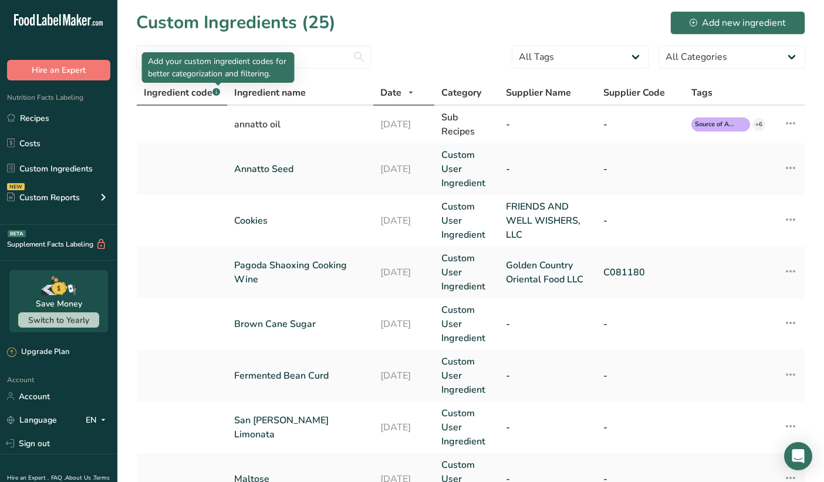
click at [219, 94] on rect at bounding box center [217, 92] width 8 height 8
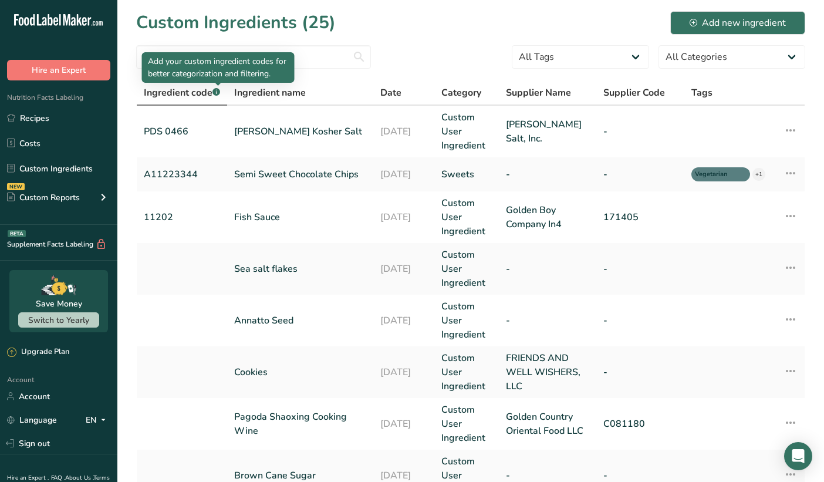
click at [219, 94] on rect at bounding box center [217, 92] width 8 height 8
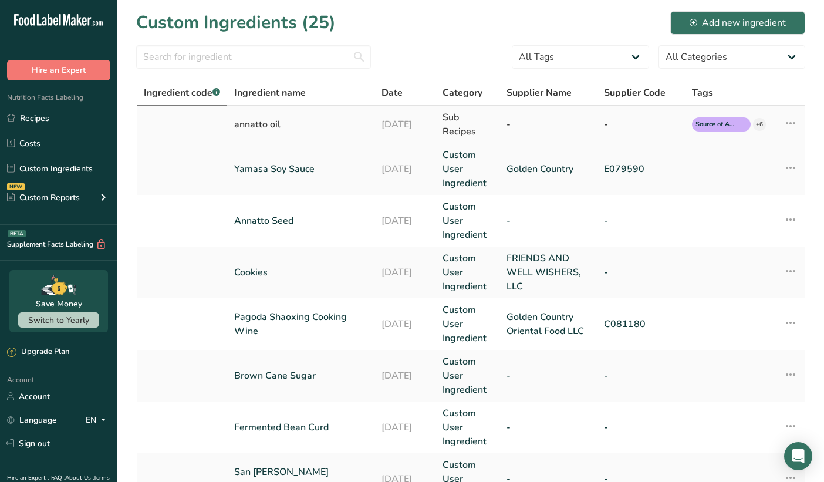
click at [790, 123] on icon at bounding box center [791, 123] width 14 height 21
click at [379, 132] on td "21-08-2025" at bounding box center [405, 125] width 60 height 38
click at [456, 114] on div "Sub Recipes" at bounding box center [468, 124] width 50 height 28
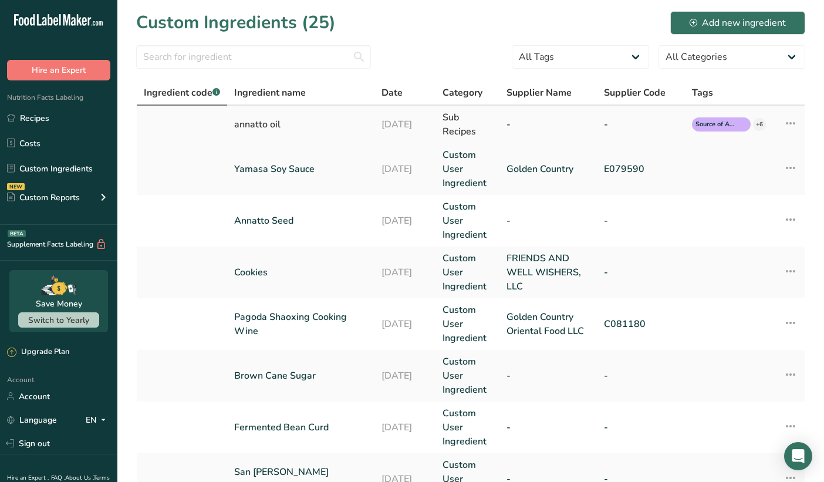
click at [251, 121] on div "annatto oil" at bounding box center [300, 124] width 133 height 14
click at [59, 115] on link "Recipes" at bounding box center [58, 118] width 117 height 22
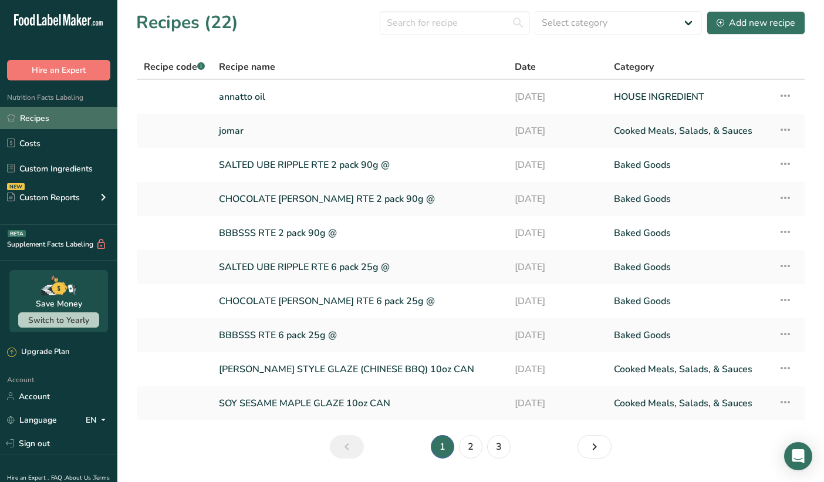
click at [50, 112] on link "Recipes" at bounding box center [58, 118] width 117 height 22
click at [314, 163] on link "SALTED UBE RIPPLE RTE 2 pack 90g @" at bounding box center [360, 165] width 282 height 25
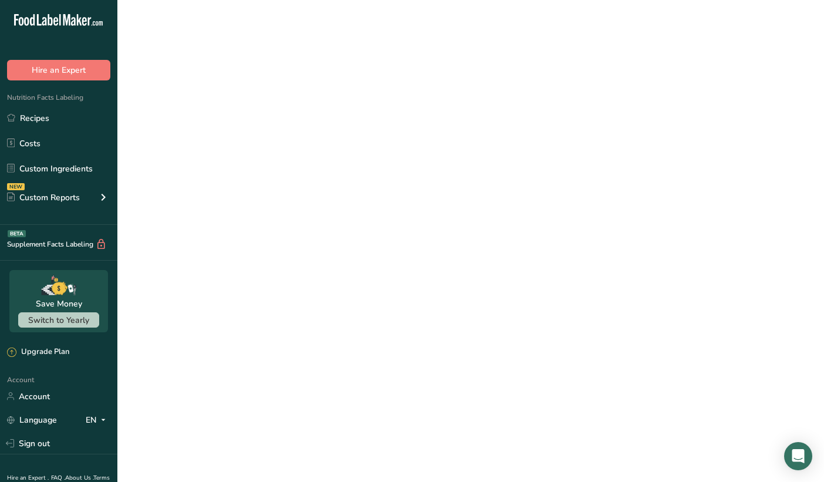
click at [314, 163] on link "SALTED UBE RIPPLE RTE 2 pack 90g @" at bounding box center [360, 165] width 282 height 25
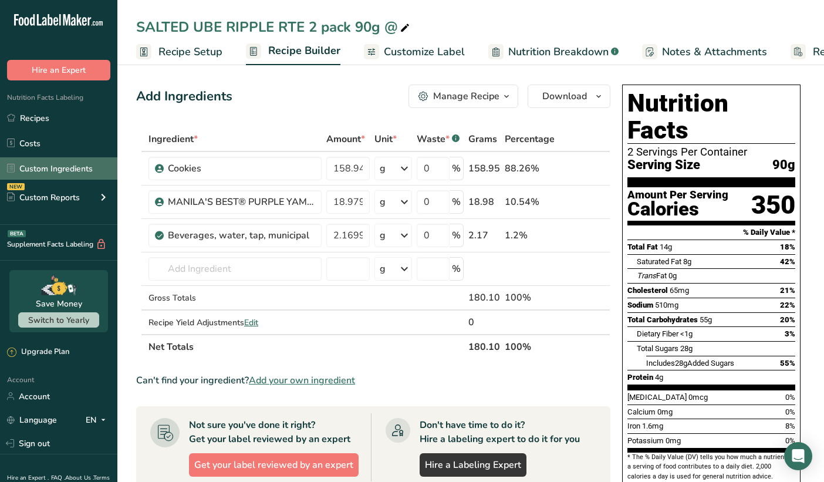
click at [28, 166] on link "Custom Ingredients" at bounding box center [58, 168] width 117 height 22
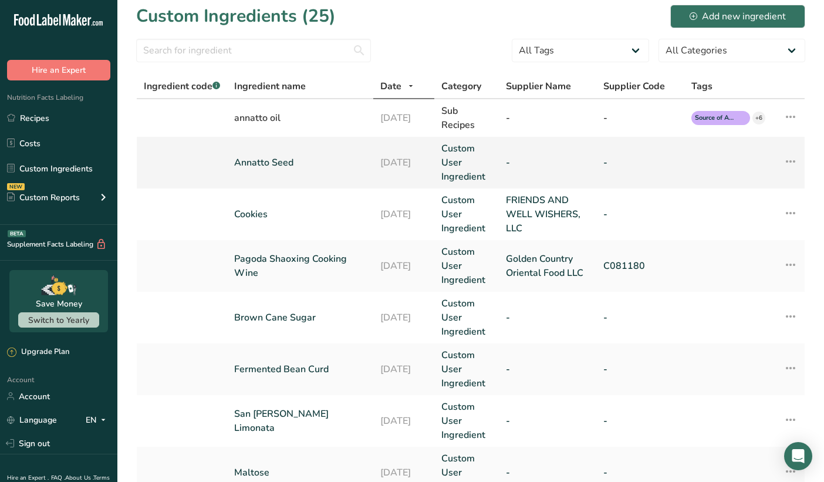
scroll to position [9, 0]
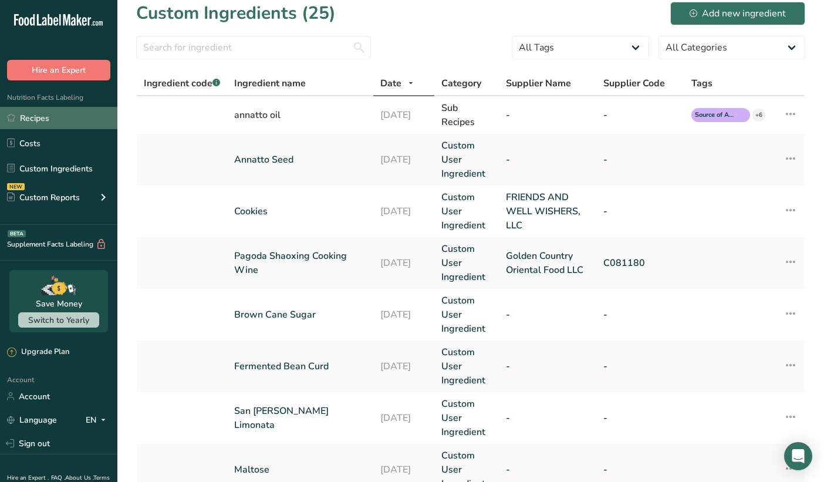
click at [46, 121] on link "Recipes" at bounding box center [58, 118] width 117 height 22
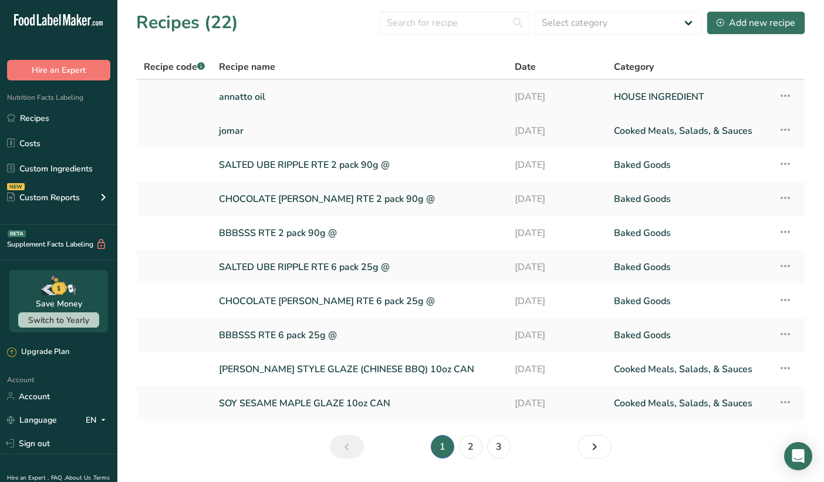
click at [238, 96] on link "annatto oil" at bounding box center [360, 97] width 282 height 25
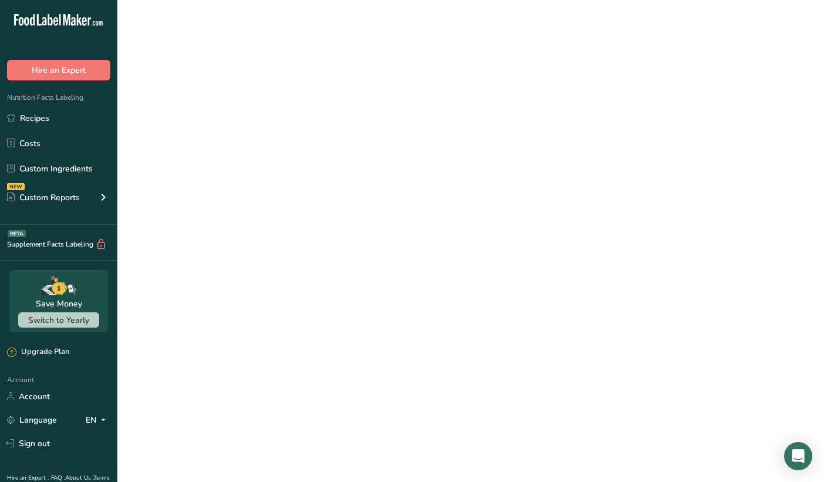
click at [238, 96] on link "annatto oil" at bounding box center [360, 97] width 282 height 25
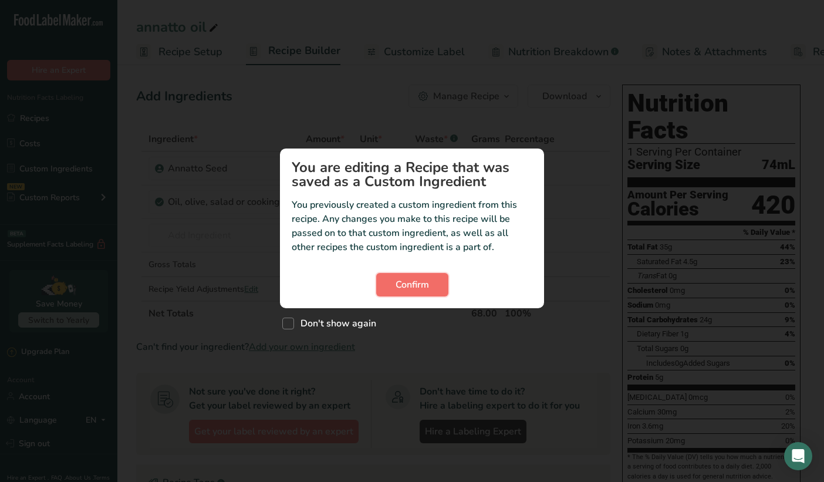
click at [409, 283] on span "Confirm" at bounding box center [412, 285] width 33 height 14
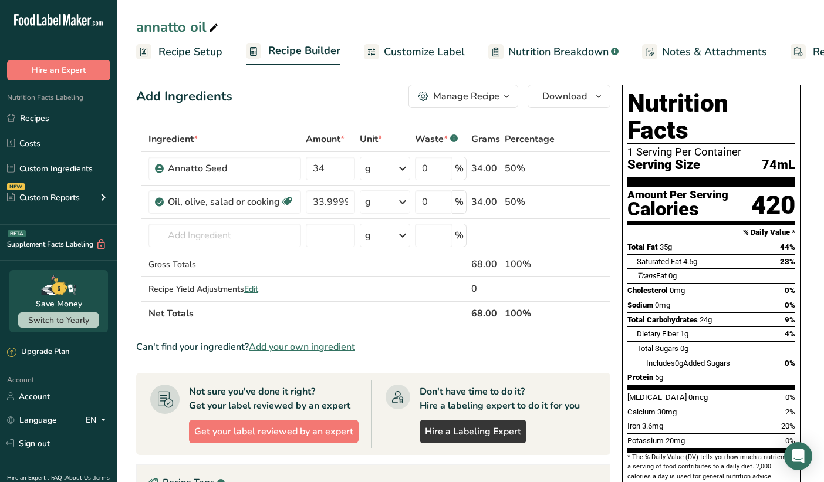
click at [481, 95] on div "Manage Recipe" at bounding box center [466, 96] width 66 height 14
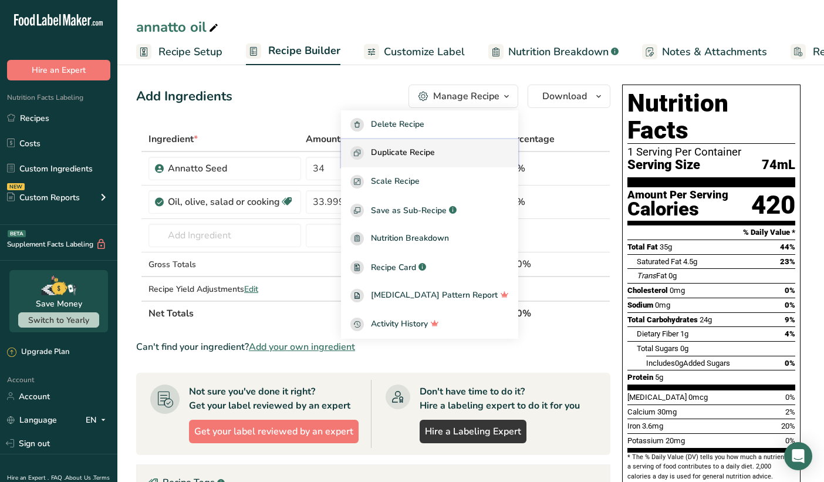
click at [394, 157] on span "Duplicate Recipe" at bounding box center [403, 153] width 64 height 14
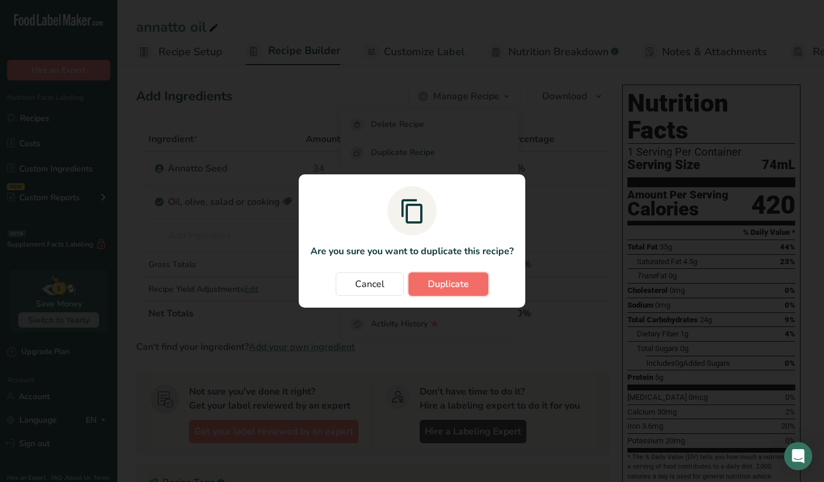
click at [428, 286] on span "Duplicate" at bounding box center [448, 284] width 41 height 14
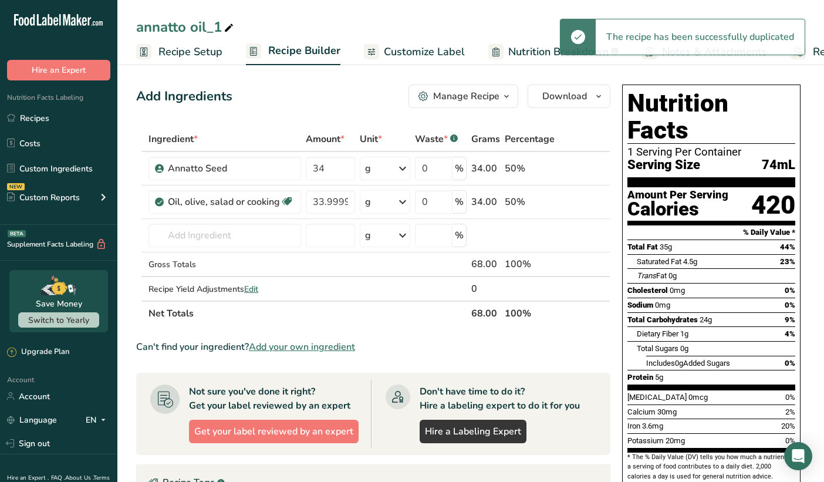
click at [449, 93] on div "Manage Recipe" at bounding box center [466, 96] width 66 height 14
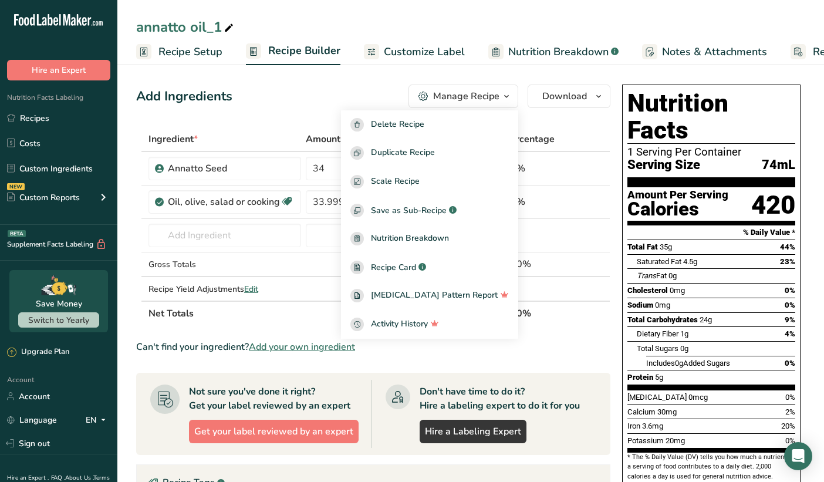
click at [368, 83] on div "Add Ingredients Manage Recipe Delete Recipe Duplicate Recipe Scale Recipe Save …" at bounding box center [377, 401] width 482 height 642
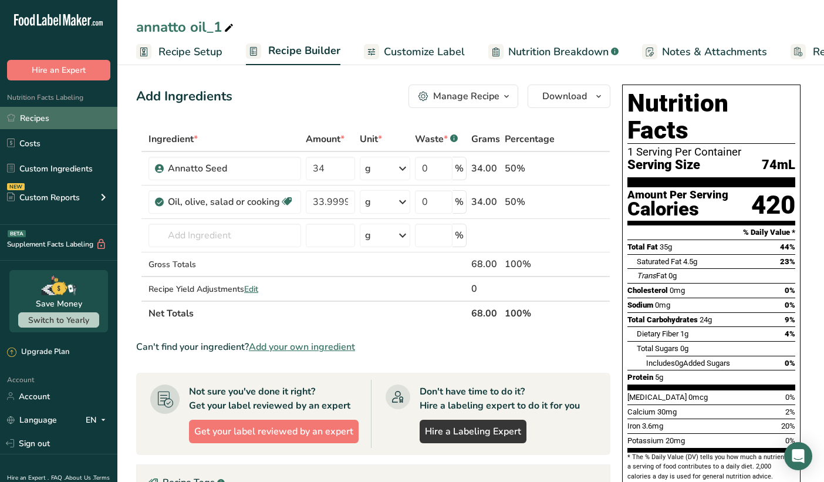
click at [35, 121] on link "Recipes" at bounding box center [58, 118] width 117 height 22
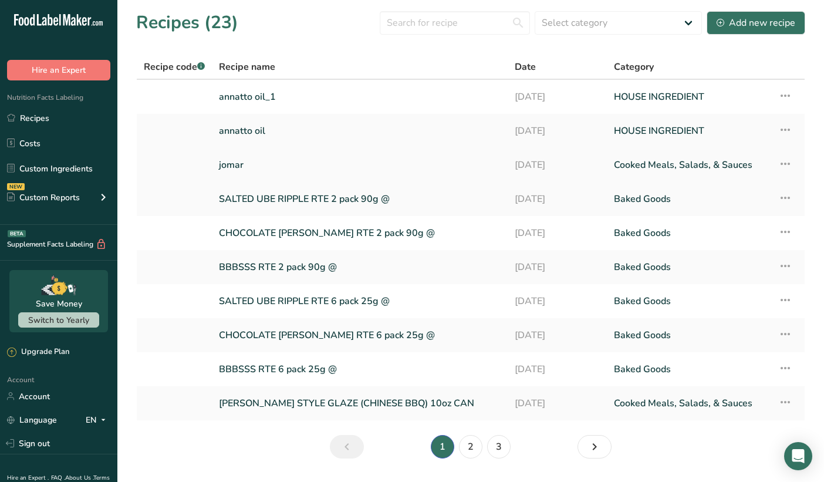
click at [234, 166] on link "jomar" at bounding box center [360, 165] width 282 height 25
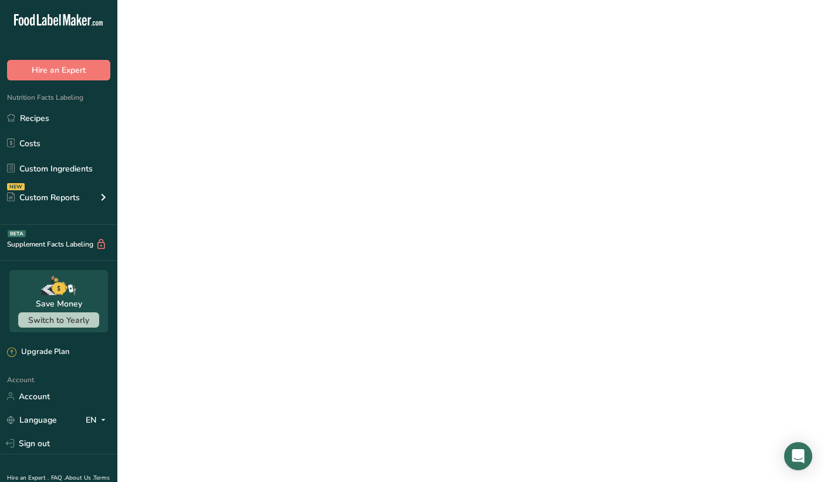
click at [234, 166] on link "jomar" at bounding box center [360, 165] width 282 height 25
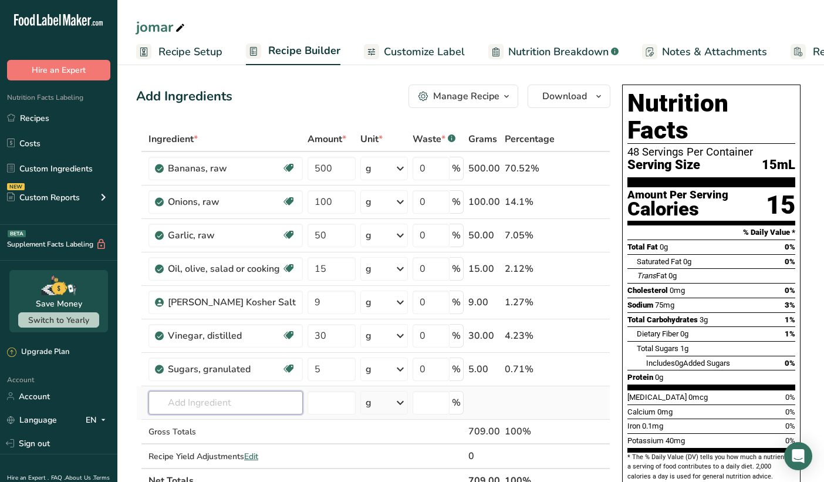
click at [194, 400] on input "text" at bounding box center [226, 402] width 154 height 23
type input "a"
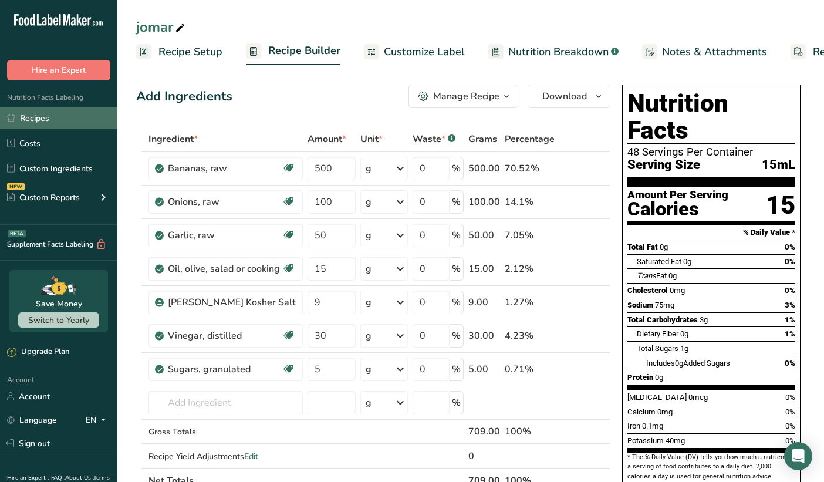
click at [31, 122] on link "Recipes" at bounding box center [58, 118] width 117 height 22
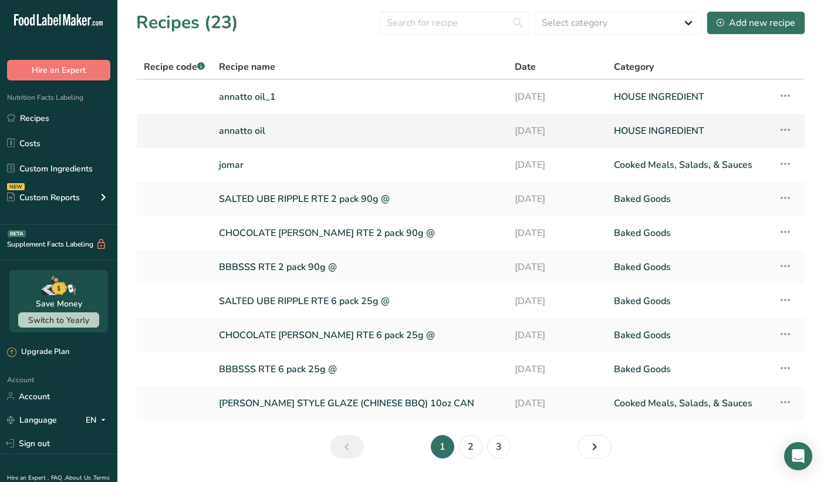
click at [787, 129] on icon at bounding box center [786, 129] width 14 height 21
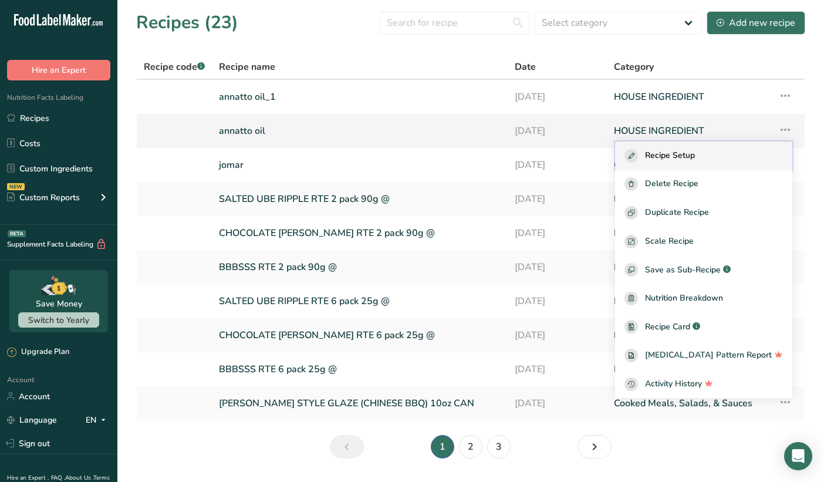
click at [726, 161] on div "Recipe Setup" at bounding box center [704, 156] width 159 height 14
select select "22"
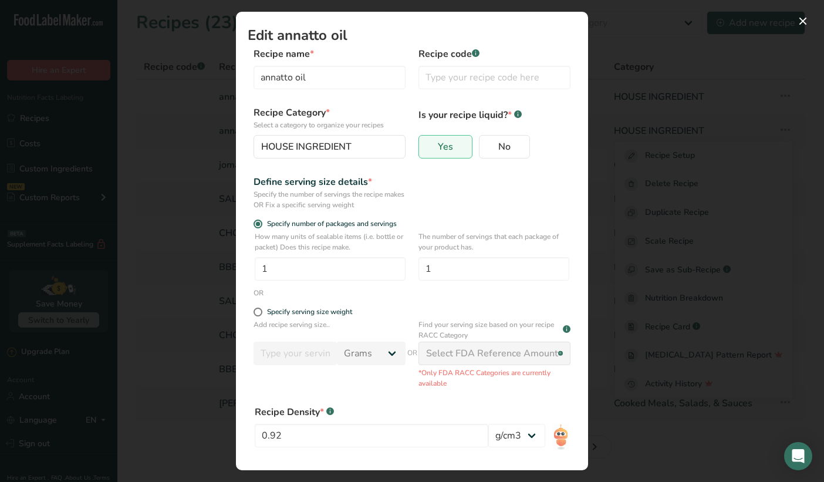
scroll to position [2, 0]
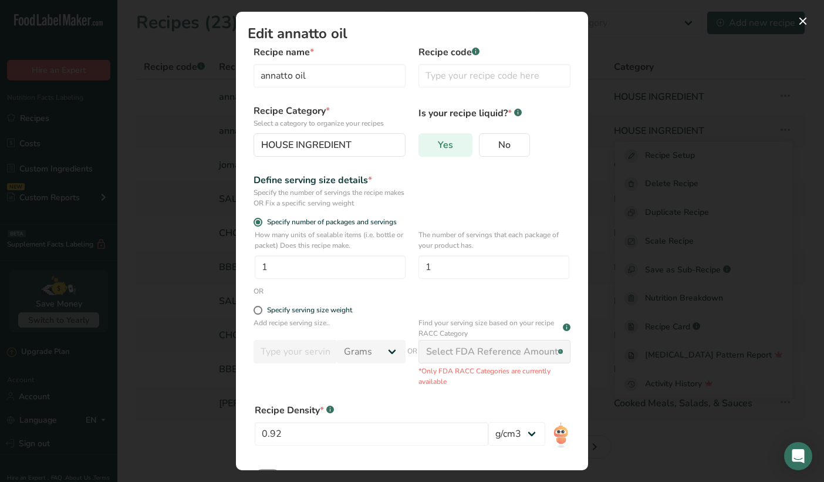
click at [457, 150] on label "Yes" at bounding box center [446, 144] width 54 height 23
click at [427, 149] on input "Yes" at bounding box center [423, 145] width 8 height 8
click at [450, 150] on span "Yes" at bounding box center [445, 145] width 15 height 12
click at [427, 149] on input "Yes" at bounding box center [423, 145] width 8 height 8
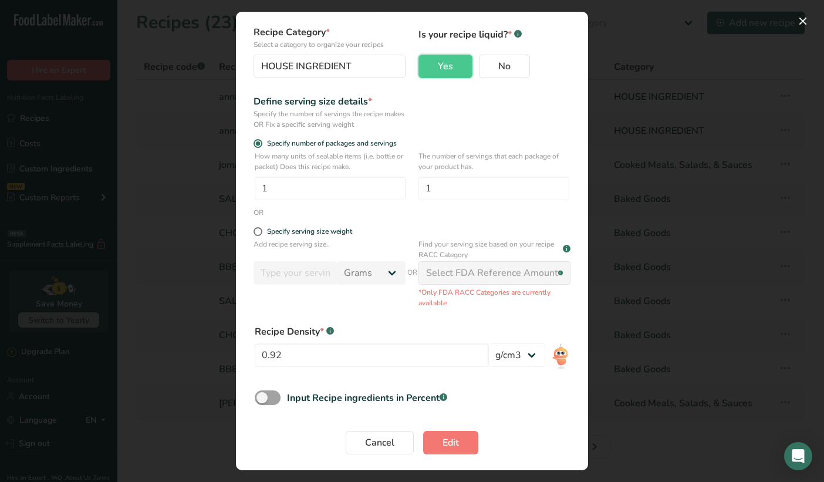
scroll to position [83, 0]
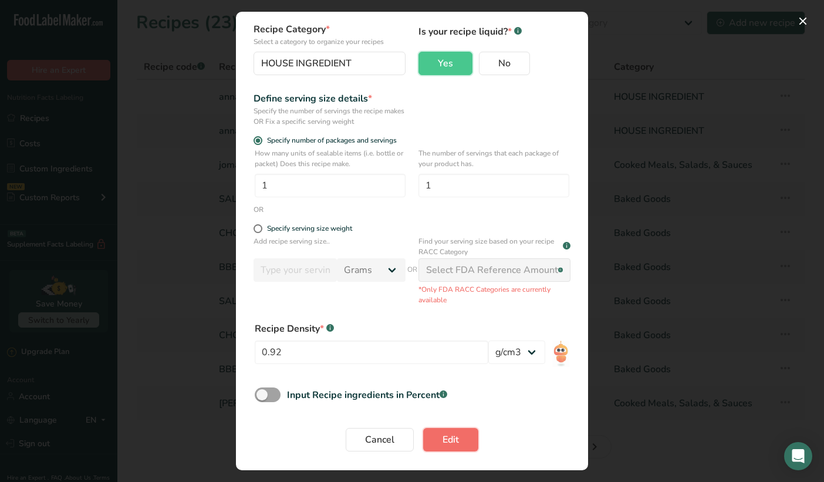
click at [444, 440] on span "Edit" at bounding box center [451, 440] width 16 height 14
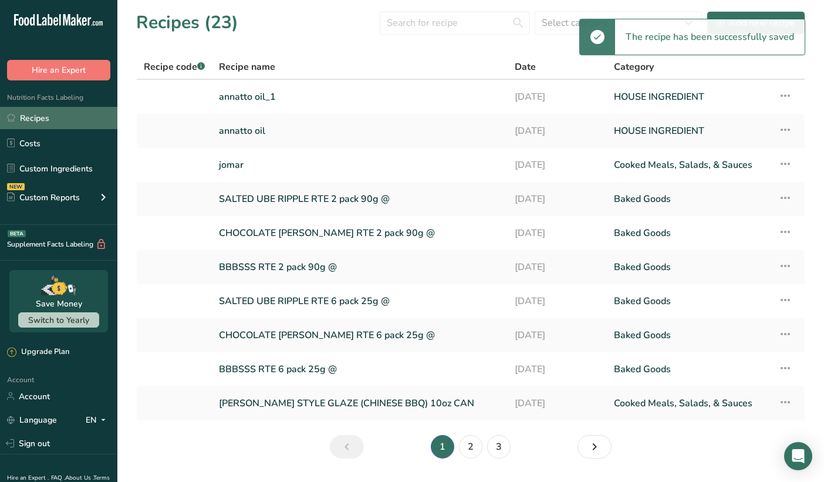
click at [59, 123] on link "Recipes" at bounding box center [58, 118] width 117 height 22
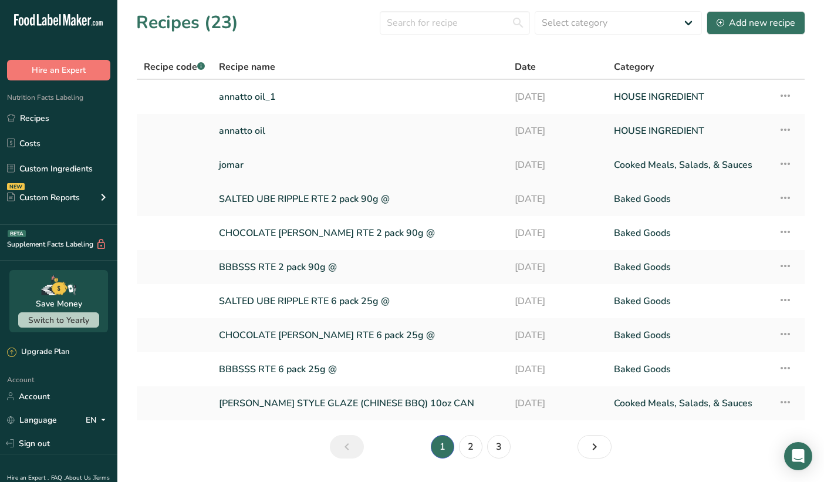
click at [239, 171] on link "jomar" at bounding box center [360, 165] width 282 height 25
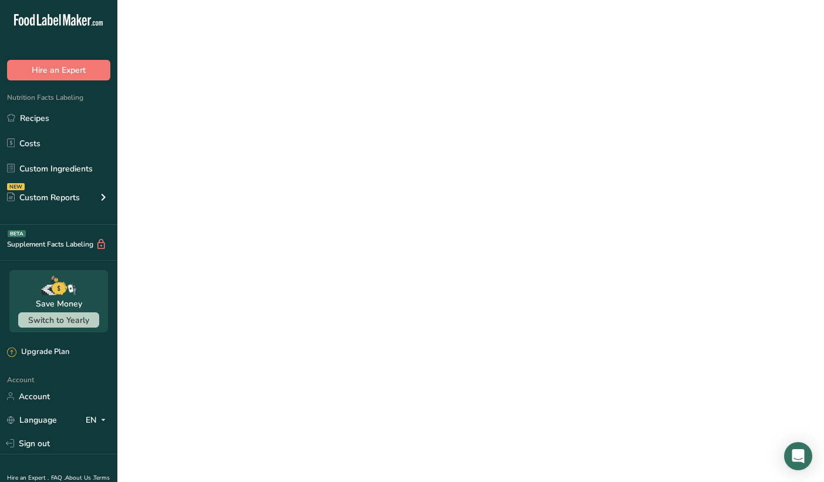
click at [239, 171] on link "jomar" at bounding box center [360, 165] width 282 height 25
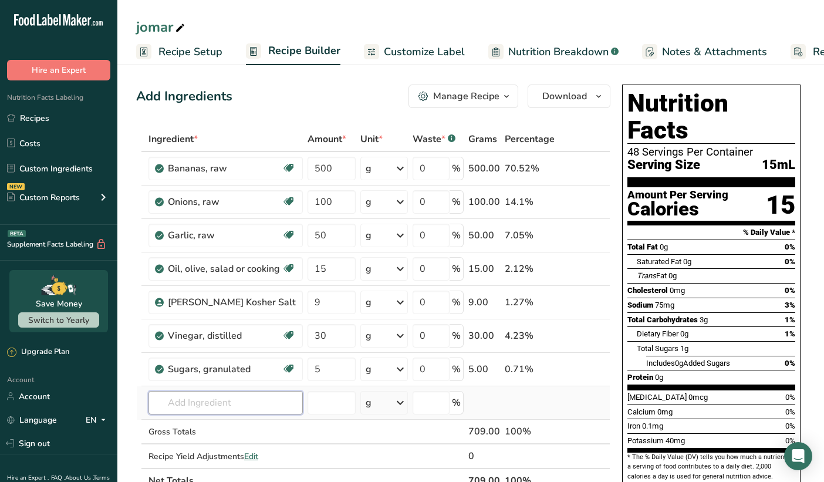
click at [207, 401] on input "text" at bounding box center [226, 402] width 154 height 23
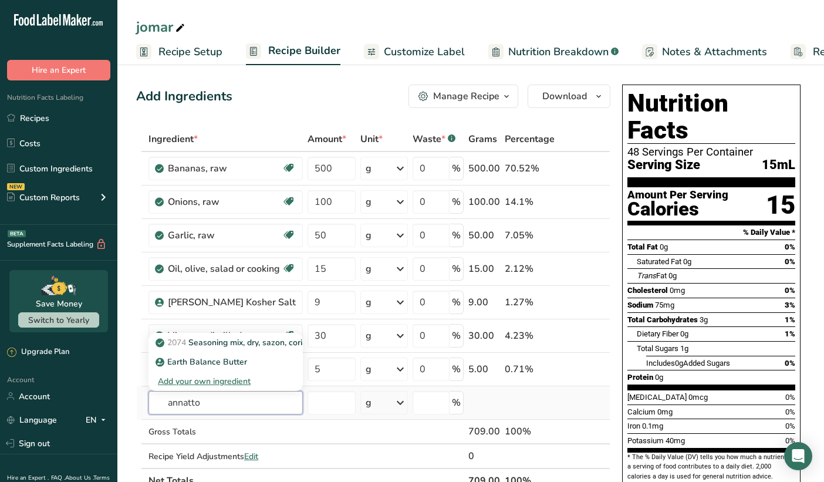
type input "annatto"
click at [199, 379] on div "Add your own ingredient" at bounding box center [226, 381] width 136 height 12
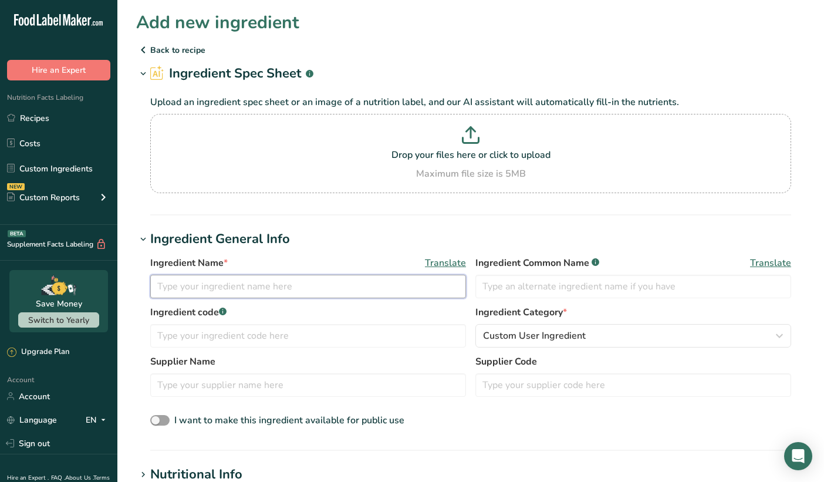
click at [201, 286] on input "text" at bounding box center [308, 286] width 316 height 23
type input "annatto oil"
click at [186, 49] on p "Back to recipe" at bounding box center [470, 50] width 669 height 14
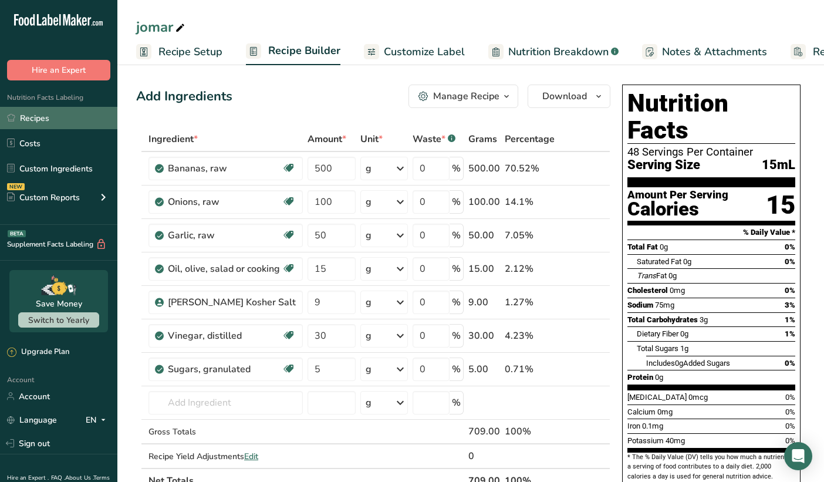
click at [66, 119] on link "Recipes" at bounding box center [58, 118] width 117 height 22
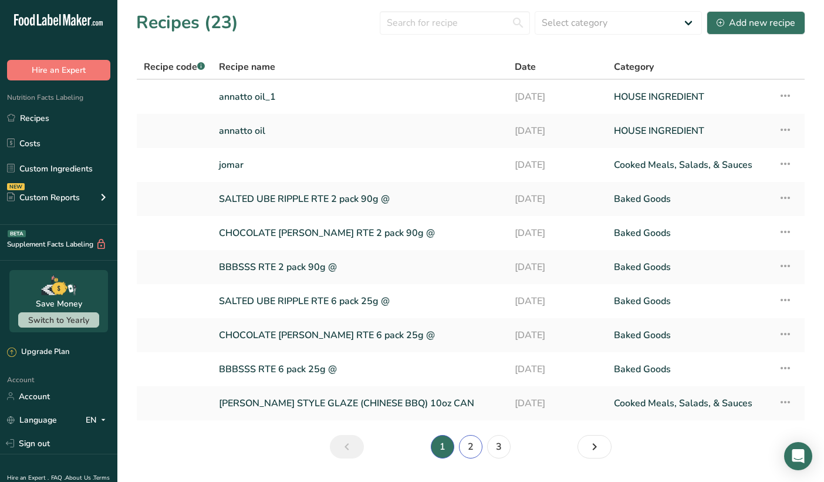
click at [473, 446] on link "2" at bounding box center [470, 446] width 23 height 23
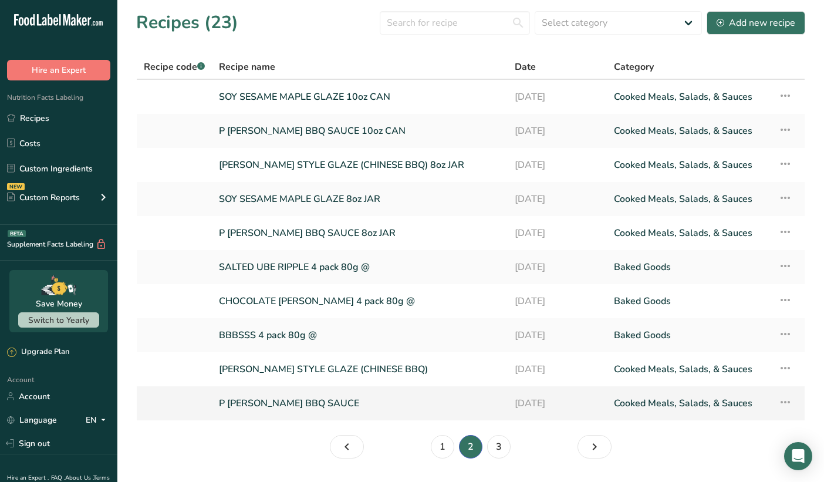
click at [419, 406] on link "P PARADA BBQ SAUCE" at bounding box center [360, 403] width 282 height 25
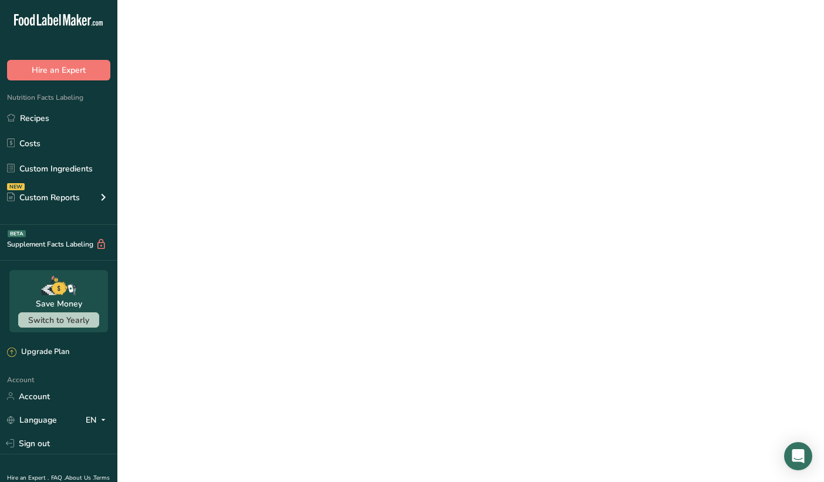
click at [419, 406] on link "P PARADA BBQ SAUCE" at bounding box center [360, 403] width 282 height 25
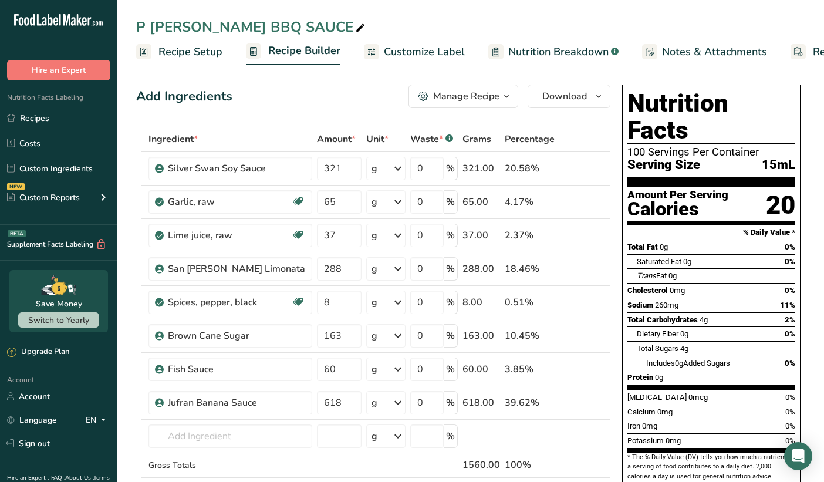
click at [462, 96] on div "Manage Recipe" at bounding box center [466, 96] width 66 height 14
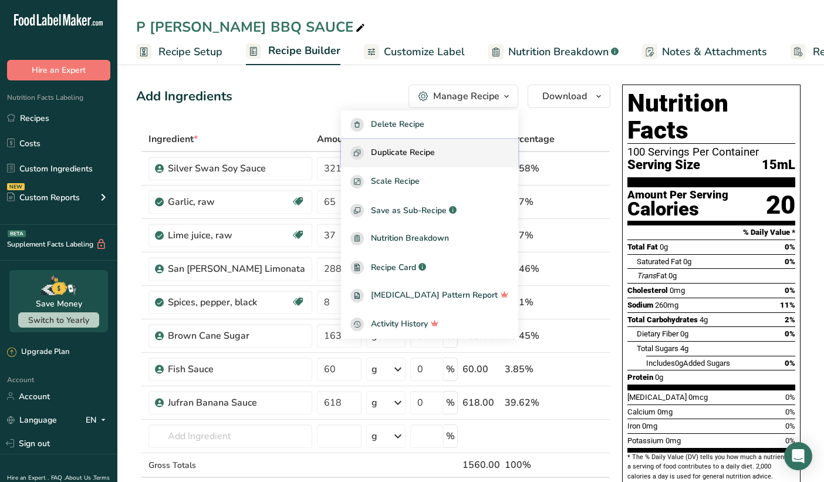
click at [435, 153] on span "Duplicate Recipe" at bounding box center [403, 153] width 64 height 14
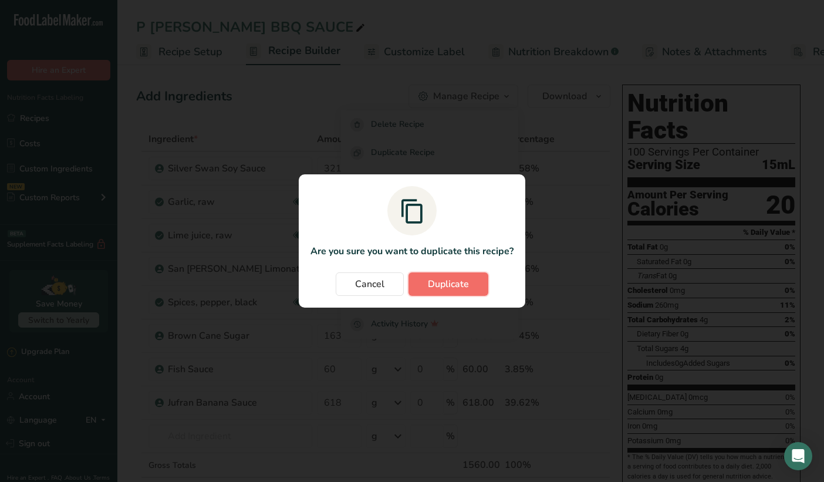
click at [449, 285] on span "Duplicate" at bounding box center [448, 284] width 41 height 14
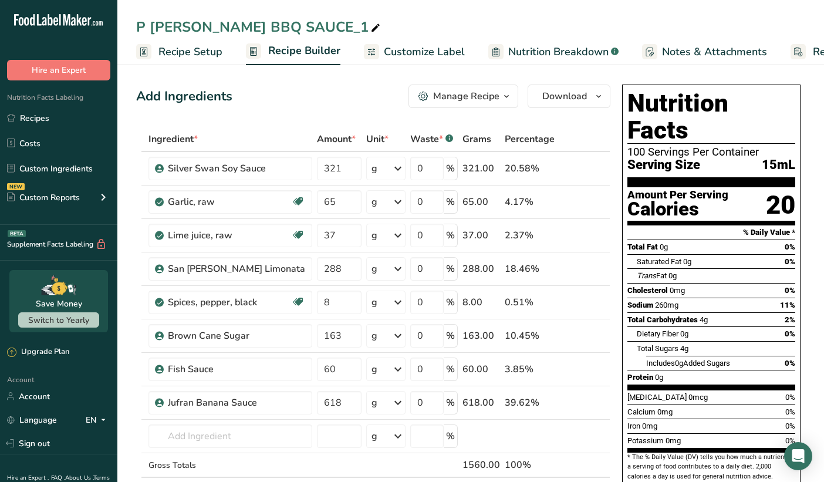
click at [371, 29] on icon at bounding box center [376, 28] width 11 height 16
drag, startPoint x: 316, startPoint y: 29, endPoint x: 295, endPoint y: 29, distance: 21.1
click at [295, 29] on input "P PARADA BBQ SAUCE_1" at bounding box center [470, 26] width 669 height 21
type input "P PARADA BBQ SAUCE JOMAR"
click at [277, 429] on input "text" at bounding box center [231, 436] width 164 height 23
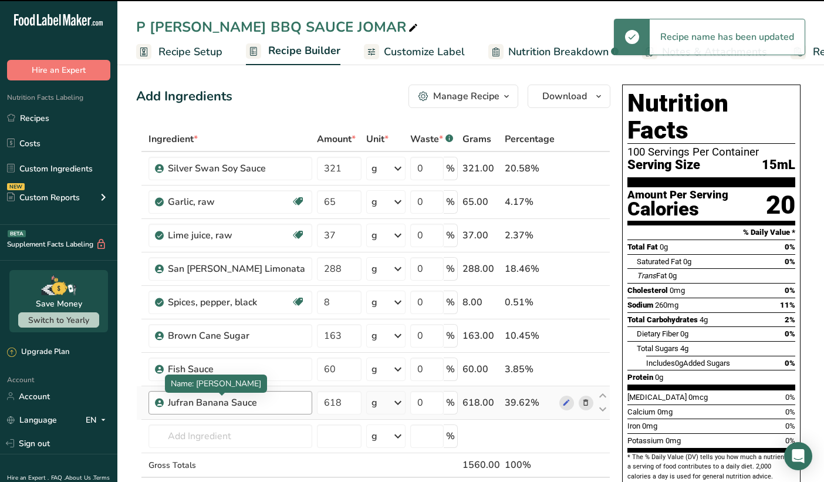
click at [271, 401] on div "Jufran Banana Sauce" at bounding box center [236, 403] width 137 height 14
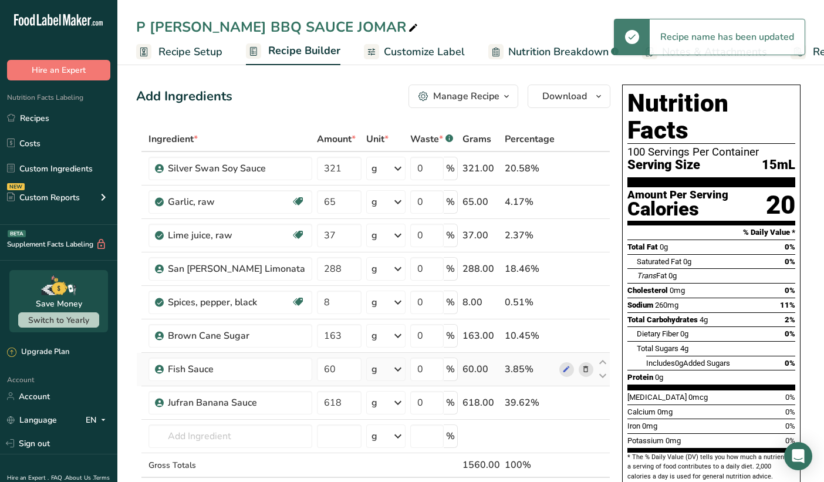
drag, startPoint x: 271, startPoint y: 401, endPoint x: 179, endPoint y: 381, distance: 94.3
click at [179, 381] on tbody "Silver Swan Soy Sauce 321 g Weight Units g kg mg See more Volume Units l Volume…" at bounding box center [373, 326] width 473 height 349
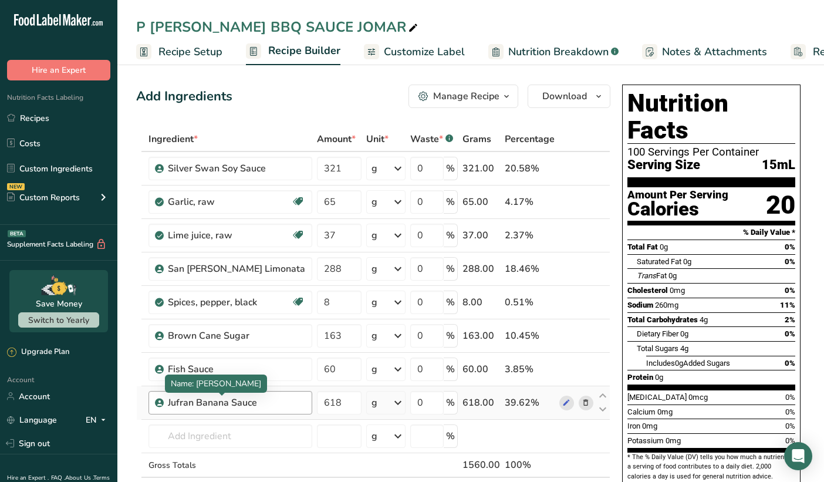
click at [271, 402] on div "Jufran Banana Sauce" at bounding box center [236, 403] width 137 height 14
click at [251, 400] on div "Jufran Banana Sauce" at bounding box center [236, 403] width 137 height 14
click at [259, 402] on div "Jufran Banana Sauce" at bounding box center [236, 403] width 137 height 14
click at [567, 402] on icon at bounding box center [567, 403] width 8 height 12
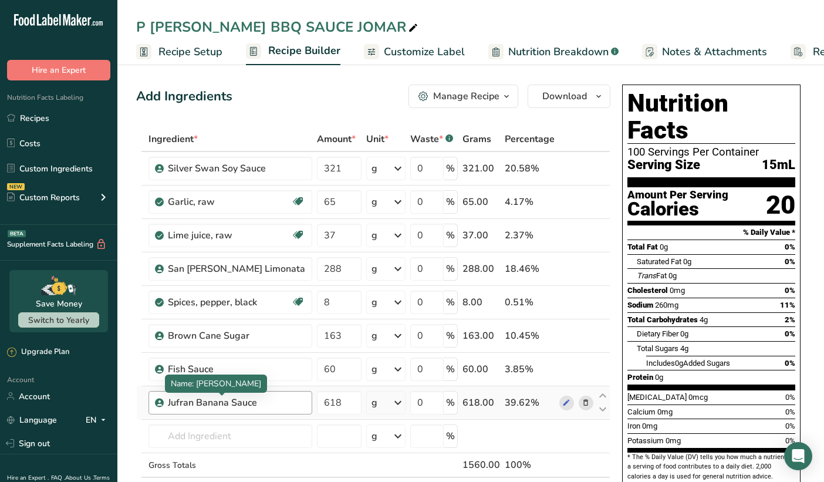
click at [237, 403] on div "Jufran Banana Sauce" at bounding box center [236, 403] width 137 height 14
click at [258, 403] on div "Jufran Banana Sauce" at bounding box center [236, 403] width 137 height 14
click at [256, 400] on div "Jufran Banana Sauce" at bounding box center [236, 403] width 137 height 14
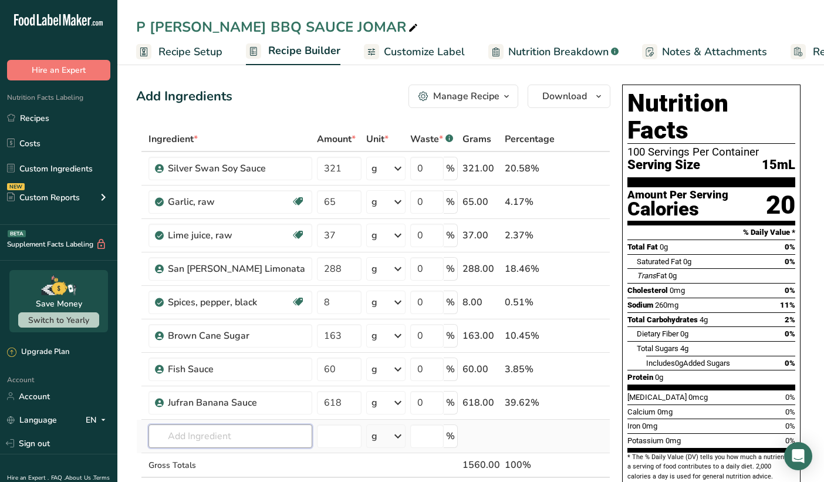
click at [208, 433] on input "text" at bounding box center [231, 436] width 164 height 23
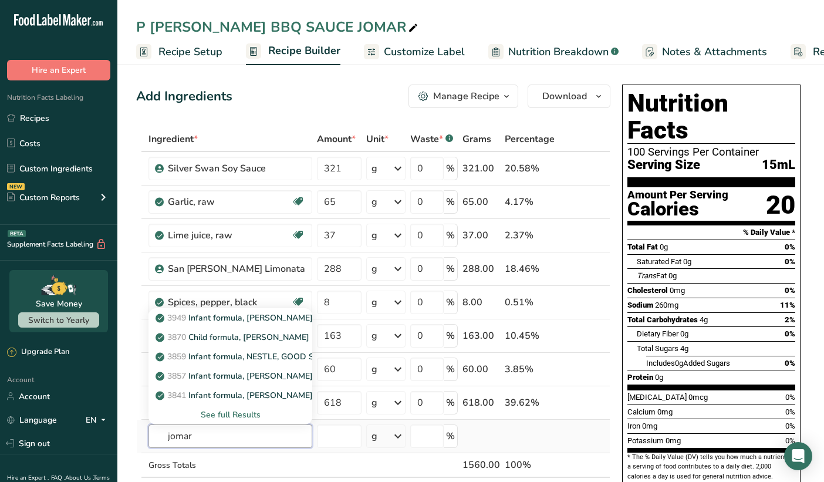
type input "jomar"
click at [216, 414] on div "See full Results" at bounding box center [230, 415] width 145 height 12
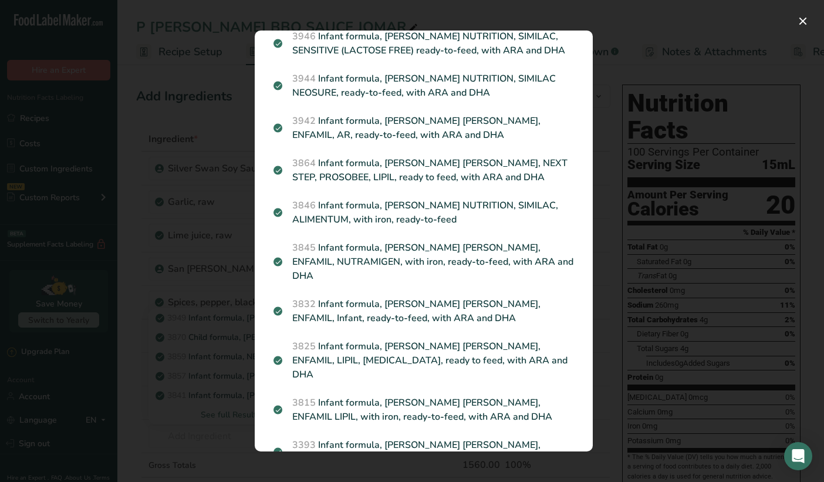
scroll to position [422, 0]
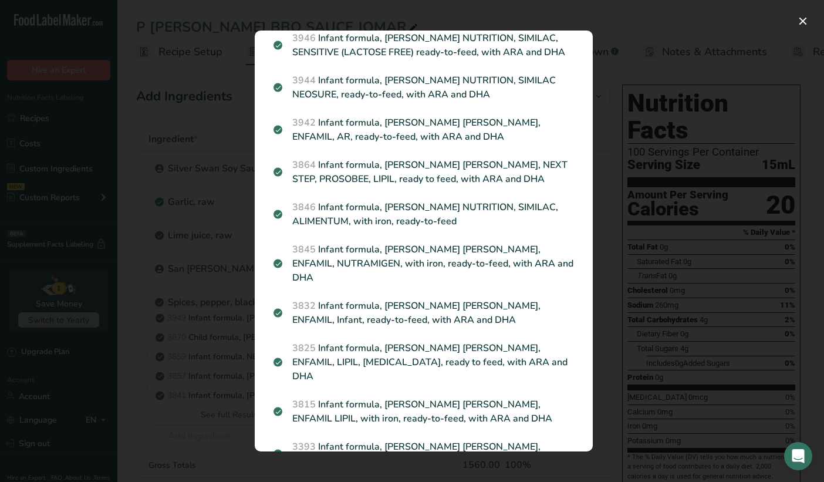
click at [233, 123] on div "Search results modal" at bounding box center [412, 241] width 824 height 482
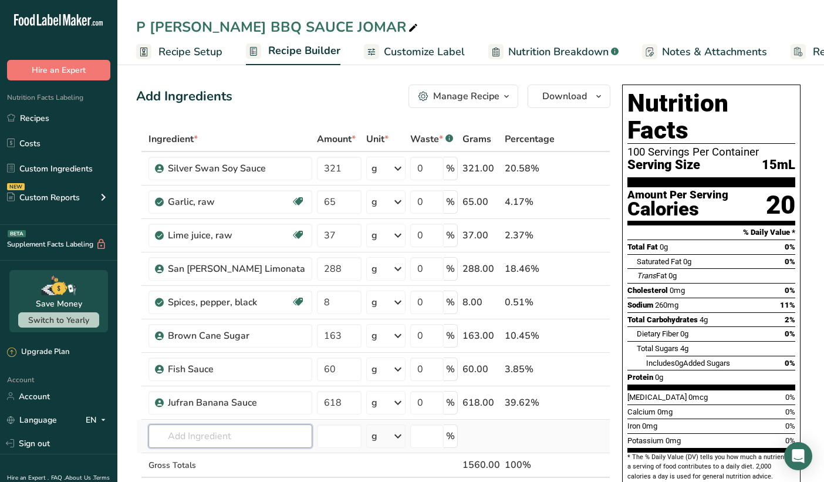
click at [208, 429] on input "text" at bounding box center [231, 436] width 164 height 23
type input "j"
click at [45, 126] on link "Recipes" at bounding box center [58, 118] width 117 height 22
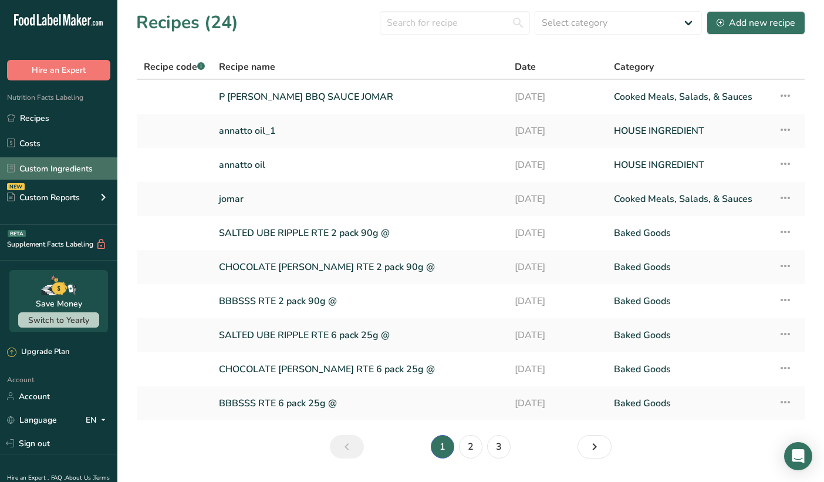
click at [83, 171] on link "Custom Ingredients" at bounding box center [58, 168] width 117 height 22
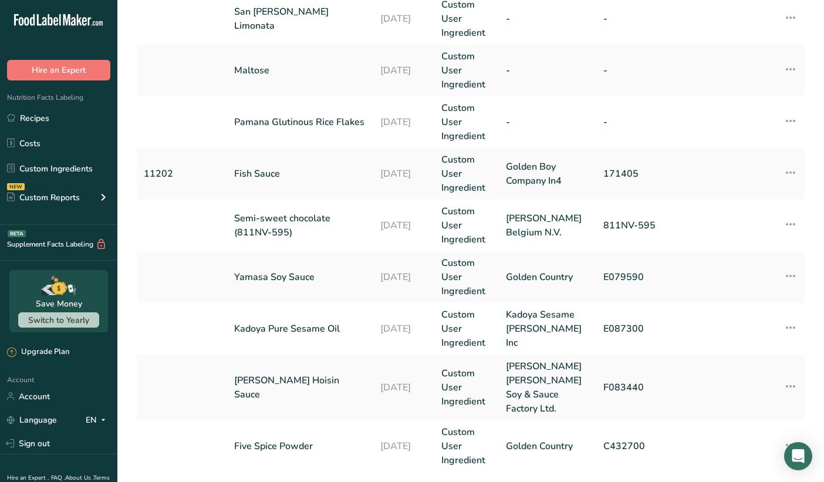
scroll to position [479, 0]
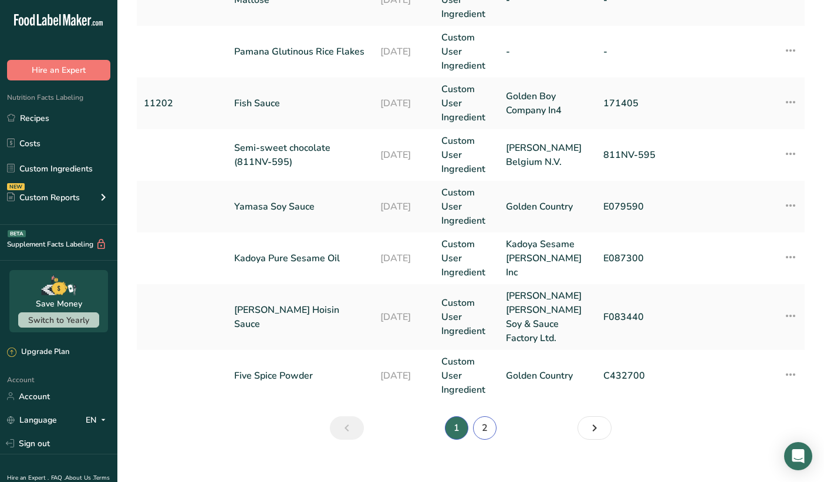
click at [487, 416] on link "2" at bounding box center [484, 427] width 23 height 23
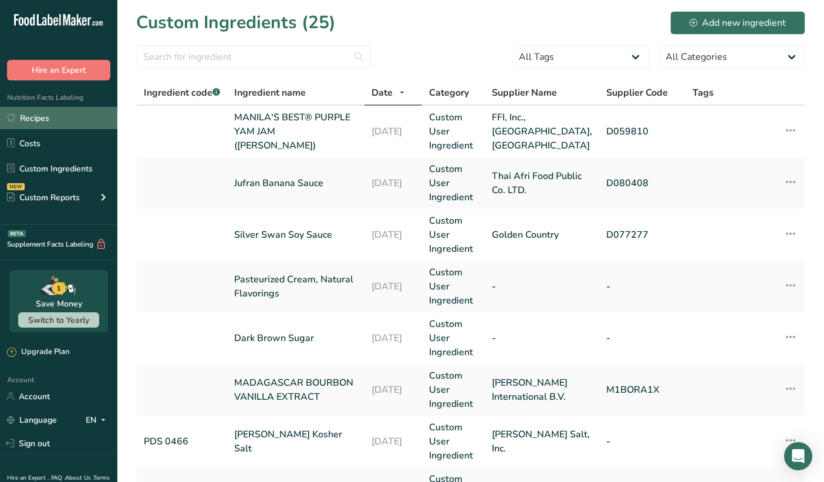
click at [31, 122] on link "Recipes" at bounding box center [58, 118] width 117 height 22
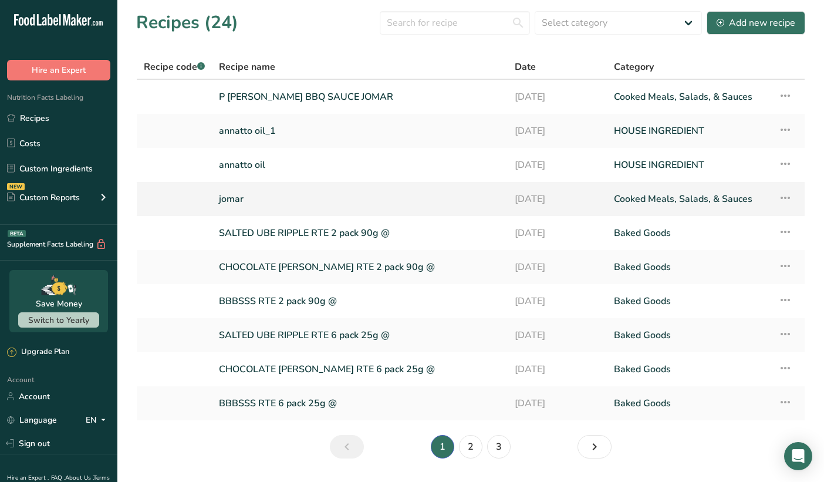
click at [266, 200] on link "jomar" at bounding box center [360, 199] width 282 height 25
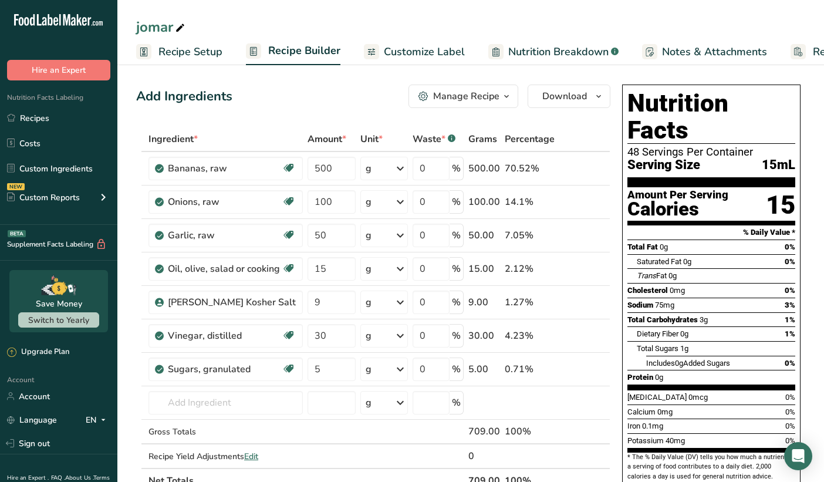
click at [511, 97] on icon "button" at bounding box center [506, 96] width 9 height 15
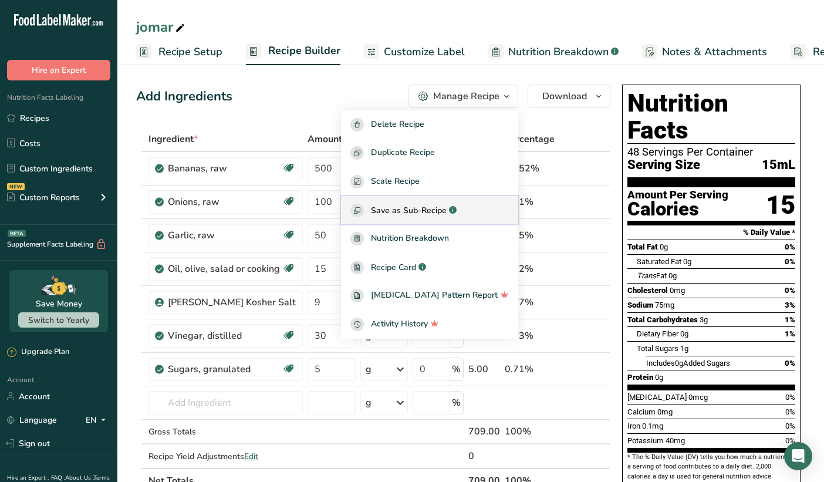
click at [447, 212] on span "Save as Sub-Recipe" at bounding box center [409, 210] width 76 height 12
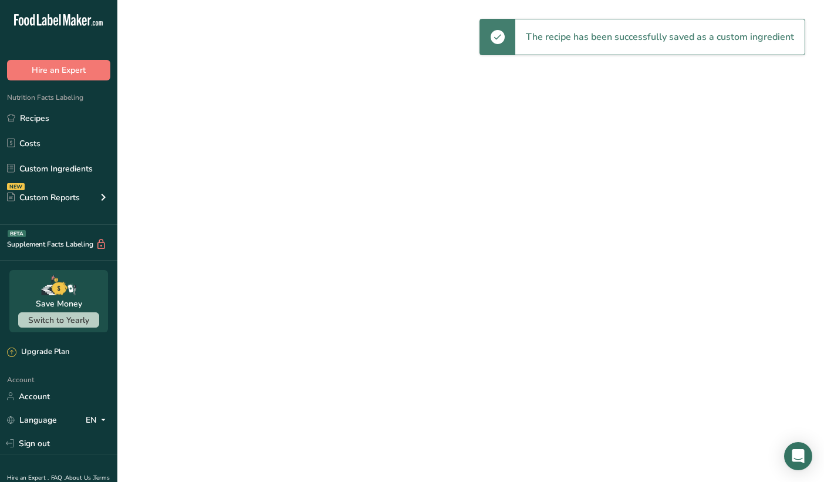
select select "30"
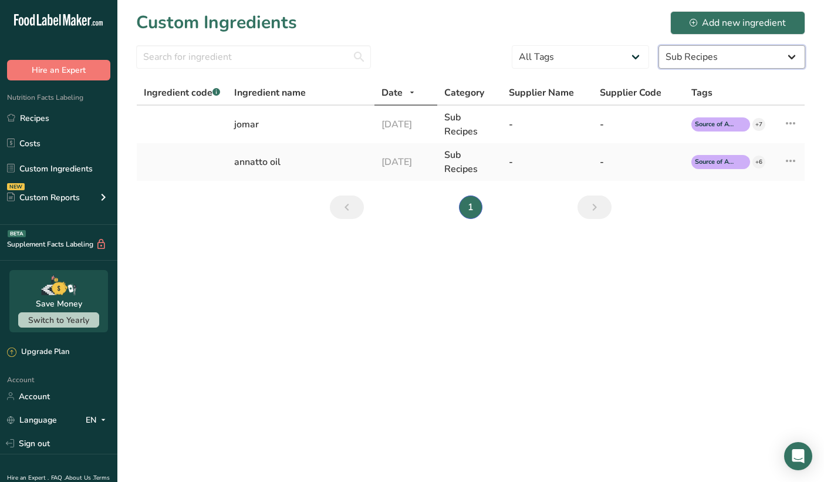
click at [679, 59] on select "All Categories American Indian/Alaska Native Foods Baby Foods Baked Products Be…" at bounding box center [732, 56] width 147 height 23
click at [659, 45] on select "All Categories American Indian/Alaska Native Foods Baby Foods Baked Products Be…" at bounding box center [732, 56] width 147 height 23
click at [23, 122] on link "Recipes" at bounding box center [58, 118] width 117 height 22
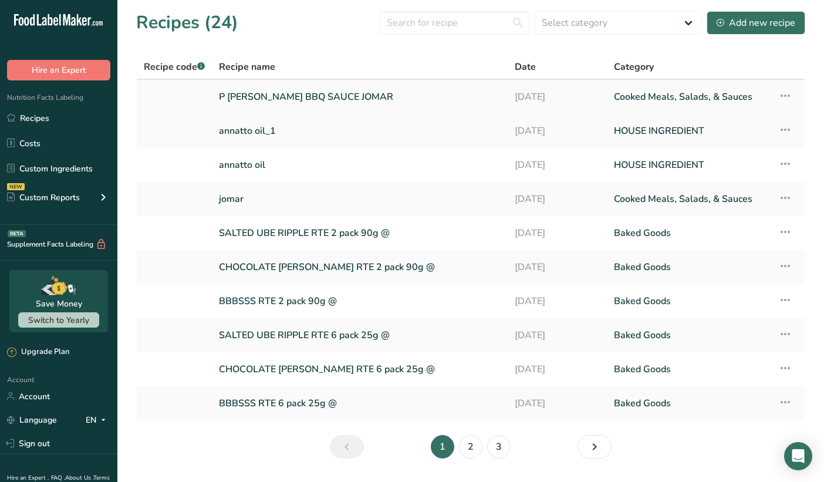
click at [313, 97] on link "P PARADA BBQ SAUCE JOMAR" at bounding box center [360, 97] width 282 height 25
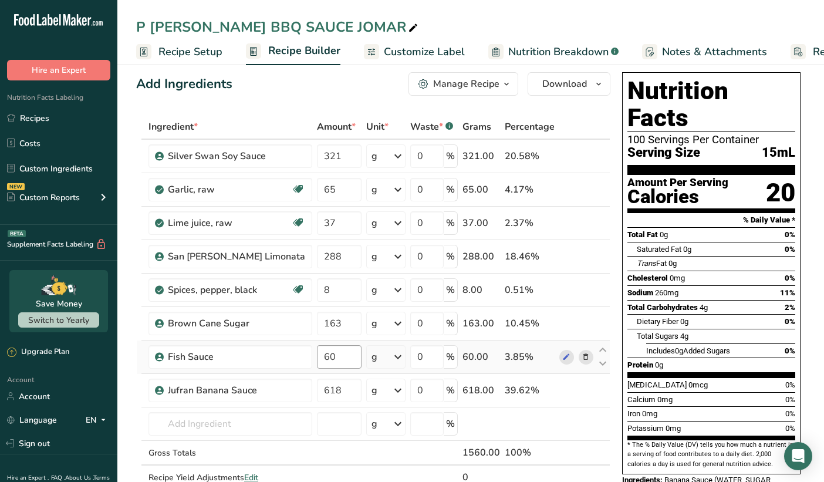
scroll to position [29, 0]
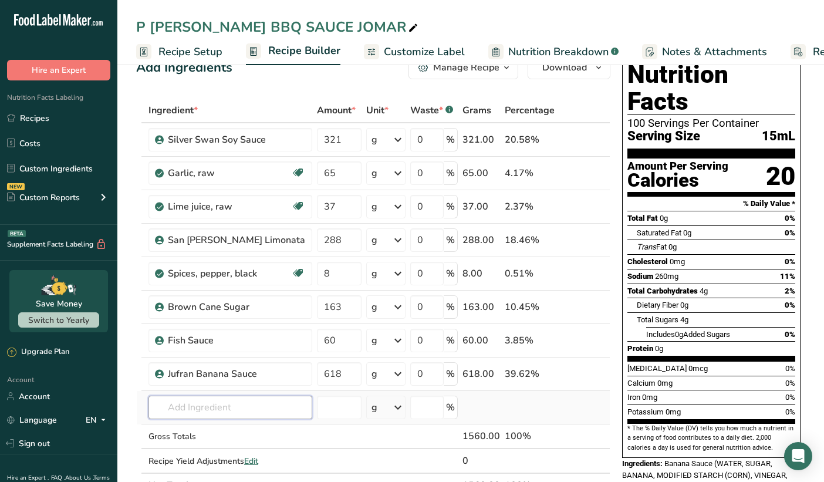
click at [239, 405] on input "text" at bounding box center [231, 407] width 164 height 23
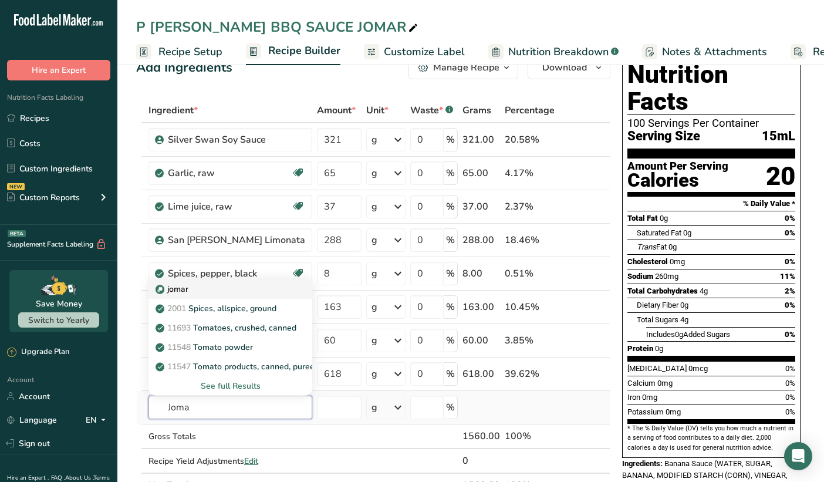
type input "Joma"
click at [182, 293] on p "jomar" at bounding box center [173, 289] width 31 height 12
type input "jomar"
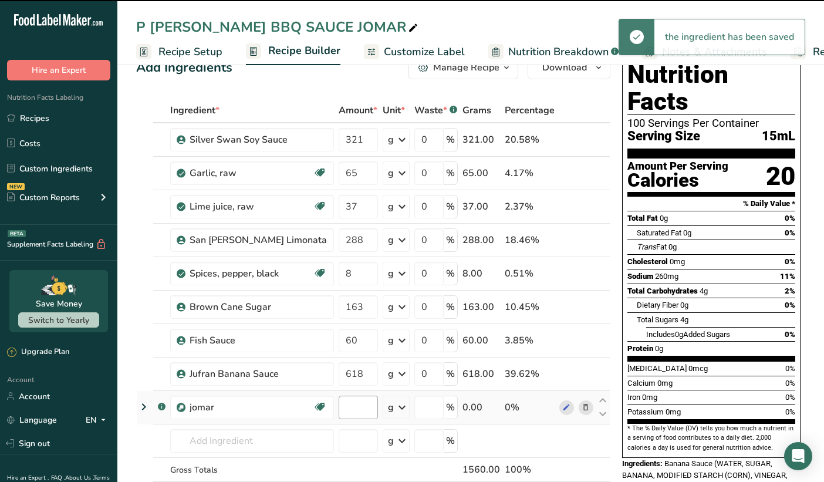
type input "0"
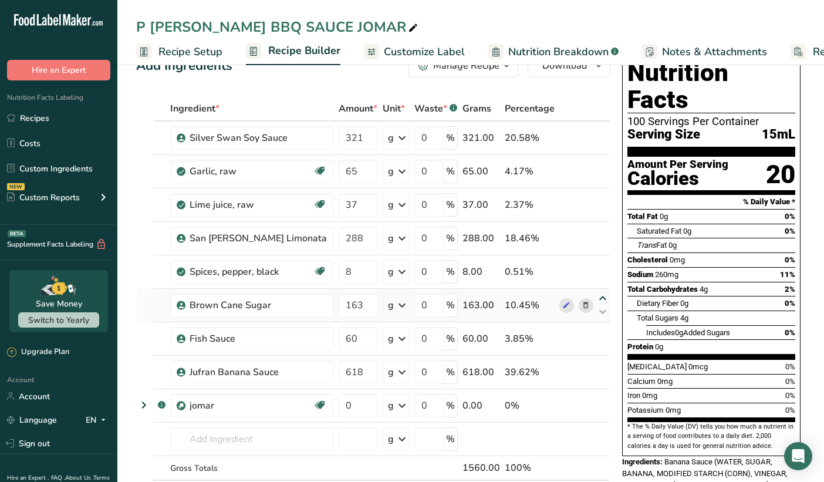
scroll to position [0, 0]
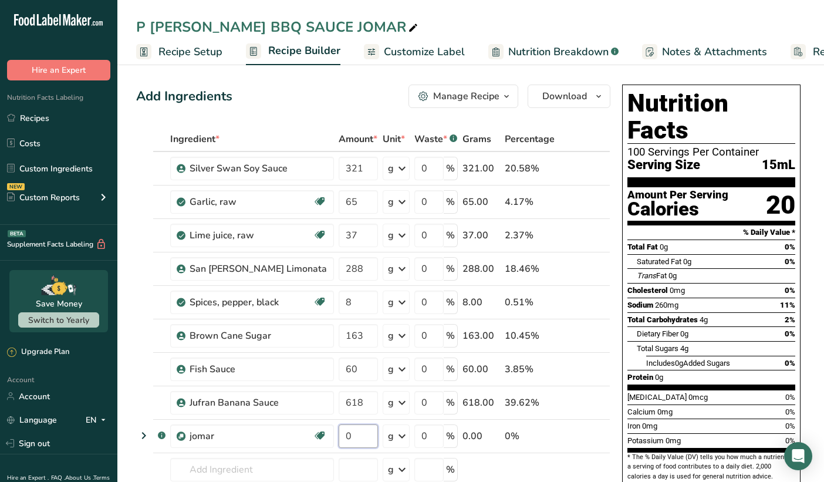
drag, startPoint x: 325, startPoint y: 436, endPoint x: 290, endPoint y: 423, distance: 37.5
click at [290, 423] on tr ".a-a{fill:#347362;}.b-a{fill:#fff;} jomar Source of Antioxidants Prebiotic Effe…" at bounding box center [373, 436] width 473 height 33
click at [585, 402] on div "Ingredient * Amount * Unit * Waste * .a-a{fill:#347362;}.b-a{fill:#fff;} Grams …" at bounding box center [373, 343] width 474 height 433
type input "0"
click at [408, 29] on icon at bounding box center [413, 28] width 11 height 16
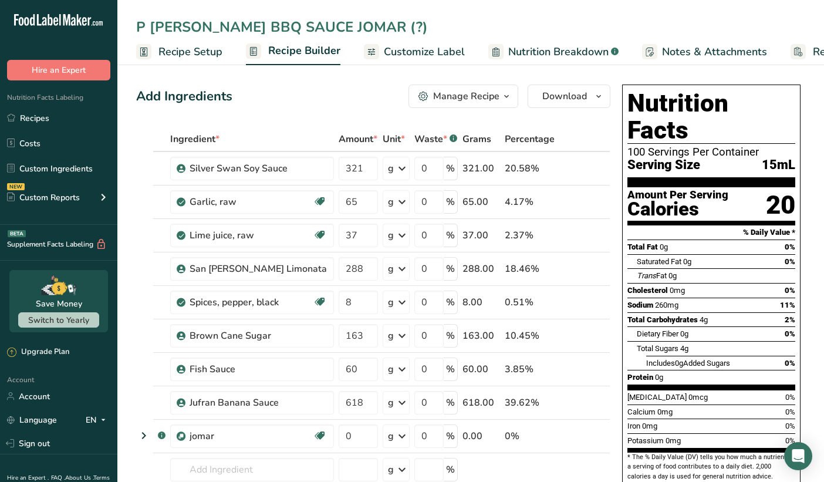
type input "P PARADA BBQ SAUCE JOMAR (?)"
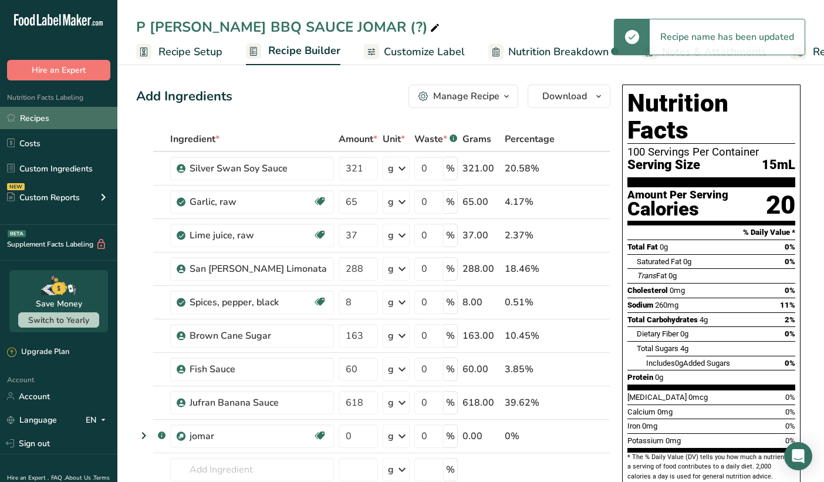
click at [36, 122] on link "Recipes" at bounding box center [58, 118] width 117 height 22
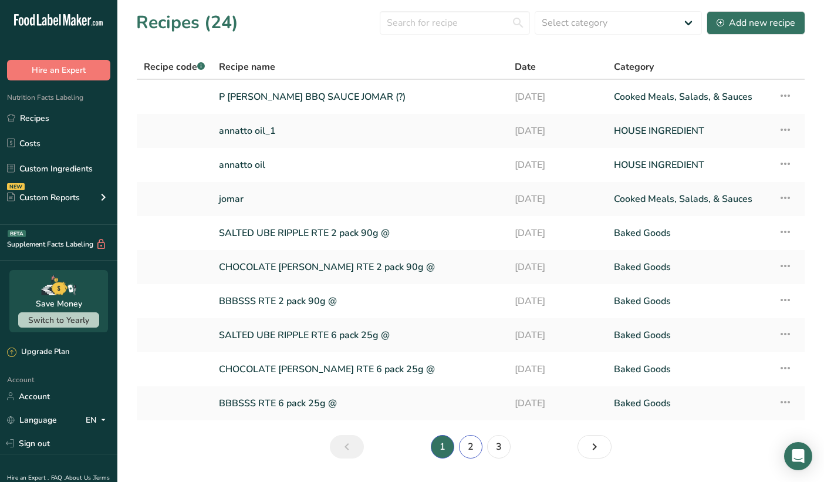
click at [479, 447] on link "2" at bounding box center [470, 446] width 23 height 23
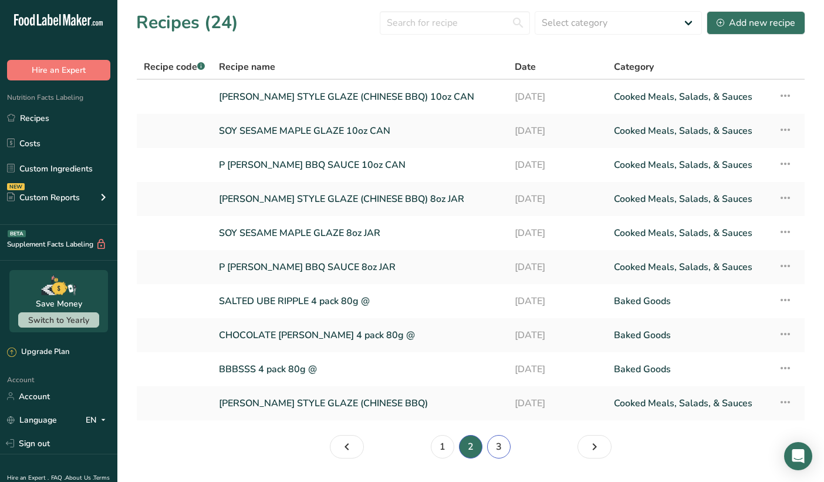
click at [495, 450] on link "3" at bounding box center [498, 446] width 23 height 23
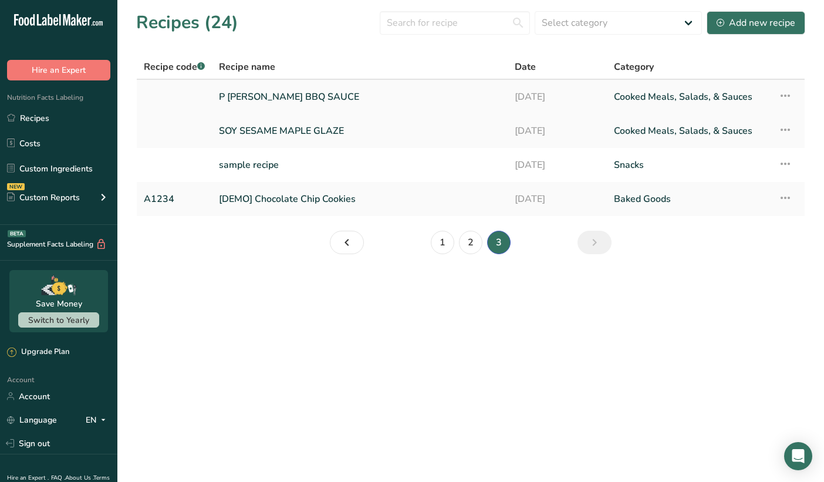
click at [257, 97] on link "P PARADA BBQ SAUCE" at bounding box center [360, 97] width 282 height 25
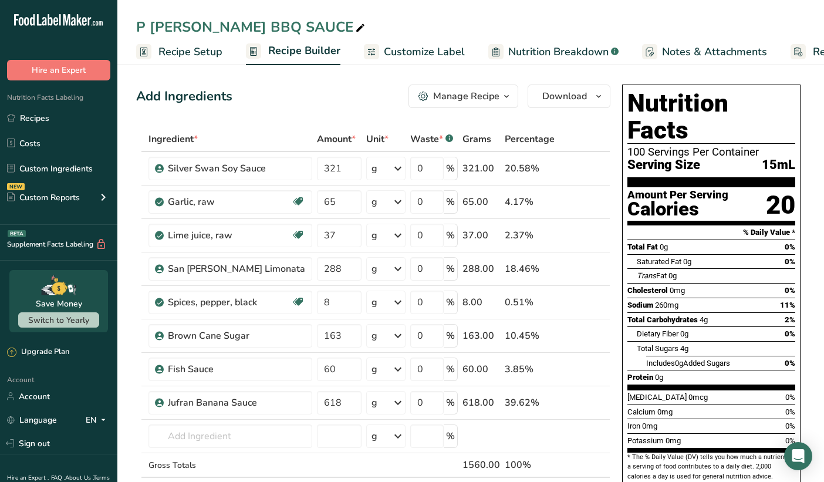
click at [495, 102] on div "Manage Recipe" at bounding box center [466, 96] width 66 height 14
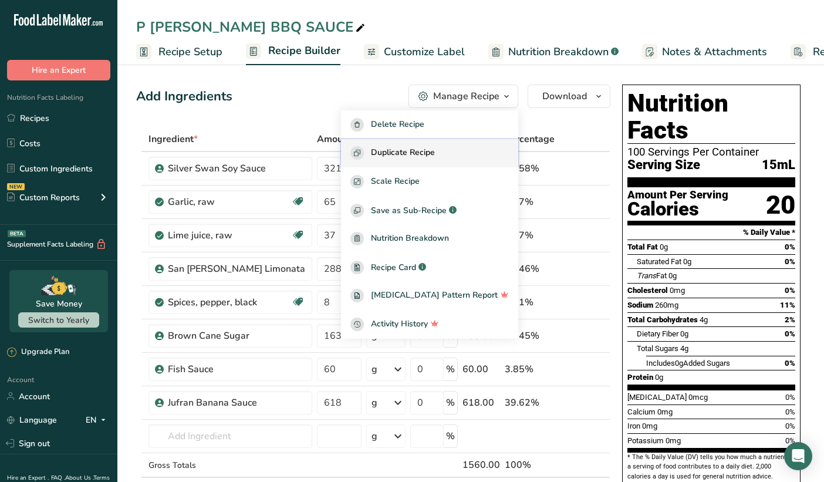
click at [460, 151] on div "Duplicate Recipe" at bounding box center [430, 153] width 159 height 14
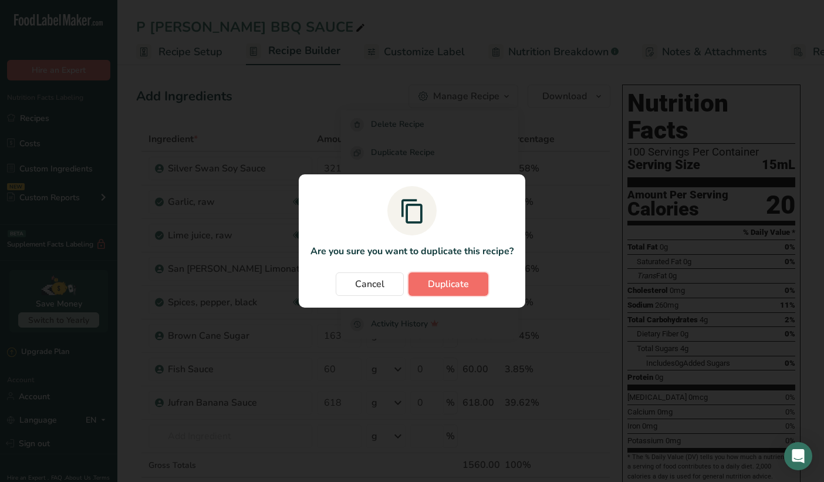
click at [444, 283] on span "Duplicate" at bounding box center [448, 284] width 41 height 14
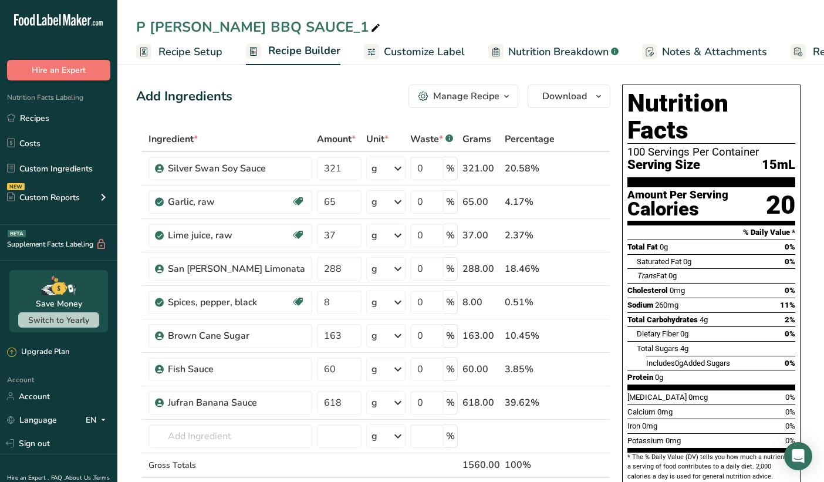
drag, startPoint x: 308, startPoint y: 28, endPoint x: 296, endPoint y: 27, distance: 12.3
click at [296, 27] on div "P PARADA BBQ SAUCE_1" at bounding box center [259, 26] width 247 height 21
type input "P PARADA BBQ SAUCE JOMAR"
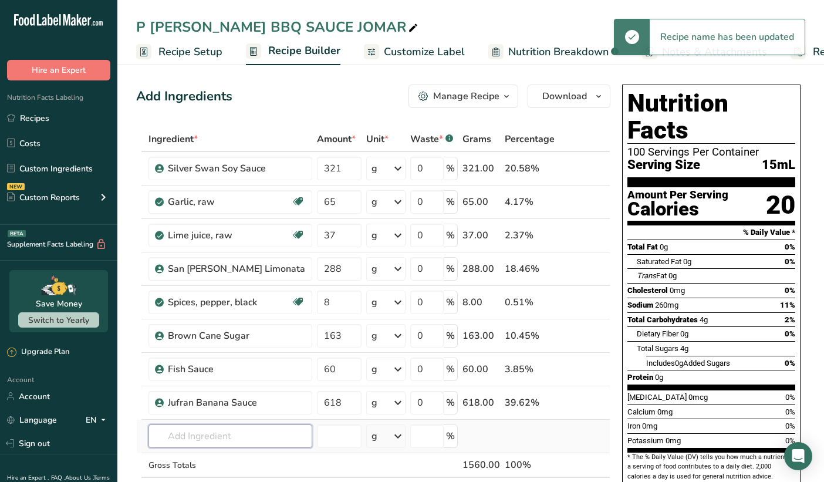
click at [220, 429] on input "text" at bounding box center [231, 436] width 164 height 23
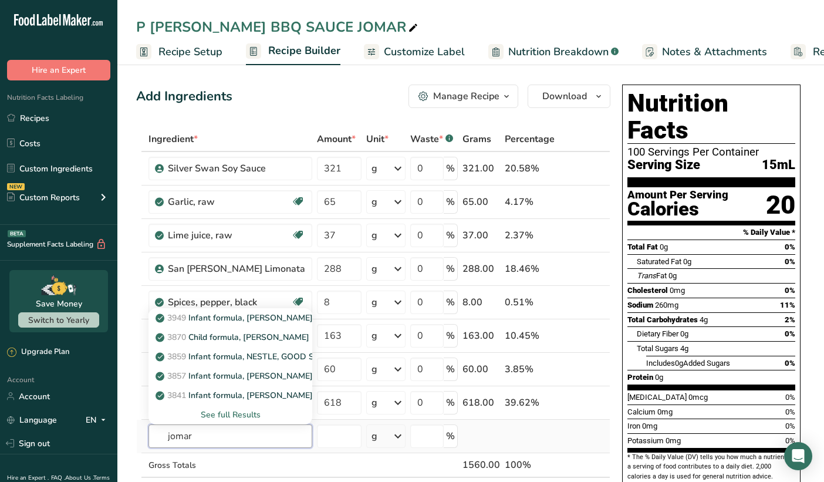
click at [234, 444] on input "jomar" at bounding box center [231, 436] width 164 height 23
type input "j"
type input "J"
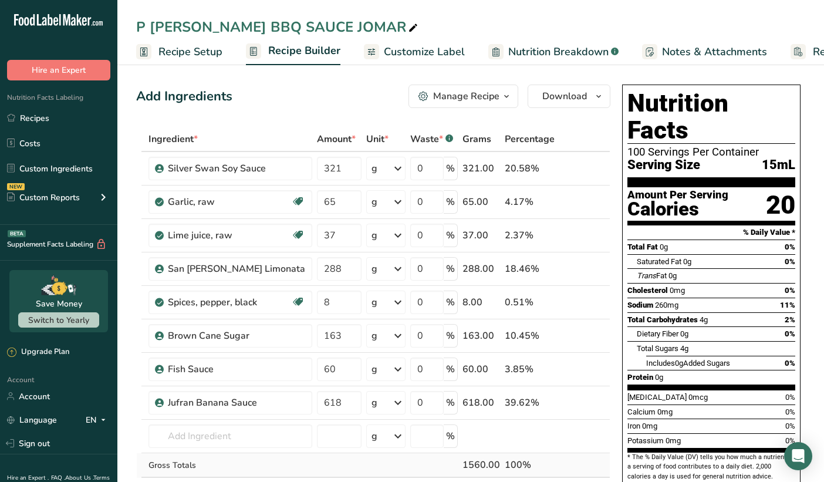
click at [328, 463] on td at bounding box center [339, 465] width 49 height 25
click at [59, 166] on link "Custom Ingredients" at bounding box center [58, 168] width 117 height 22
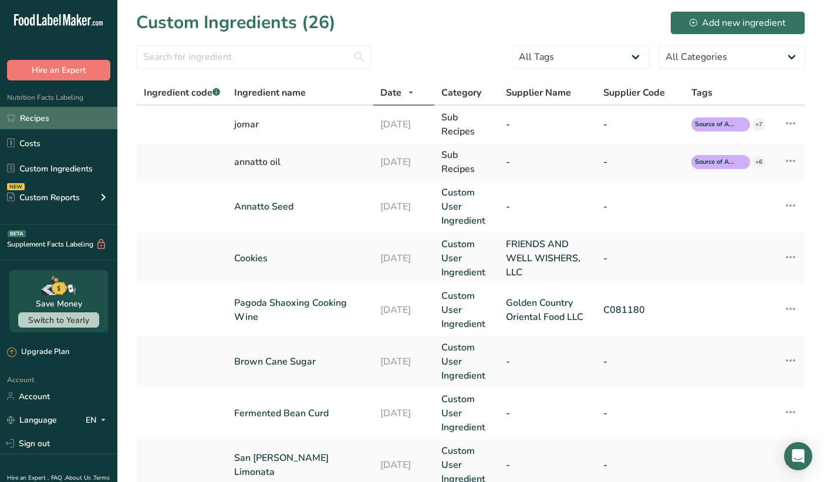
click at [26, 122] on link "Recipes" at bounding box center [58, 118] width 117 height 22
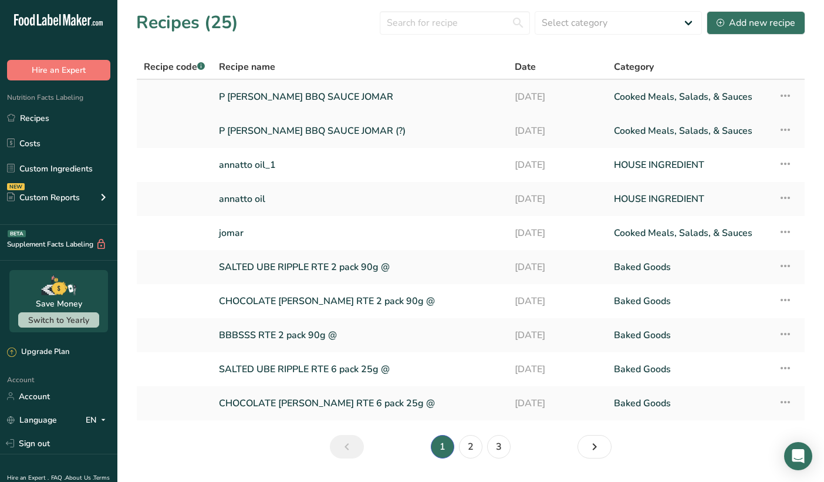
click at [298, 96] on link "P PARADA BBQ SAUCE JOMAR" at bounding box center [360, 97] width 282 height 25
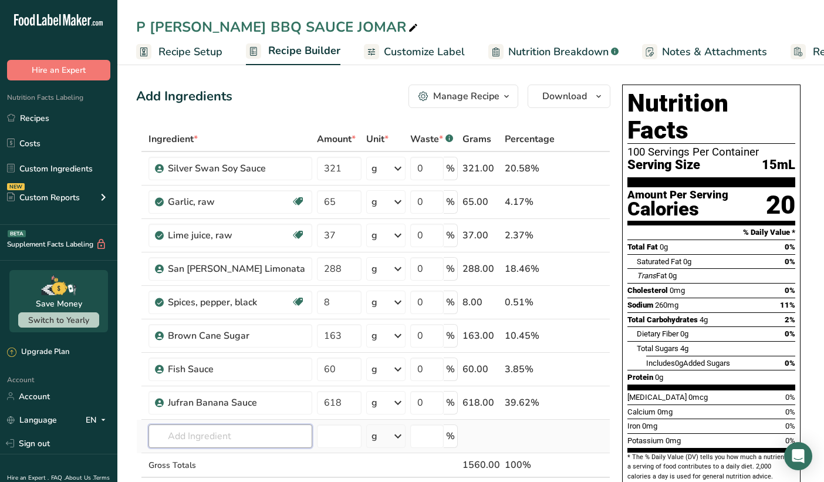
click at [238, 435] on input "text" at bounding box center [231, 436] width 164 height 23
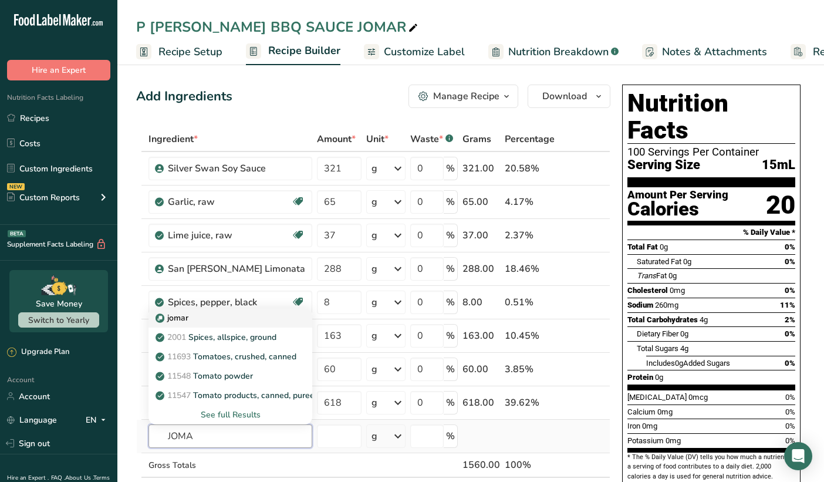
type input "JOMA"
click at [196, 319] on div "jomar" at bounding box center [221, 318] width 126 height 12
type input "jomar"
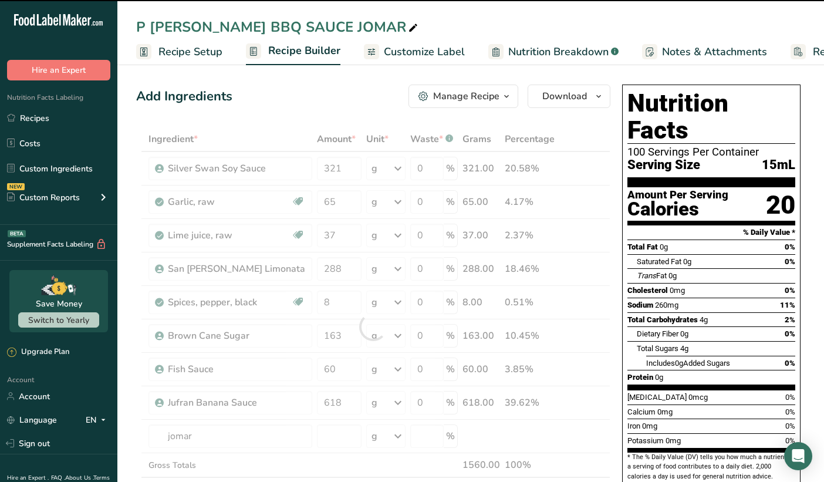
type input "0"
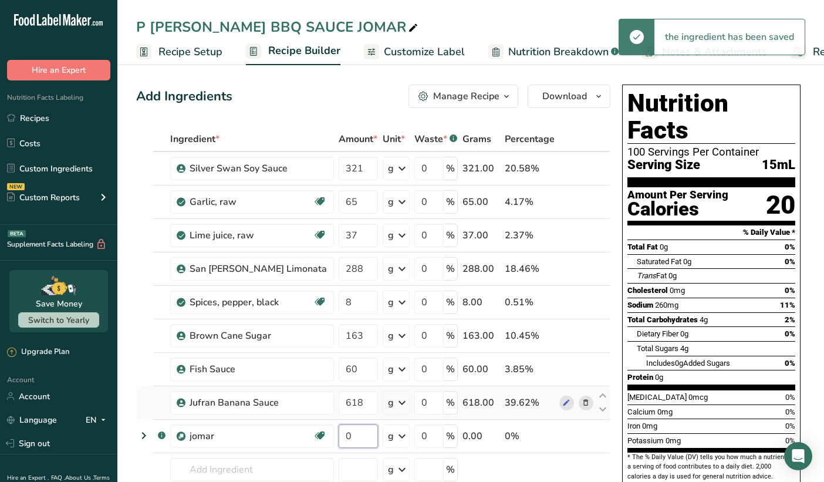
drag, startPoint x: 330, startPoint y: 435, endPoint x: 294, endPoint y: 419, distance: 39.7
click at [294, 419] on tbody "Silver Swan Soy Sauce 321 g Weight Units g kg mg See more Volume Units l Volume…" at bounding box center [373, 343] width 473 height 383
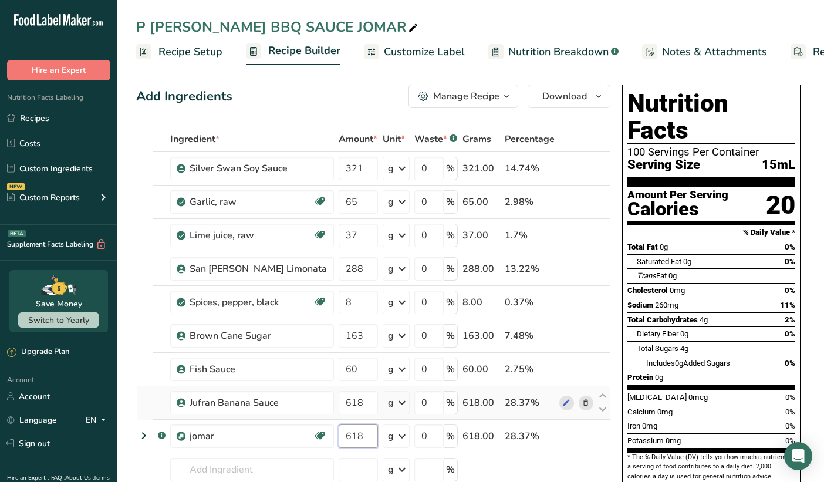
type input "618"
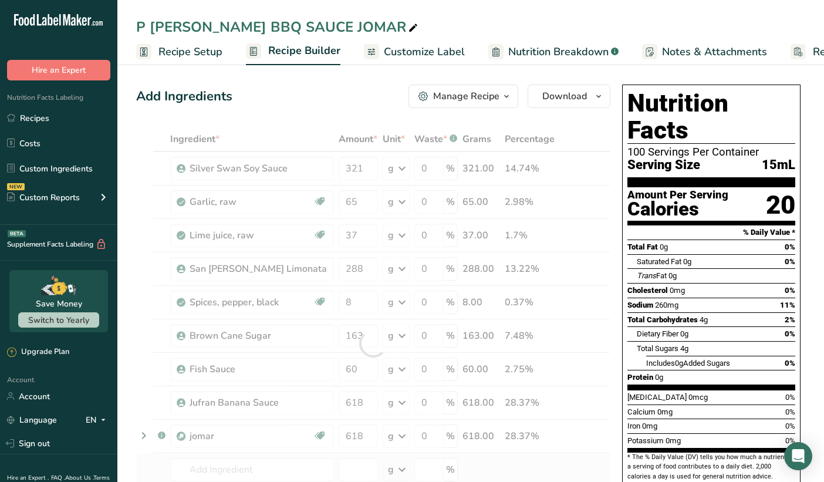
click at [536, 460] on div "Ingredient * Amount * Unit * Waste * .a-a{fill:#347362;}.b-a{fill:#fff;} Grams …" at bounding box center [373, 343] width 474 height 433
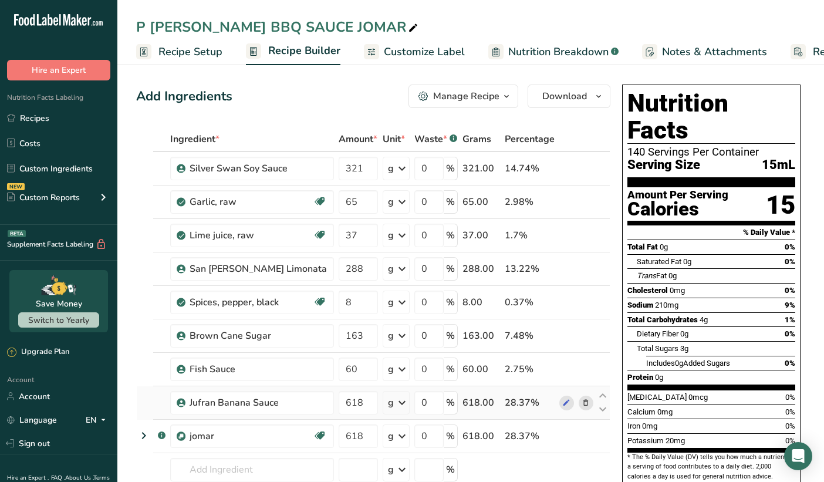
click at [586, 403] on icon at bounding box center [586, 403] width 8 height 12
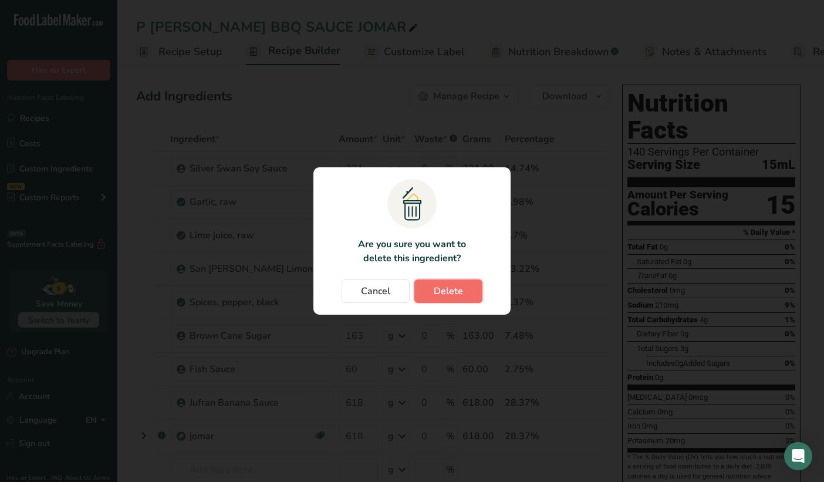
click at [451, 290] on span "Delete" at bounding box center [448, 291] width 29 height 14
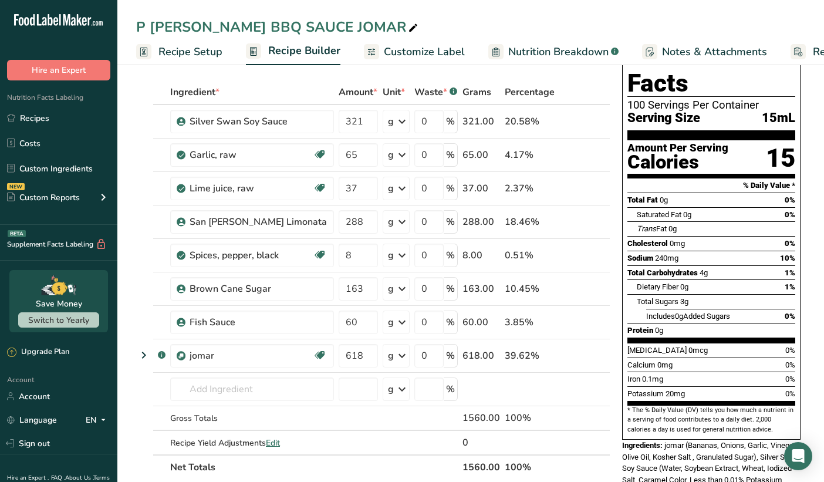
scroll to position [46, 0]
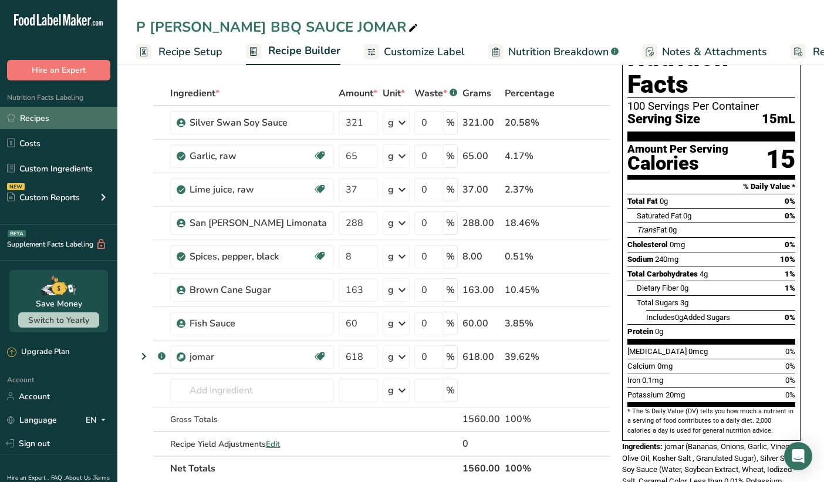
click at [49, 117] on link "Recipes" at bounding box center [58, 118] width 117 height 22
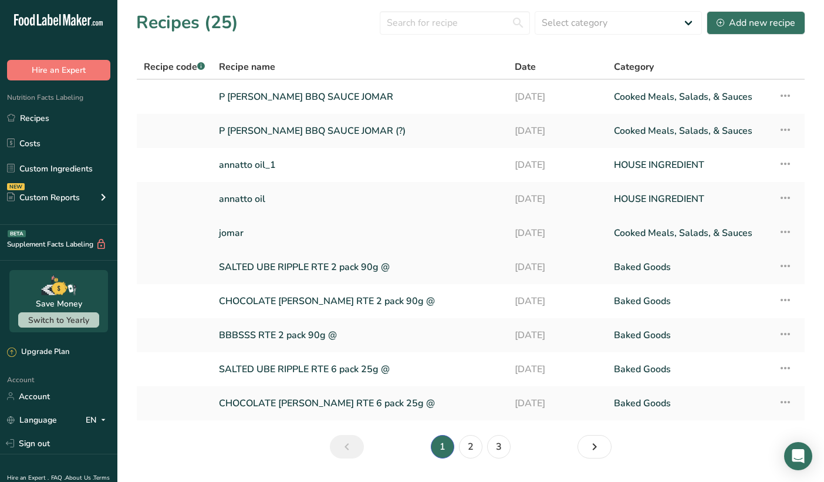
click at [250, 238] on link "jomar" at bounding box center [360, 233] width 282 height 25
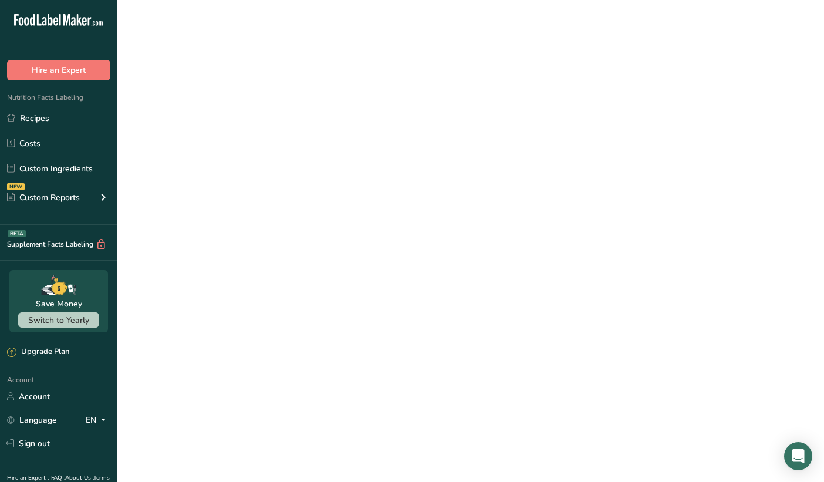
click at [250, 238] on link "jomar" at bounding box center [360, 233] width 282 height 25
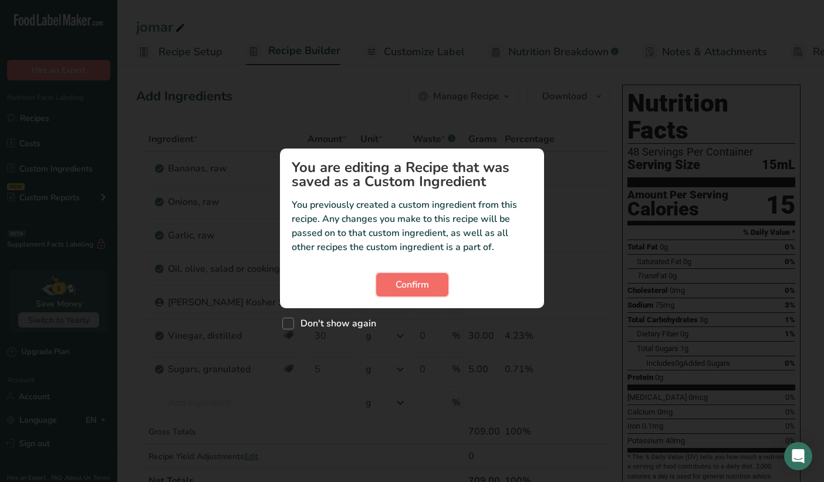
click at [402, 287] on span "Confirm" at bounding box center [412, 285] width 33 height 14
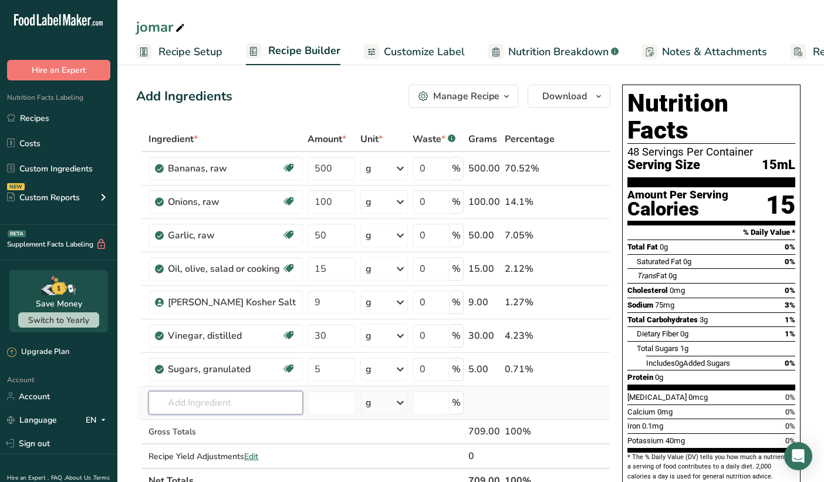
click at [176, 408] on input "text" at bounding box center [226, 402] width 154 height 23
type input "a"
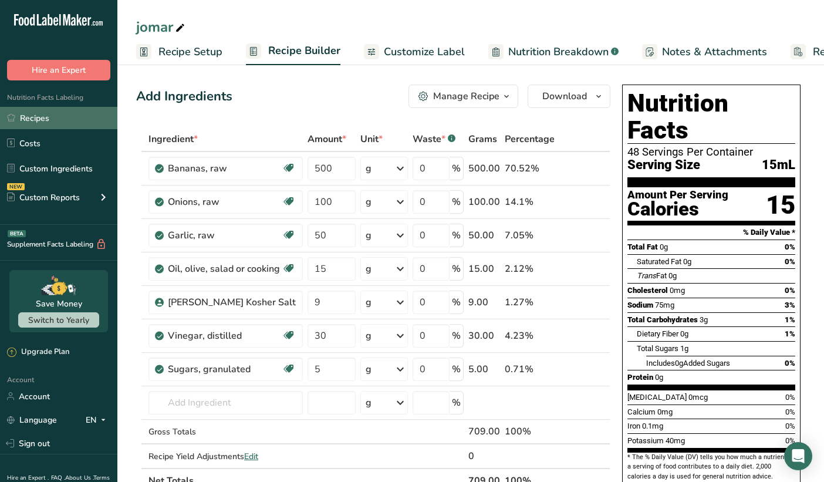
click at [30, 121] on link "Recipes" at bounding box center [58, 118] width 117 height 22
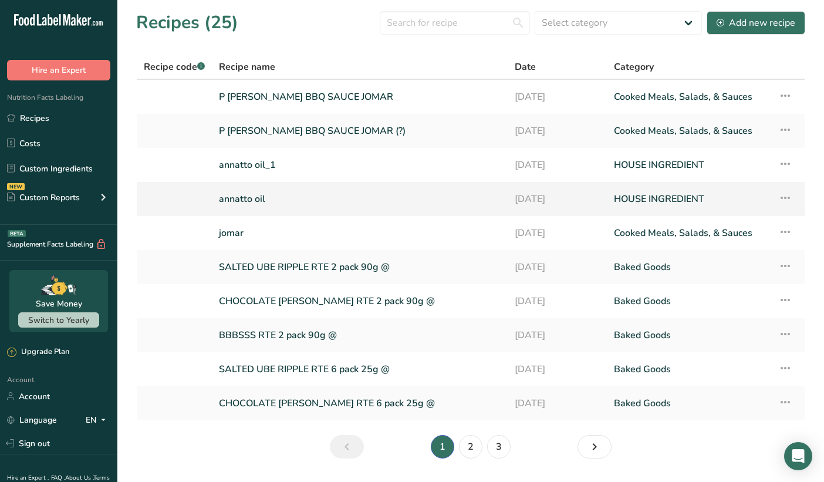
click at [376, 197] on link "annatto oil" at bounding box center [360, 199] width 282 height 25
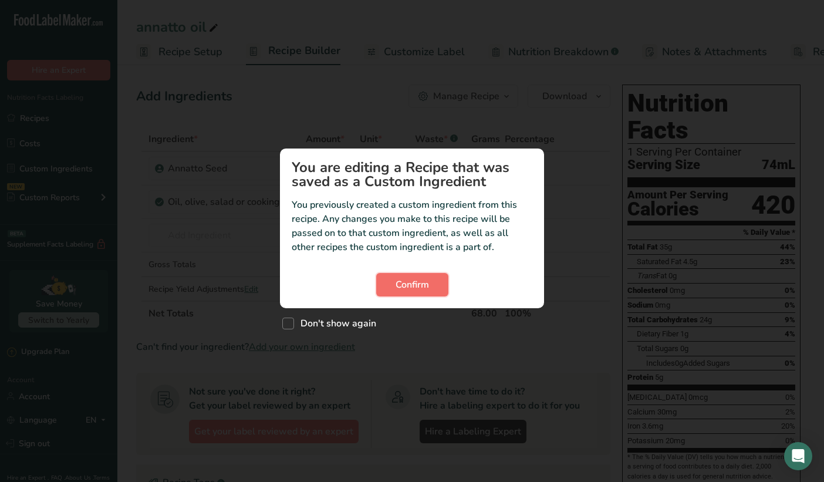
click at [423, 283] on span "Confirm" at bounding box center [412, 285] width 33 height 14
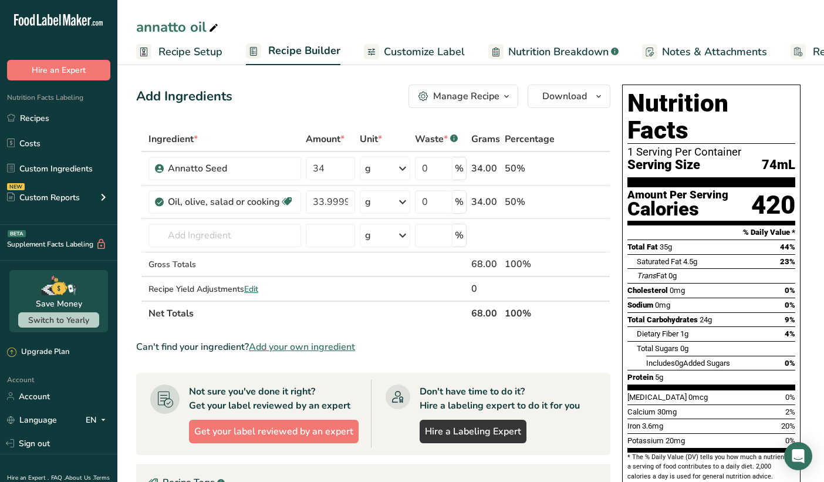
click at [499, 95] on div "Manage Recipe" at bounding box center [466, 96] width 66 height 14
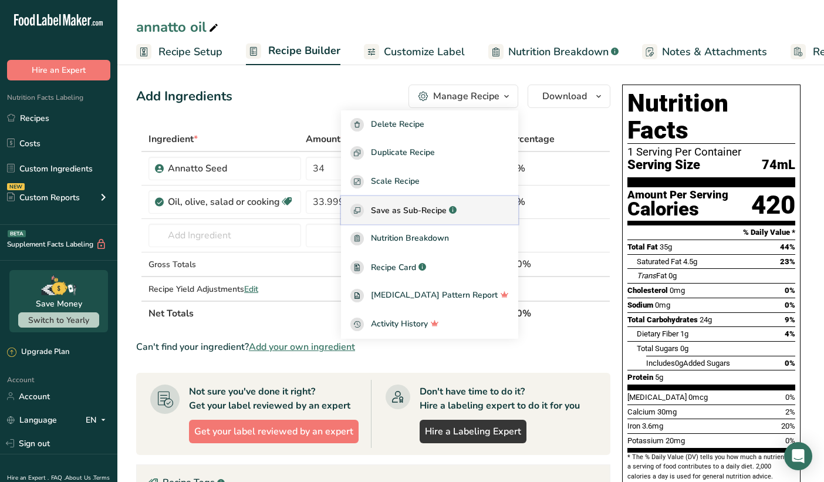
click at [447, 208] on span "Save as Sub-Recipe" at bounding box center [409, 210] width 76 height 12
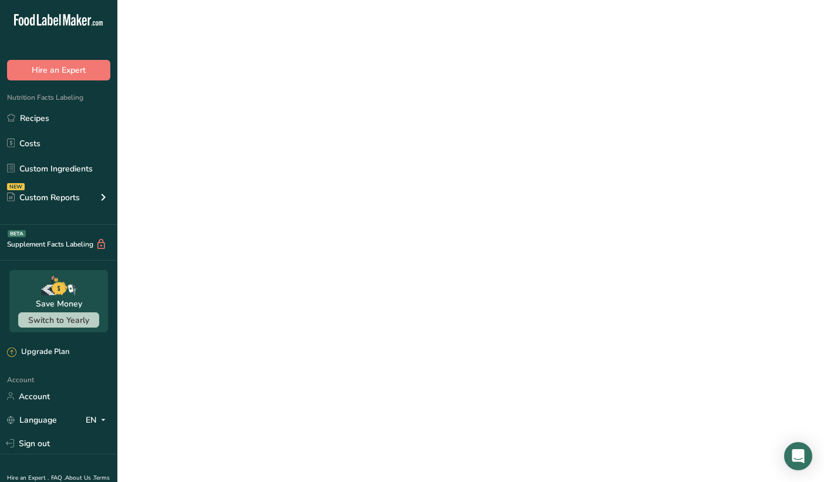
select select "30"
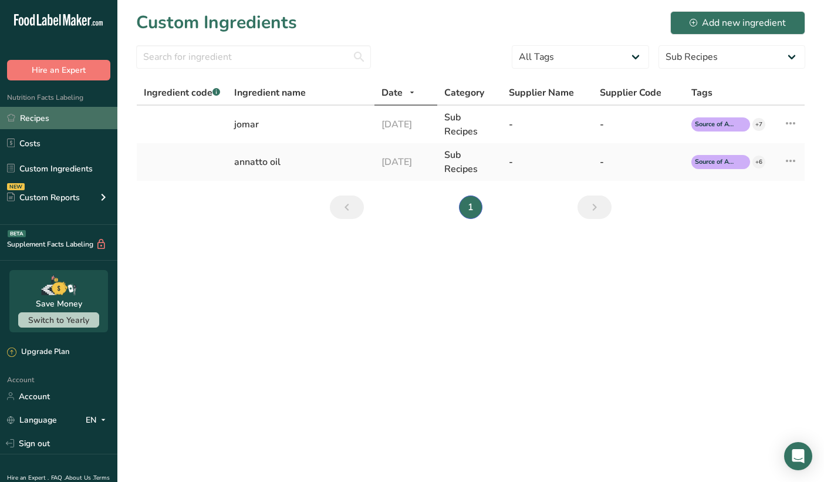
click at [46, 124] on link "Recipes" at bounding box center [58, 118] width 117 height 22
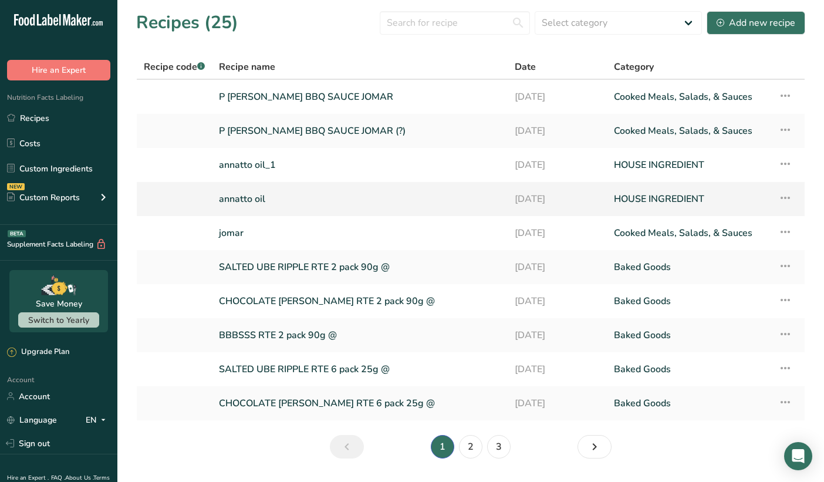
click at [262, 198] on link "annatto oil" at bounding box center [360, 199] width 282 height 25
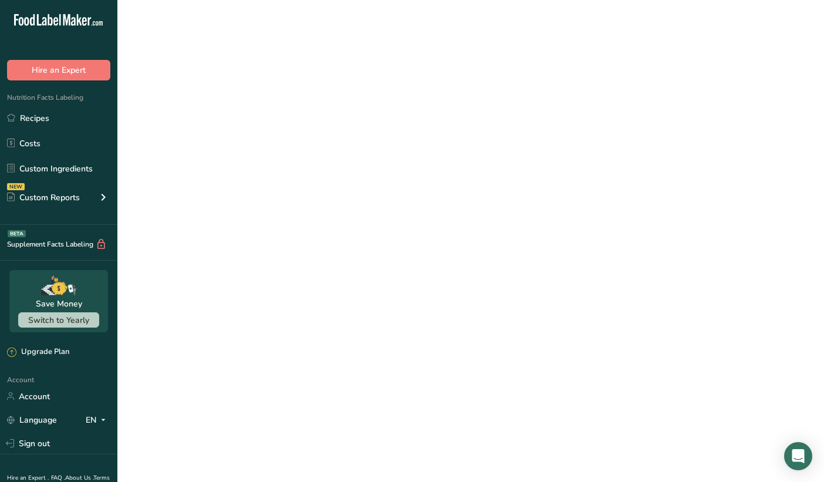
click at [262, 198] on link "annatto oil" at bounding box center [360, 199] width 282 height 25
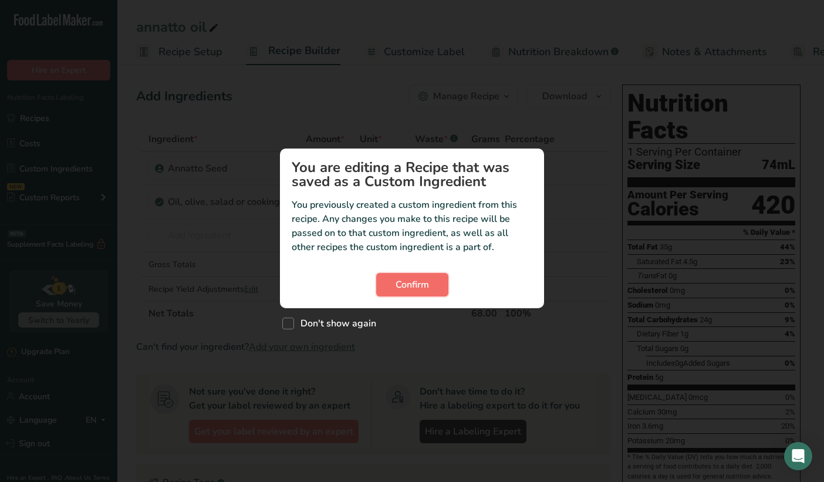
click at [409, 291] on span "Confirm" at bounding box center [412, 285] width 33 height 14
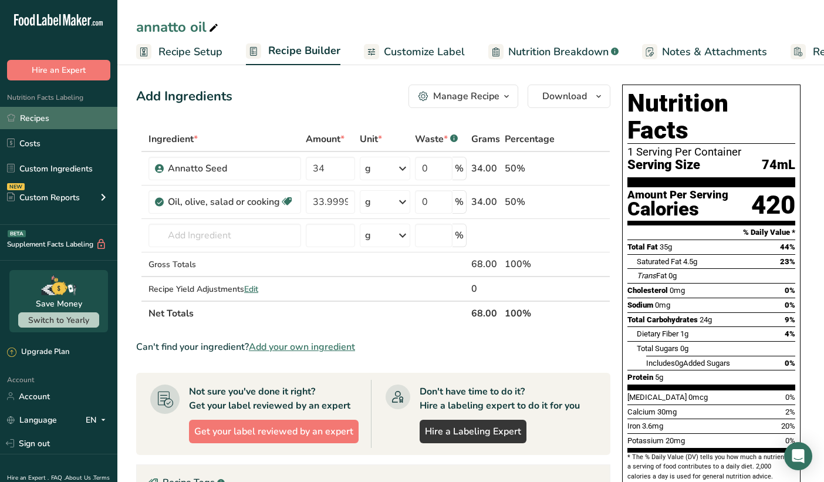
click at [46, 123] on link "Recipes" at bounding box center [58, 118] width 117 height 22
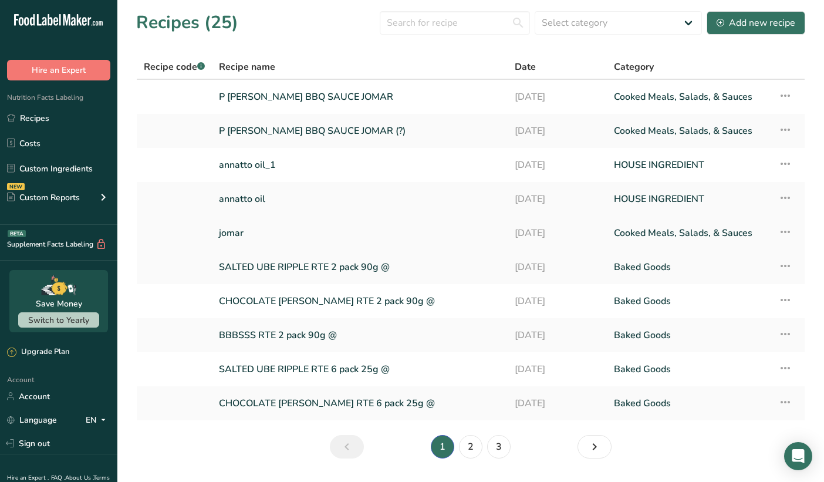
click at [260, 224] on link "jomar" at bounding box center [360, 233] width 282 height 25
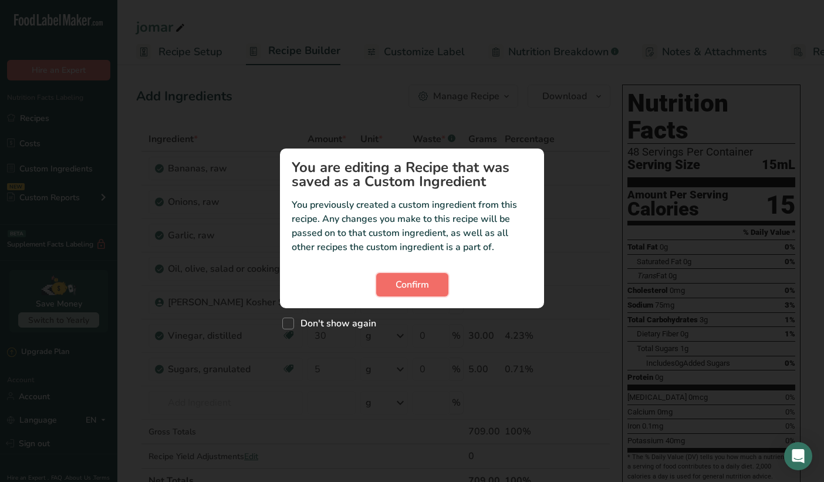
click at [401, 286] on span "Confirm" at bounding box center [412, 285] width 33 height 14
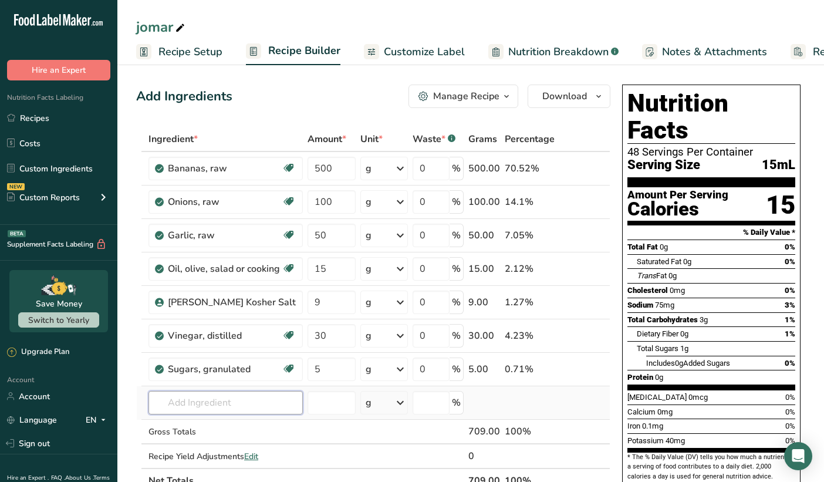
click at [221, 405] on input "text" at bounding box center [226, 402] width 154 height 23
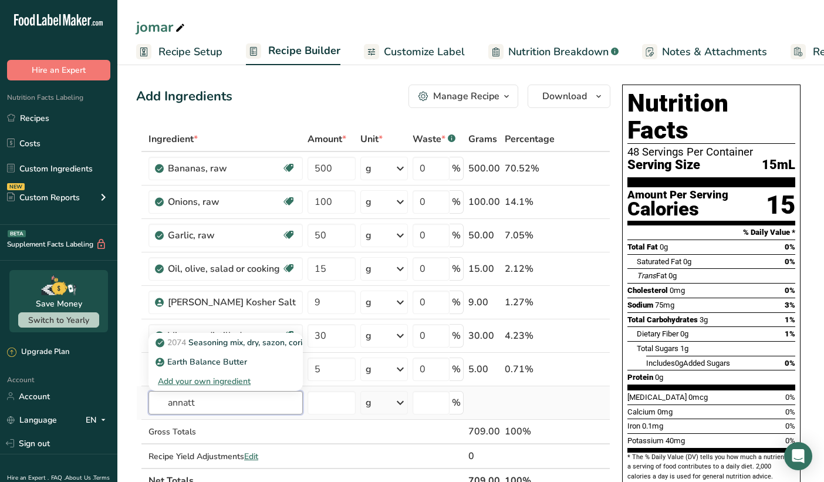
type input "annatt"
click at [206, 377] on div "Add your own ingredient" at bounding box center [226, 381] width 136 height 12
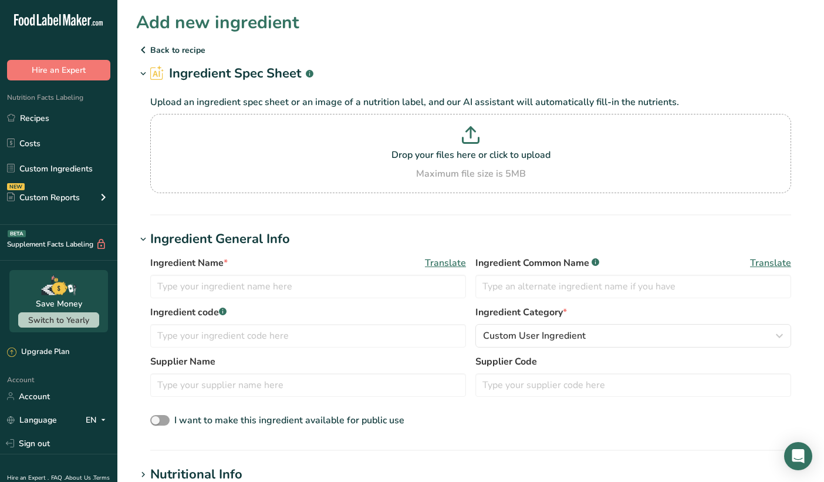
click at [159, 48] on p "Back to recipe" at bounding box center [470, 50] width 669 height 14
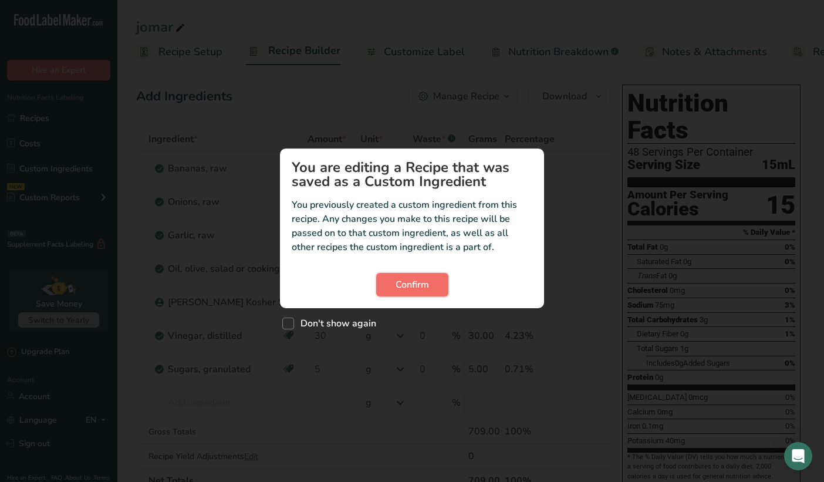
click at [407, 284] on span "Confirm" at bounding box center [412, 285] width 33 height 14
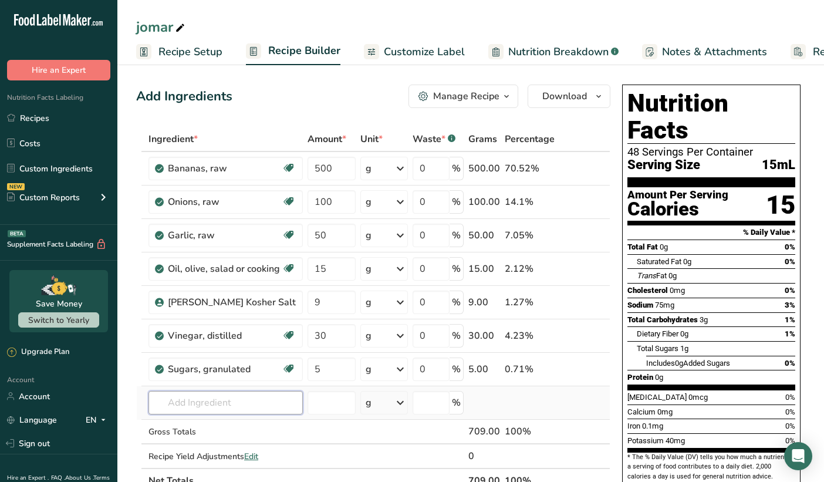
click at [203, 406] on input "text" at bounding box center [226, 402] width 154 height 23
type input "a"
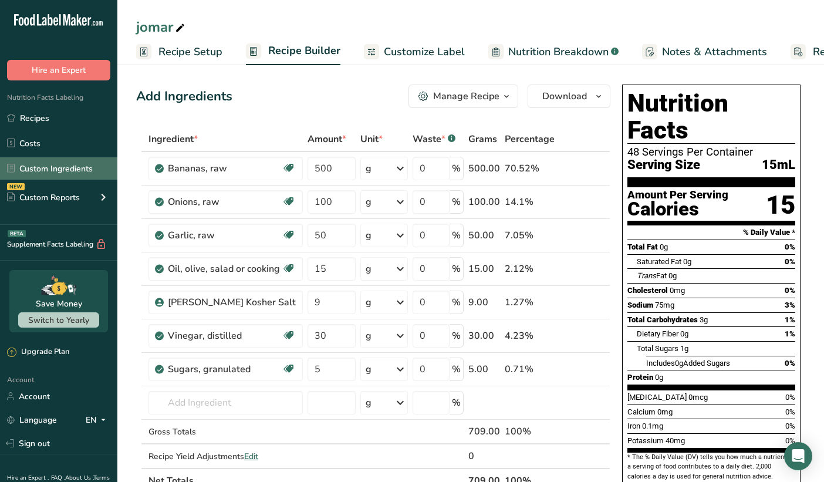
click at [40, 171] on link "Custom Ingredients" at bounding box center [58, 168] width 117 height 22
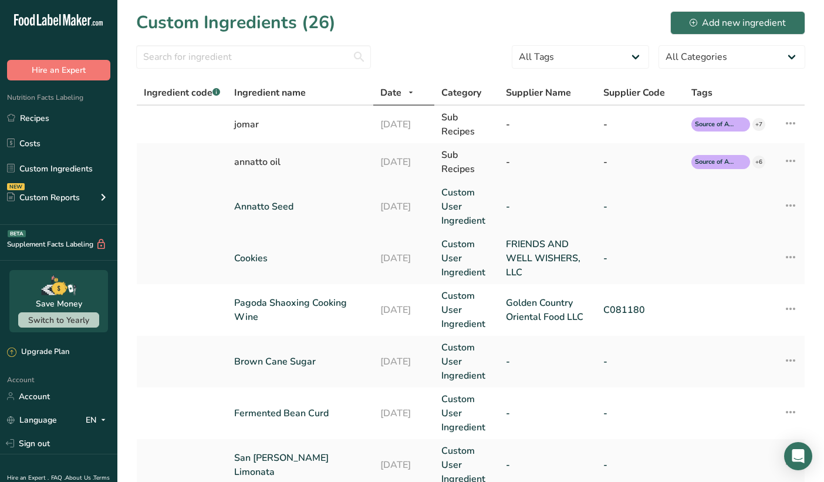
click at [461, 206] on link "Custom User Ingredient" at bounding box center [467, 207] width 50 height 42
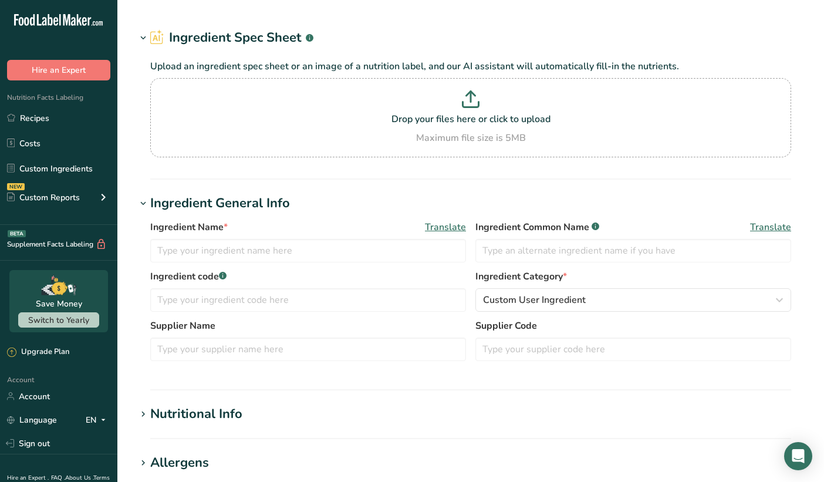
type input "Annatto Seed"
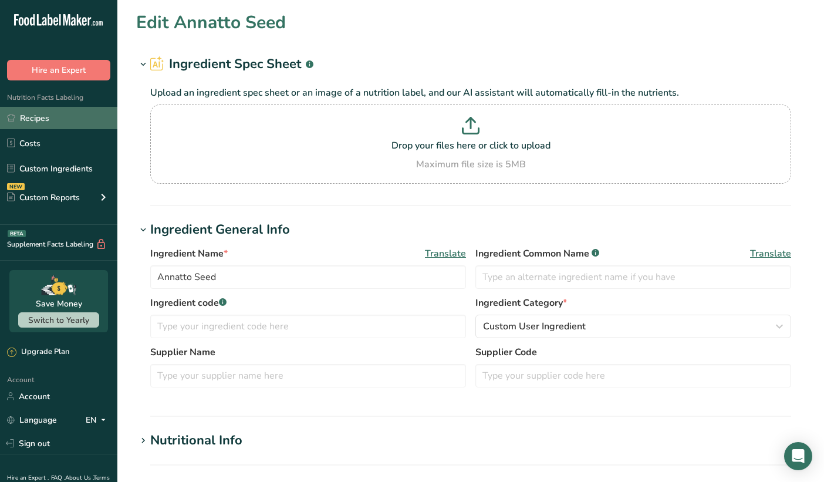
click at [65, 123] on link "Recipes" at bounding box center [58, 118] width 117 height 22
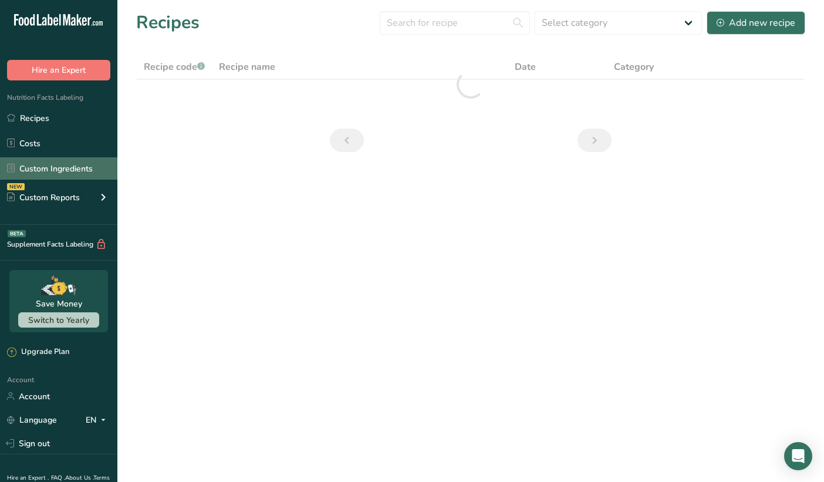
click at [70, 172] on link "Custom Ingredients" at bounding box center [58, 168] width 117 height 22
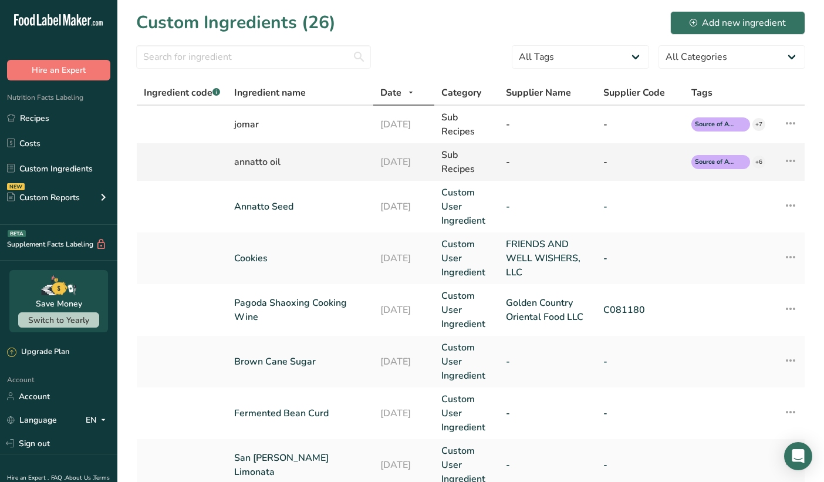
click at [412, 164] on div "21-08-2025" at bounding box center [404, 162] width 47 height 14
click at [369, 164] on td "annatto oil" at bounding box center [300, 162] width 146 height 38
click at [269, 166] on div "annatto oil" at bounding box center [300, 162] width 132 height 14
click at [252, 164] on div "annatto oil" at bounding box center [300, 162] width 132 height 14
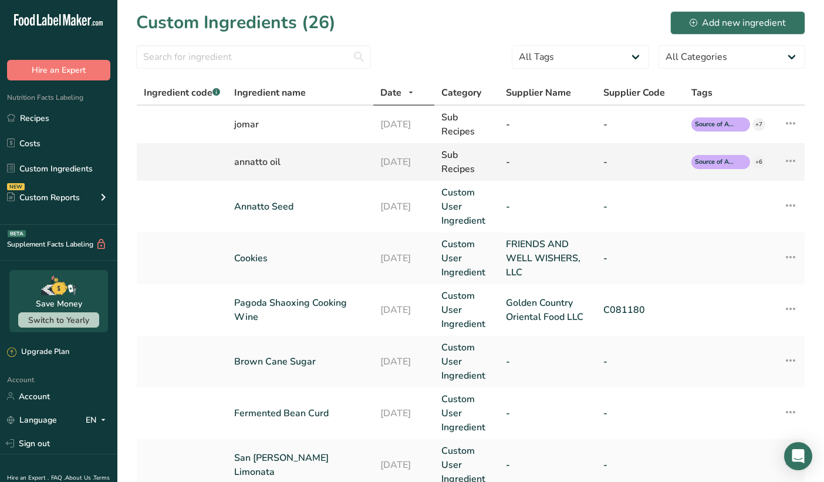
click at [234, 164] on td "annatto oil" at bounding box center [300, 162] width 146 height 38
click at [267, 215] on td "Annatto Seed" at bounding box center [300, 207] width 146 height 52
click at [460, 170] on div "Sub Recipes" at bounding box center [467, 162] width 50 height 28
click at [486, 170] on div "Sub Recipes" at bounding box center [467, 162] width 50 height 28
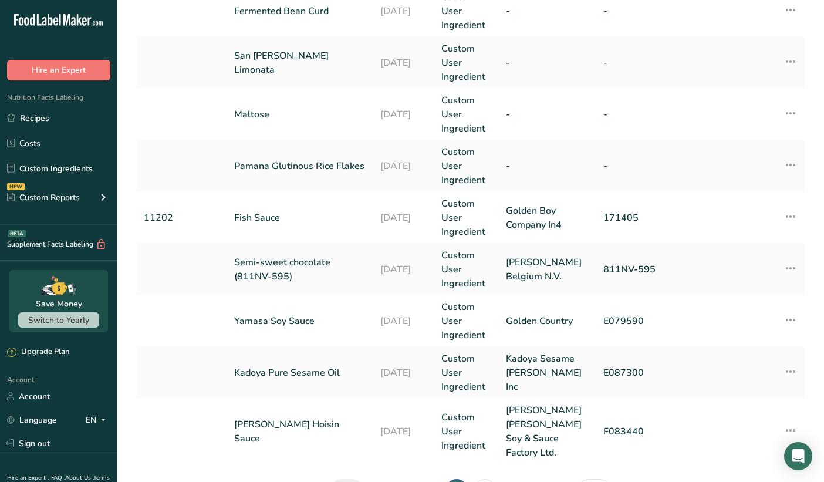
scroll to position [465, 0]
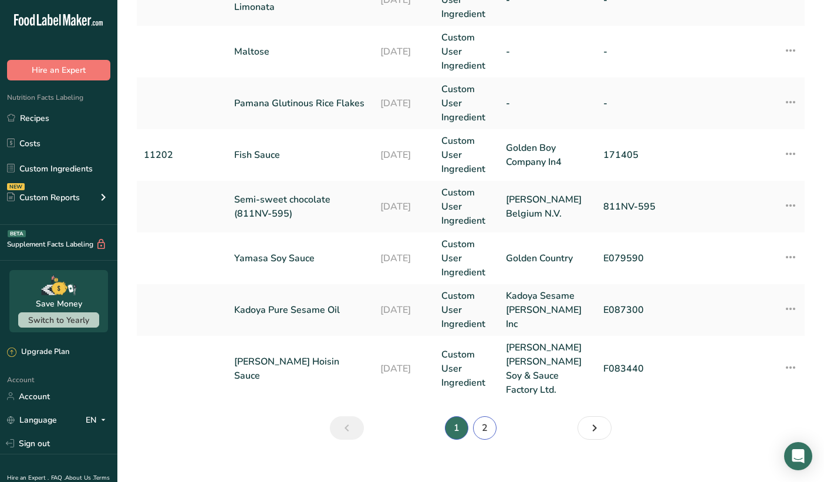
click at [486, 416] on link "2" at bounding box center [484, 427] width 23 height 23
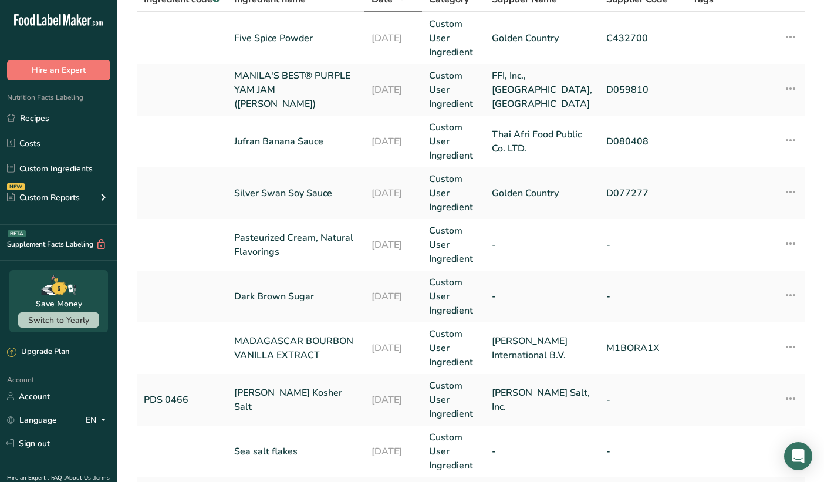
scroll to position [297, 0]
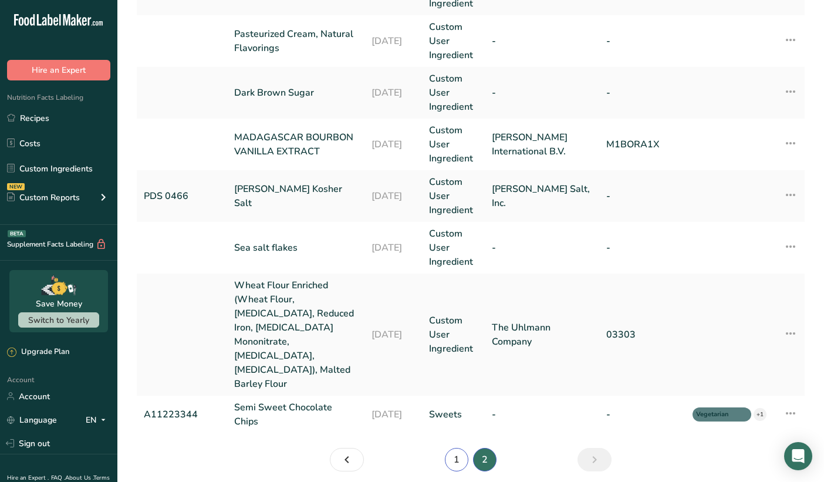
click at [459, 448] on link "1" at bounding box center [456, 459] width 23 height 23
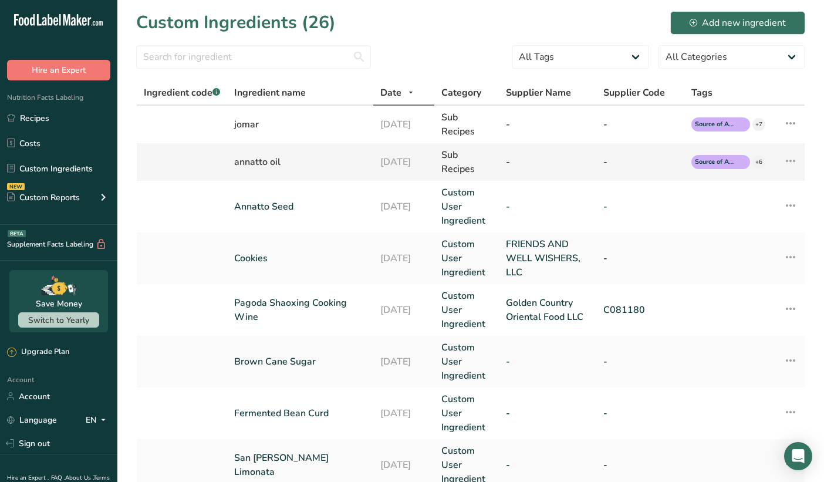
click at [454, 161] on div "Sub Recipes" at bounding box center [467, 162] width 50 height 28
click at [794, 160] on icon at bounding box center [791, 160] width 14 height 21
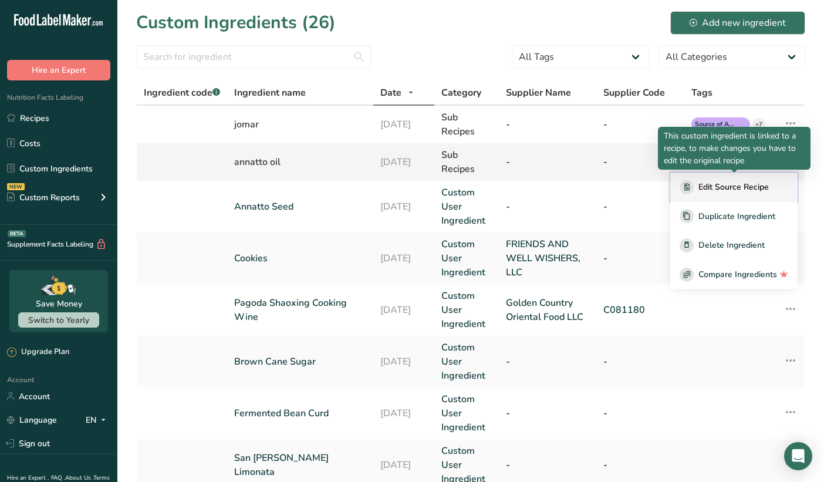
click at [755, 201] on button "Edit Source Recipe" at bounding box center [734, 187] width 127 height 29
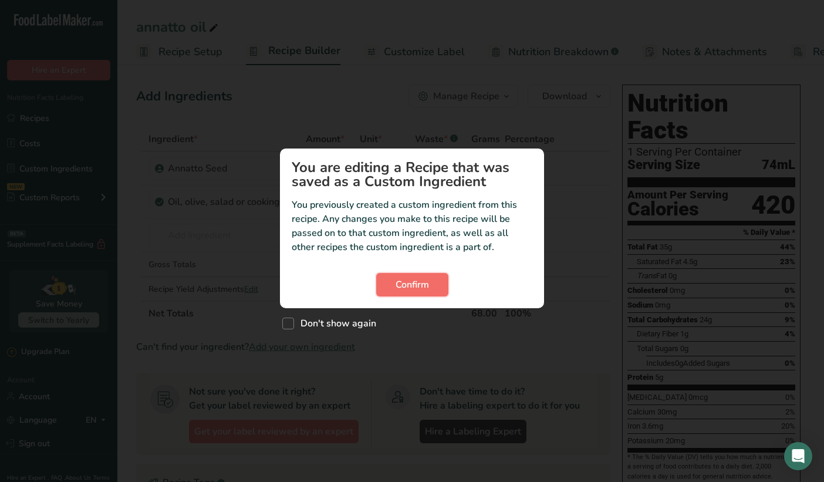
click at [404, 285] on span "Confirm" at bounding box center [412, 285] width 33 height 14
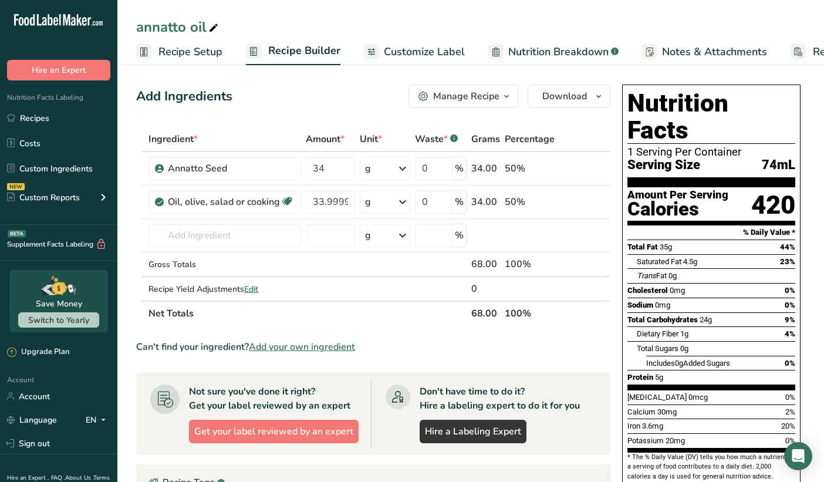
click at [482, 98] on div "Manage Recipe" at bounding box center [466, 96] width 66 height 14
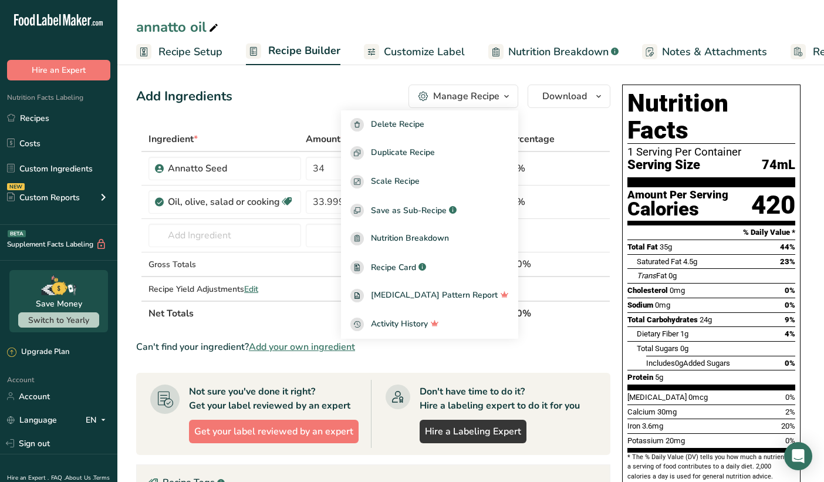
click at [482, 98] on div "Manage Recipe" at bounding box center [466, 96] width 66 height 14
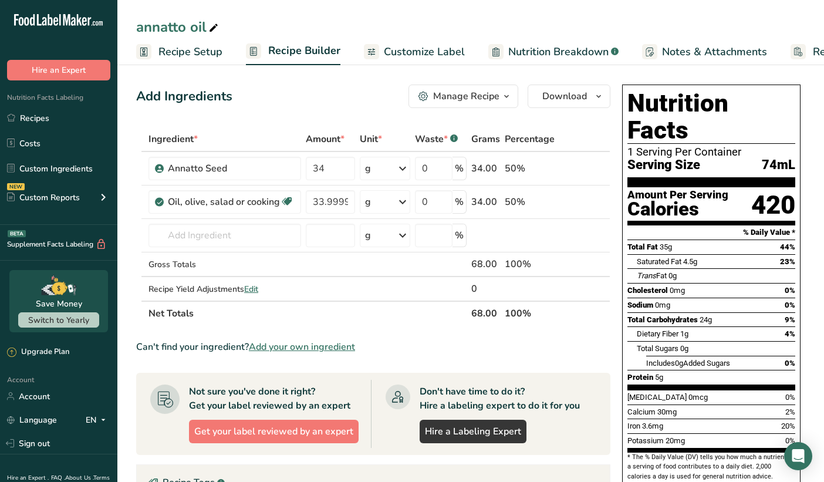
click at [480, 96] on div "Manage Recipe" at bounding box center [466, 96] width 66 height 14
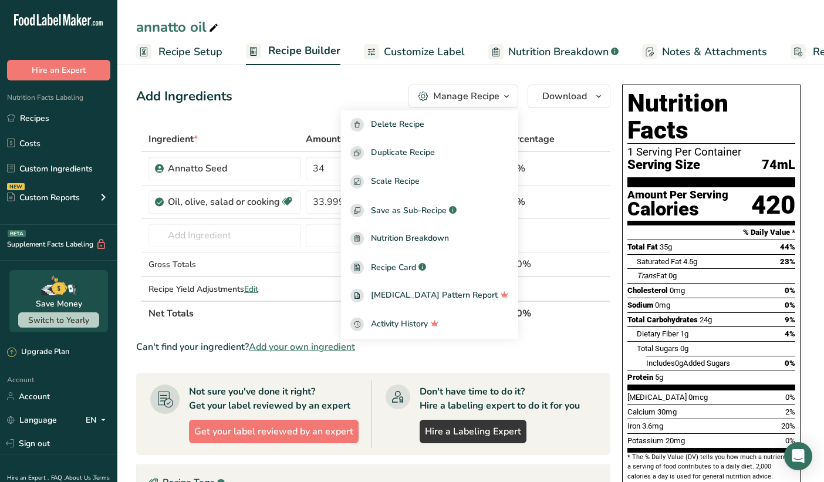
click at [480, 96] on div "Manage Recipe" at bounding box center [466, 96] width 66 height 14
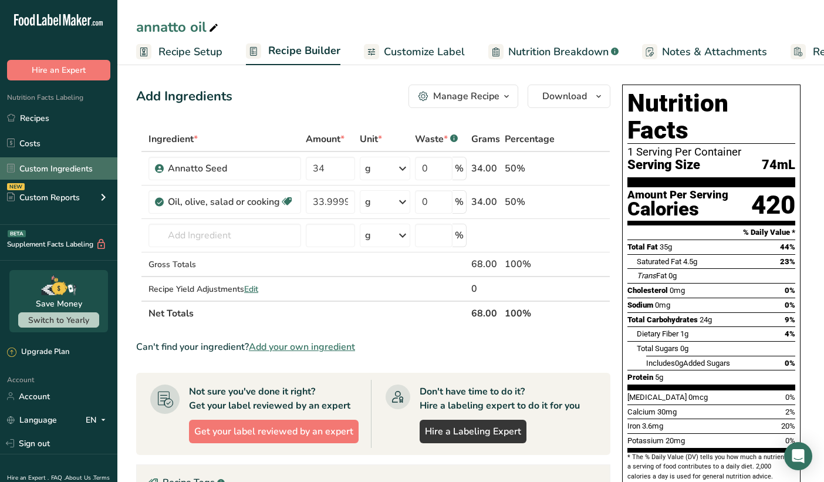
click at [93, 166] on link "Custom Ingredients" at bounding box center [58, 168] width 117 height 22
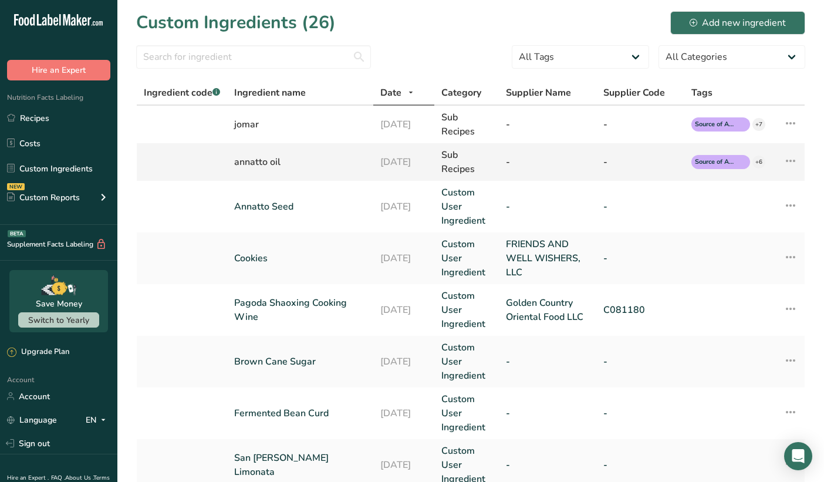
click at [409, 165] on div "21-08-2025" at bounding box center [404, 162] width 47 height 14
click at [453, 203] on link "Custom User Ingredient" at bounding box center [467, 207] width 50 height 42
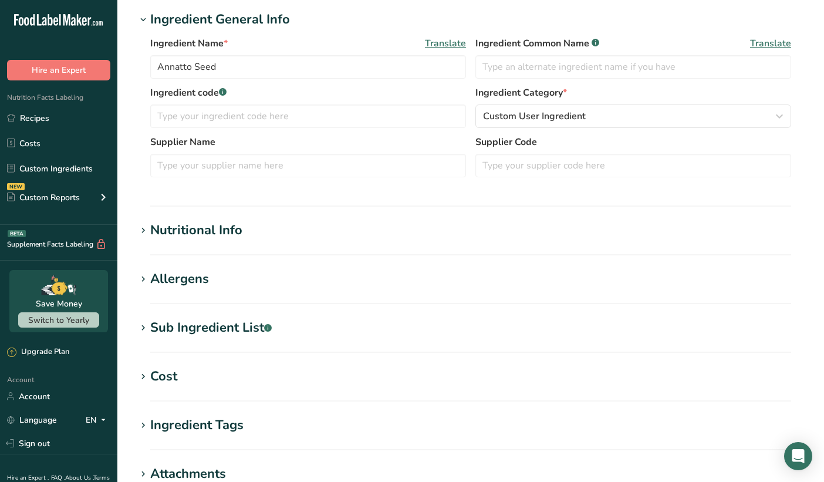
scroll to position [201, 0]
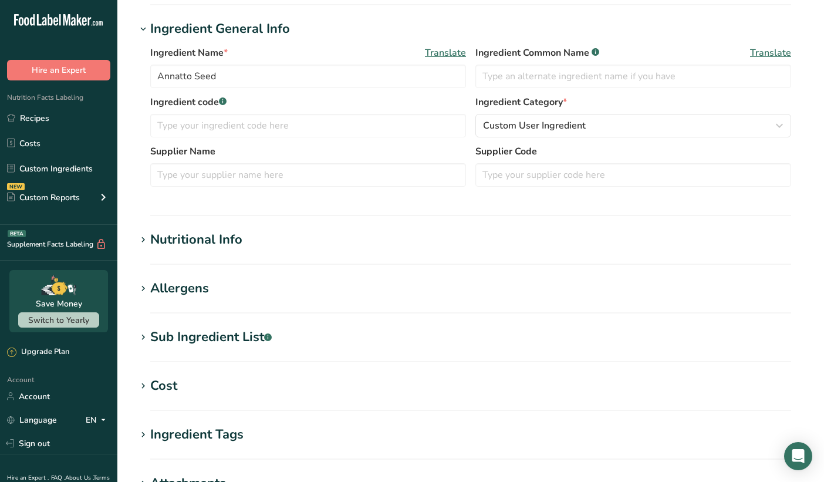
click at [211, 241] on div "Nutritional Info" at bounding box center [196, 239] width 92 height 19
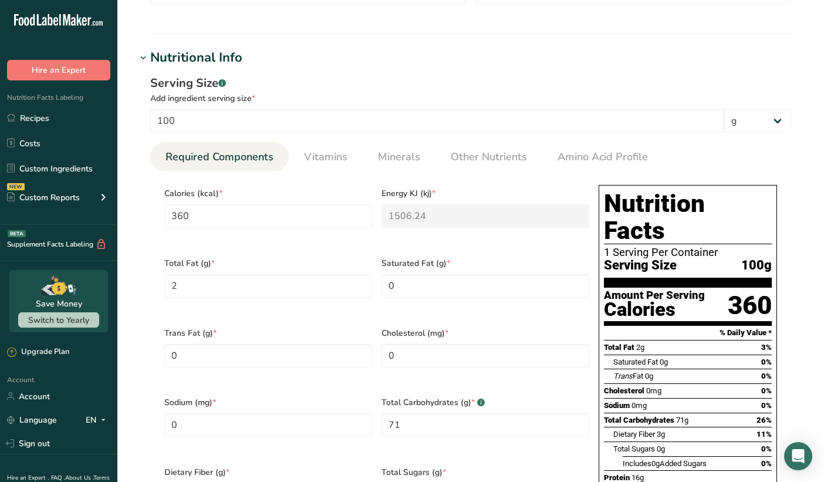
scroll to position [0, 0]
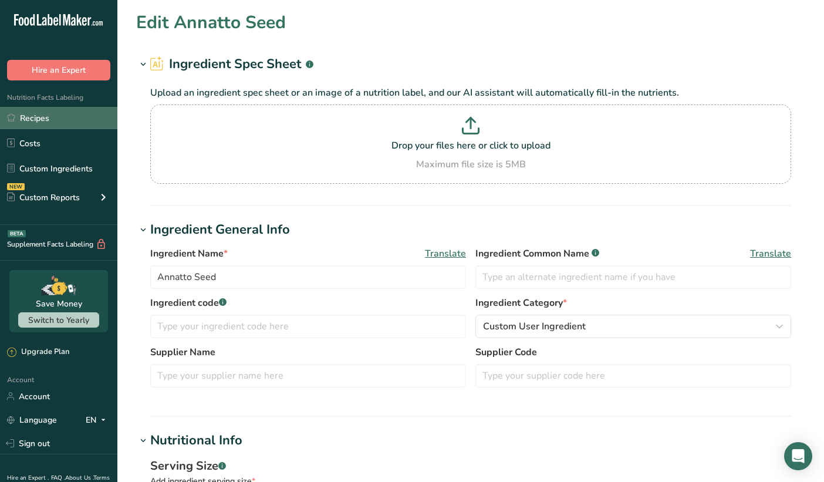
click at [28, 116] on link "Recipes" at bounding box center [58, 118] width 117 height 22
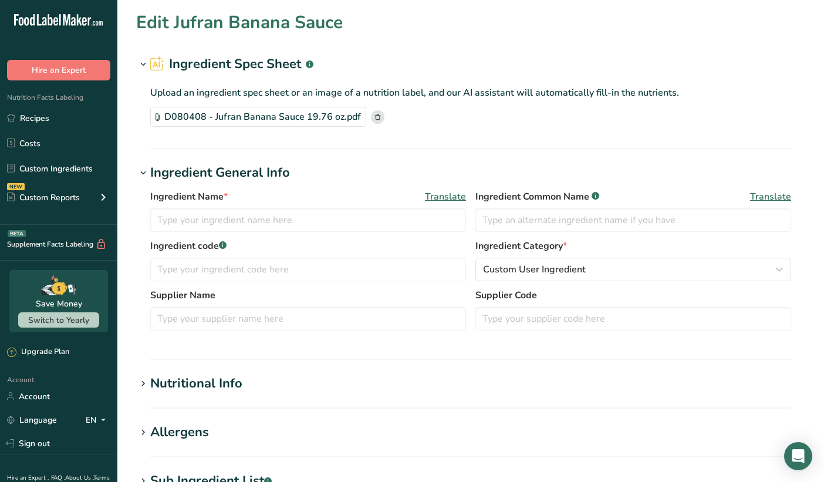
type input "Jufran Banana Sauce"
type input "Banana Sauce"
type input "Thai Afri Food Public Co. LTD."
type input "D080408"
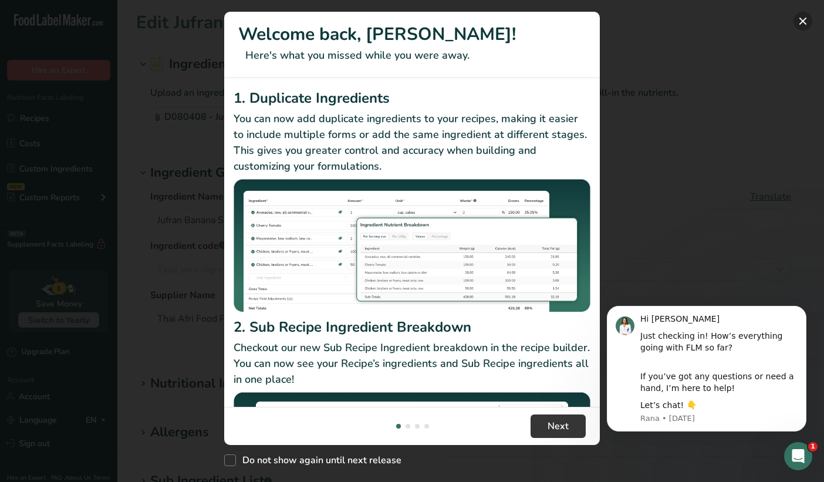
click at [802, 21] on button "New Features" at bounding box center [803, 21] width 19 height 19
